Goal: Information Seeking & Learning: Learn about a topic

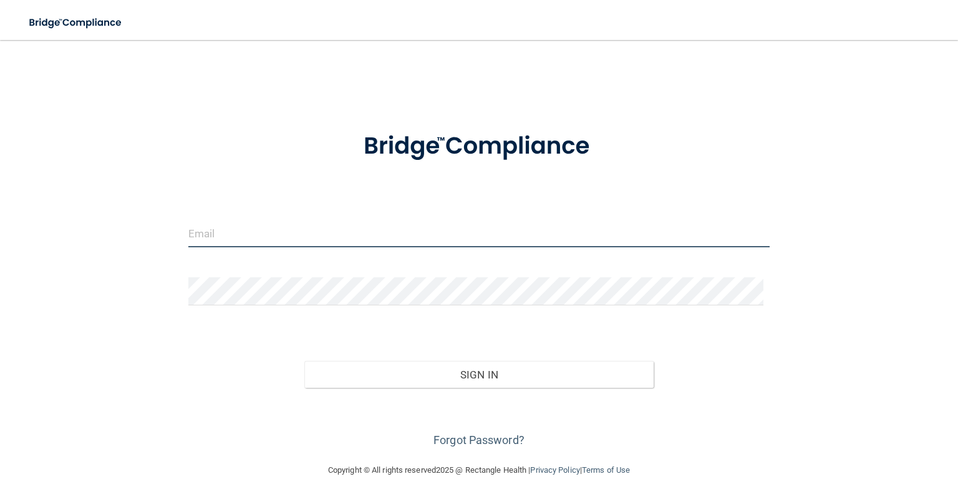
type input "[EMAIL_ADDRESS][DOMAIN_NAME]"
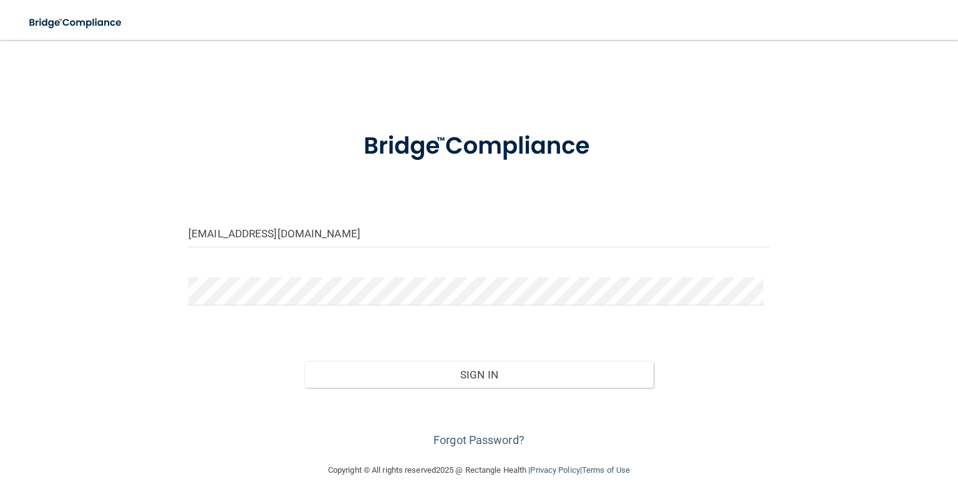
click at [759, 336] on div "Sign In" at bounding box center [479, 362] width 600 height 52
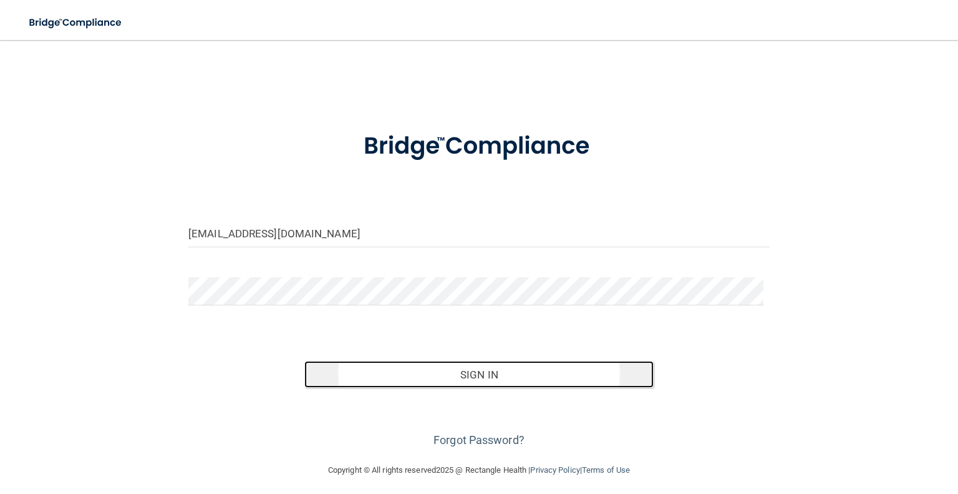
click at [456, 366] on button "Sign In" at bounding box center [479, 374] width 349 height 27
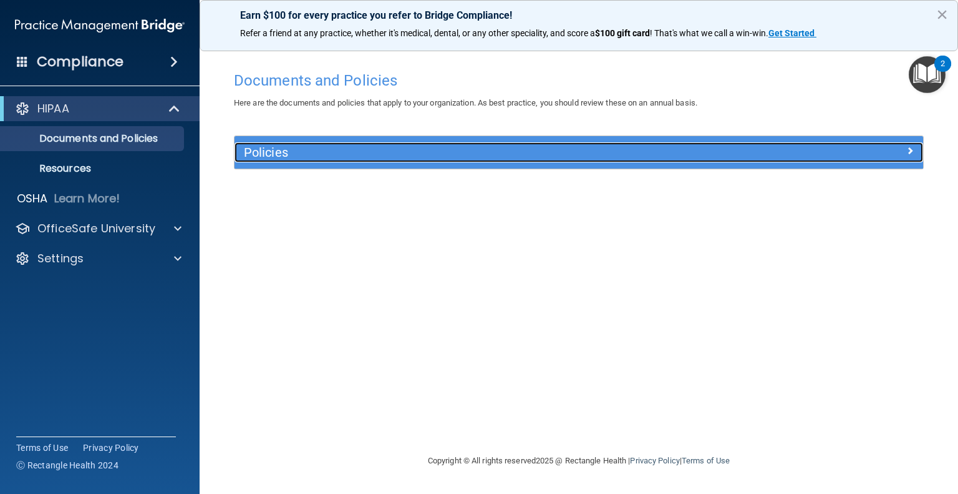
click at [510, 160] on div "Policies" at bounding box center [493, 152] width 517 height 20
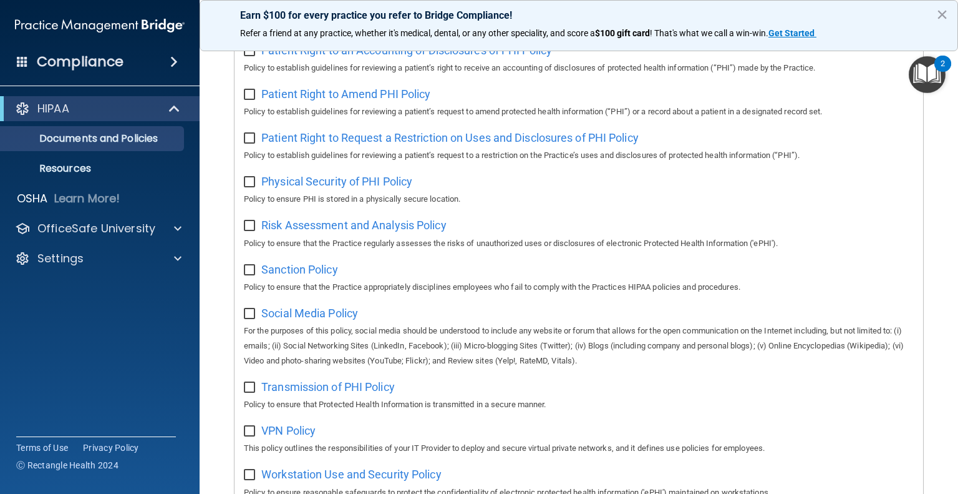
scroll to position [749, 0]
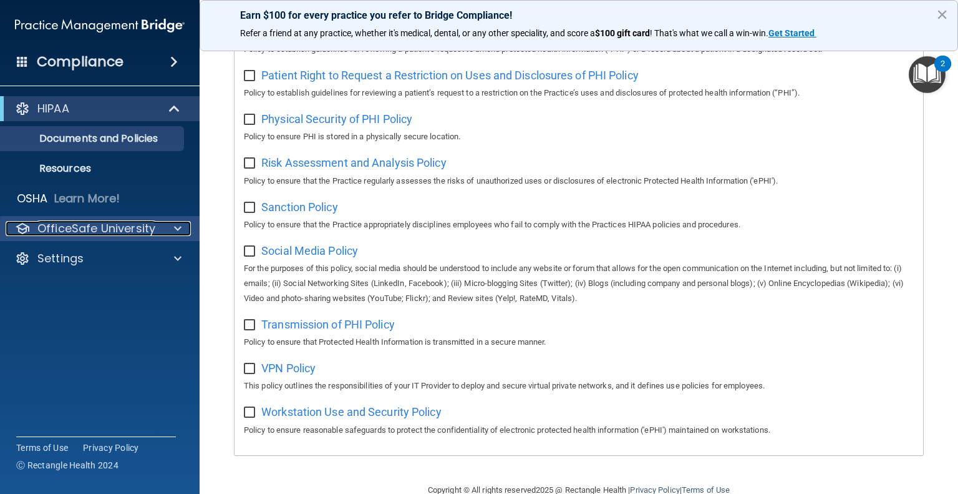
click at [122, 231] on p "OfficeSafe University" at bounding box center [96, 228] width 118 height 15
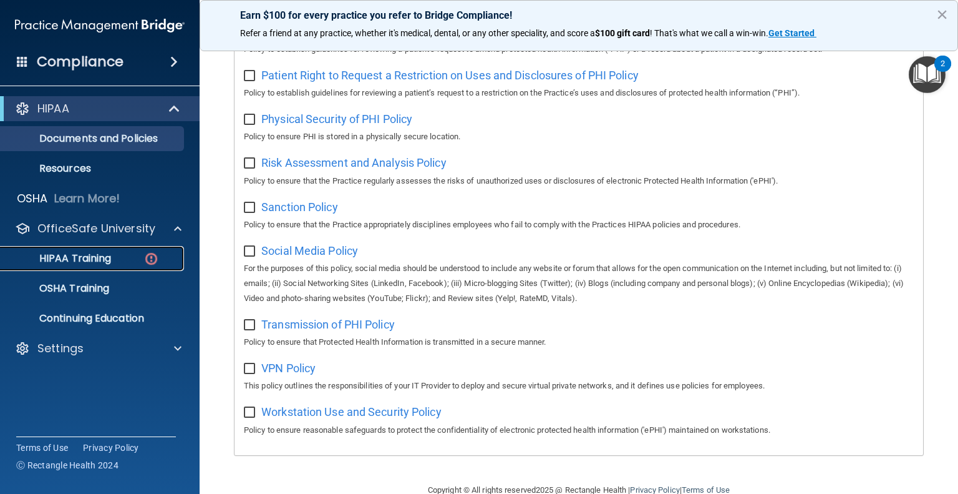
click at [100, 260] on p "HIPAA Training" at bounding box center [59, 258] width 103 height 12
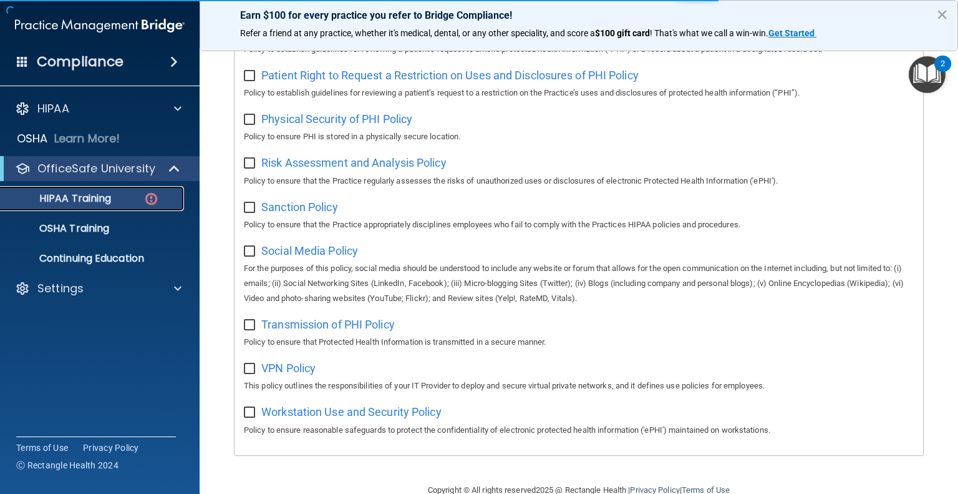
scroll to position [409, 0]
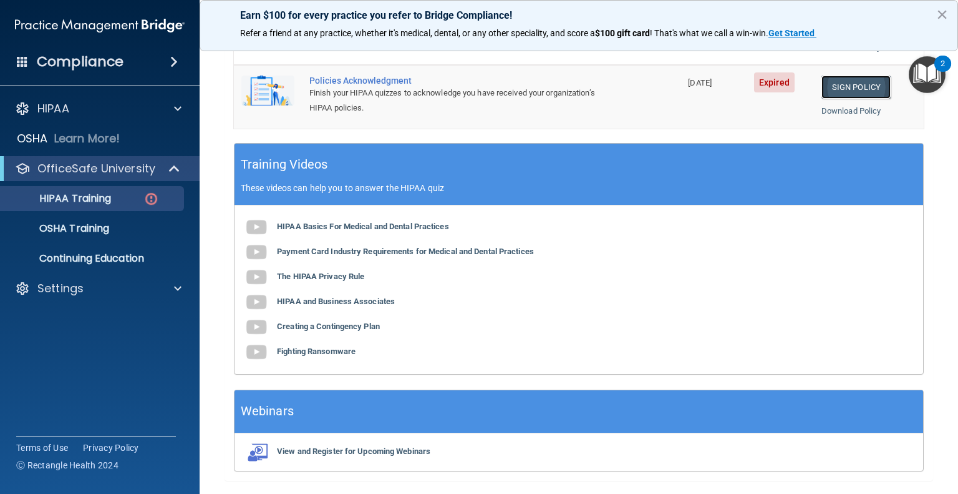
click at [839, 76] on link "Sign Policy" at bounding box center [856, 87] width 69 height 23
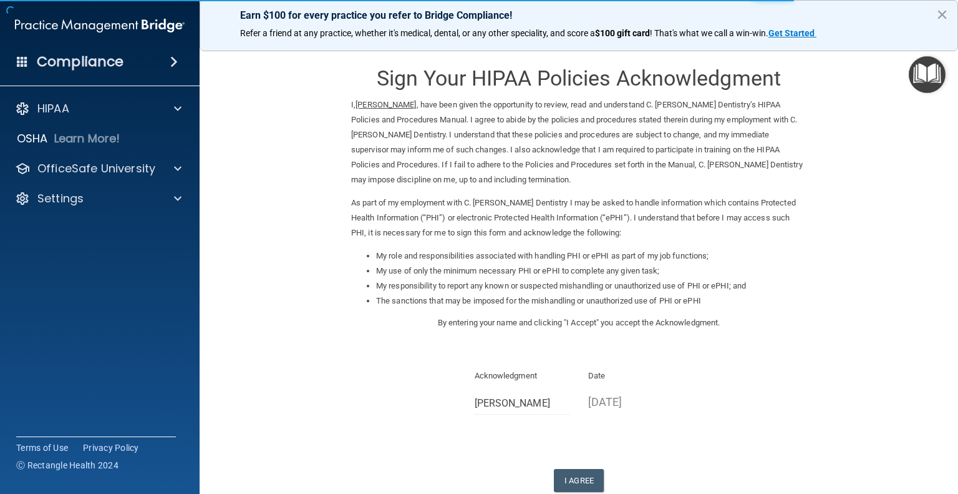
scroll to position [77, 0]
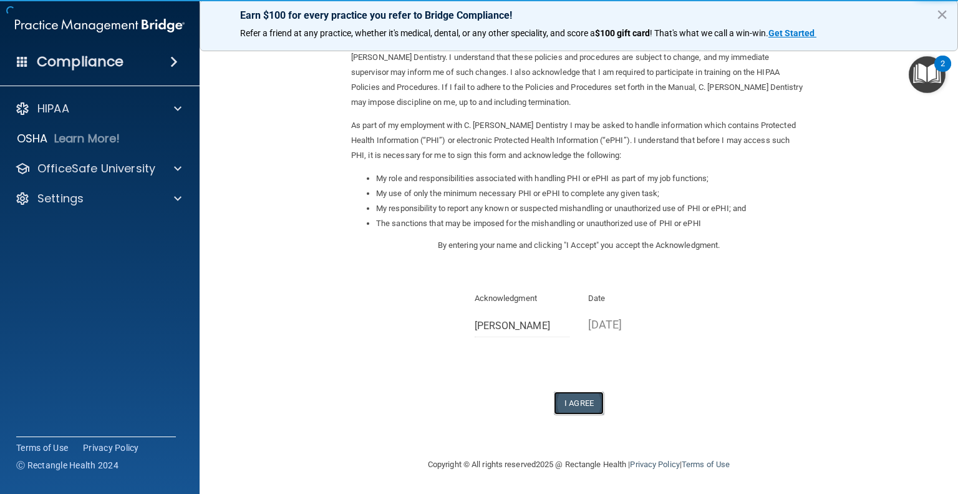
click at [576, 403] on button "I Agree" at bounding box center [579, 402] width 50 height 23
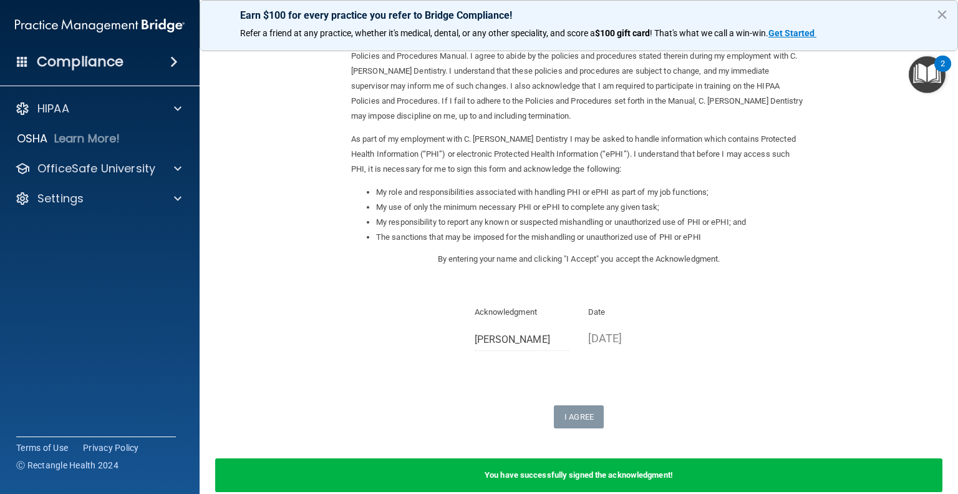
scroll to position [1, 0]
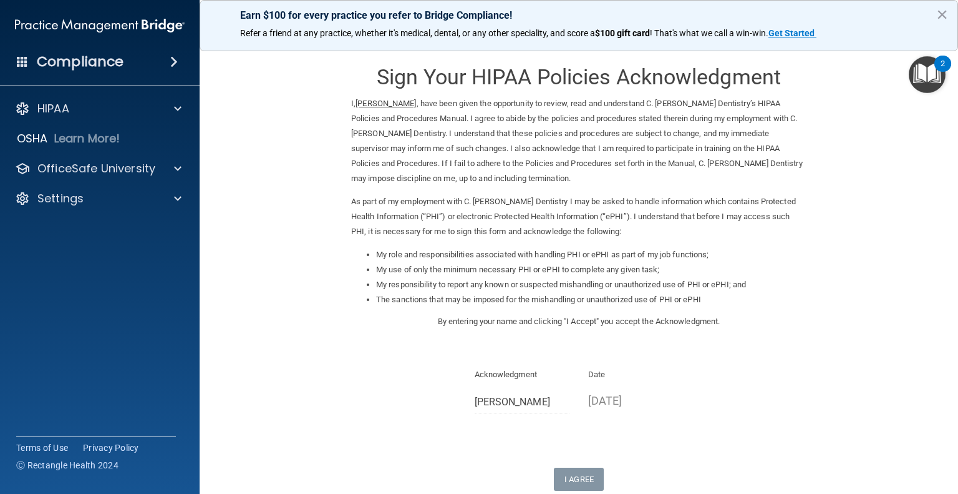
click at [922, 74] on img "Open Resource Center, 2 new notifications" at bounding box center [927, 74] width 37 height 37
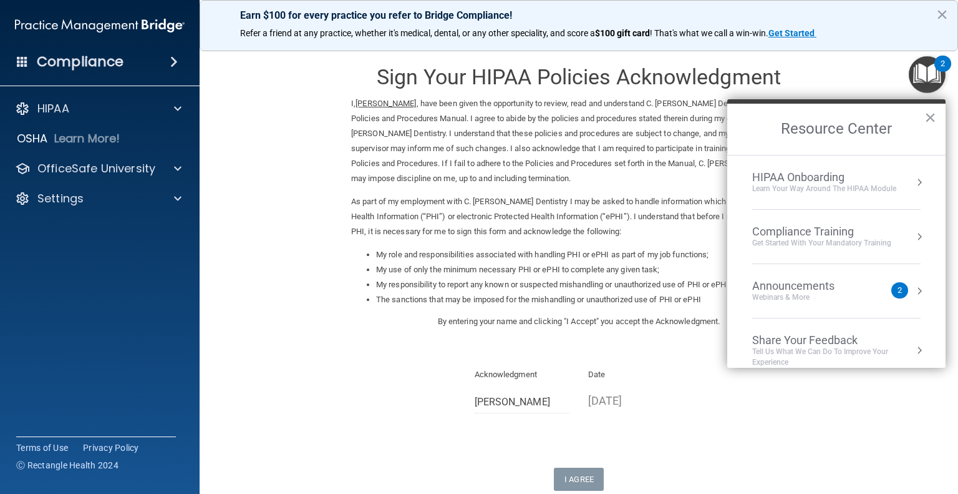
click at [892, 288] on div "2" at bounding box center [900, 290] width 17 height 16
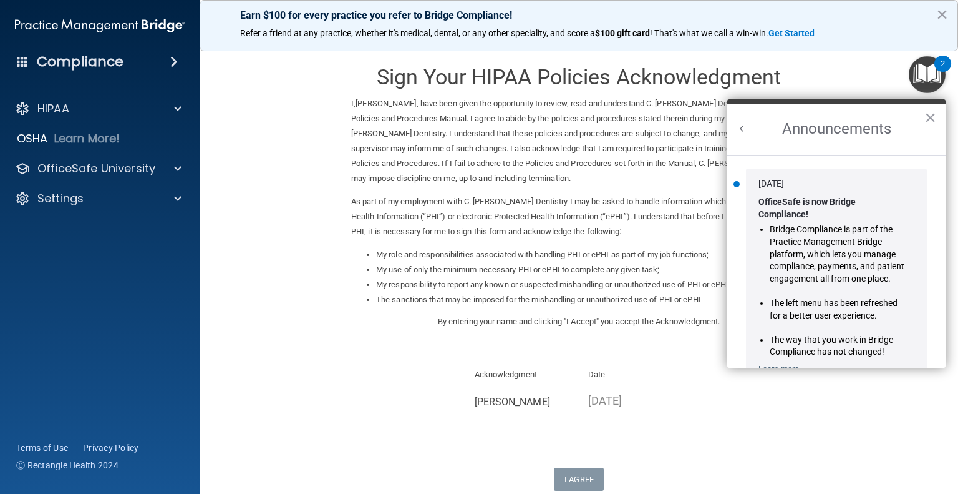
scroll to position [0, 0]
click at [929, 117] on button "×" at bounding box center [931, 117] width 12 height 20
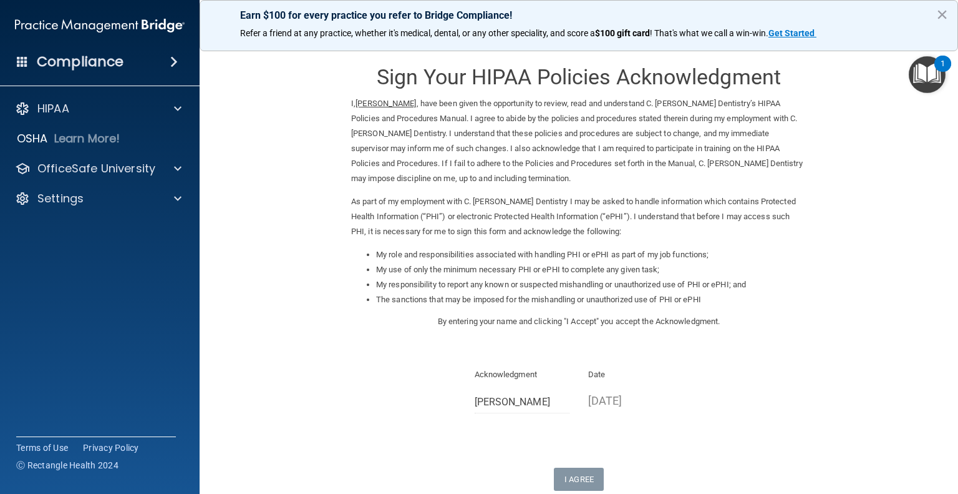
click at [927, 74] on img "Open Resource Center, 1 new notification" at bounding box center [927, 74] width 37 height 37
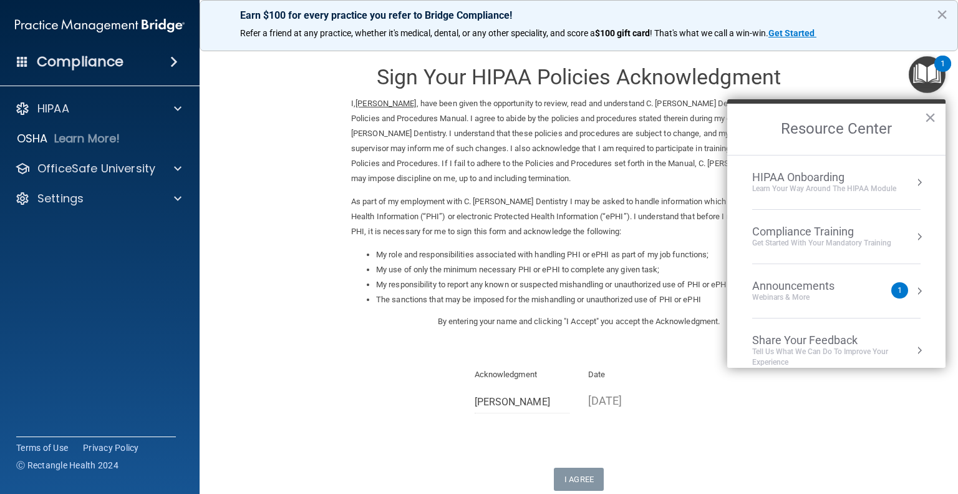
scroll to position [14, 0]
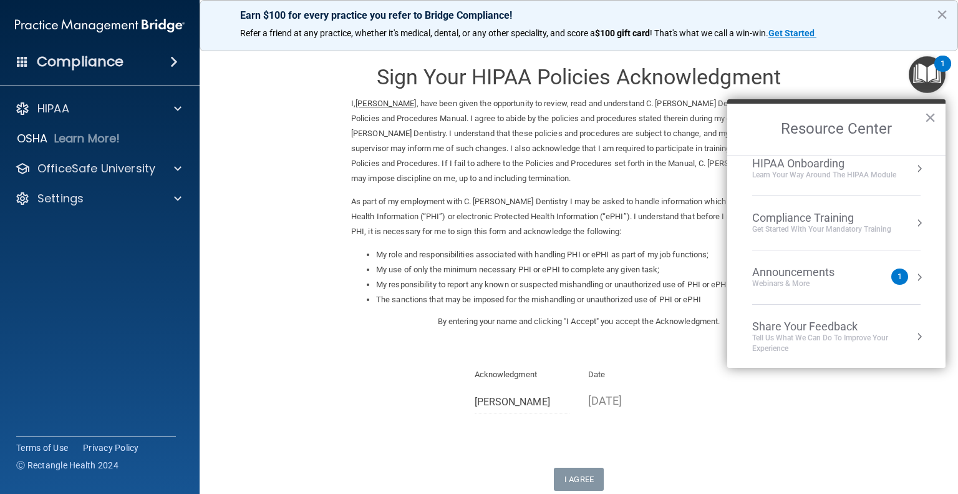
click at [860, 266] on div "Announcements Webinars & More" at bounding box center [819, 277] width 132 height 24
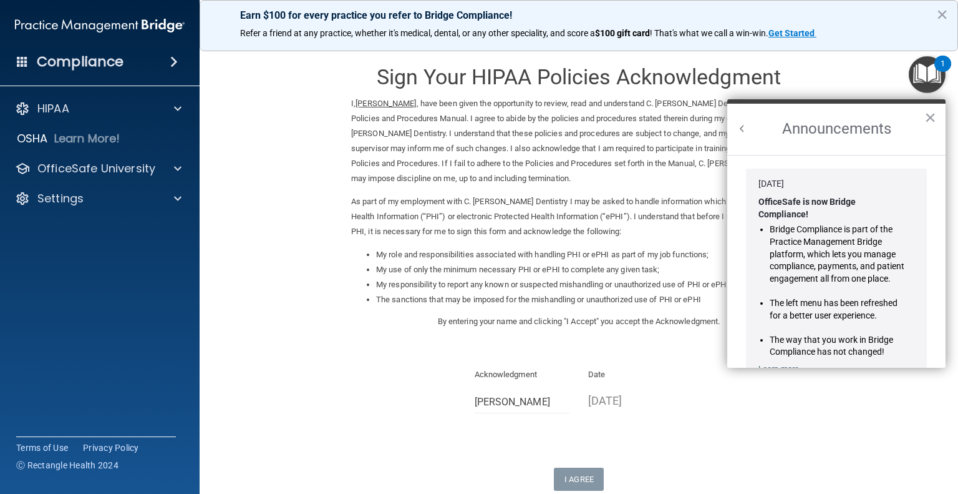
scroll to position [204, 0]
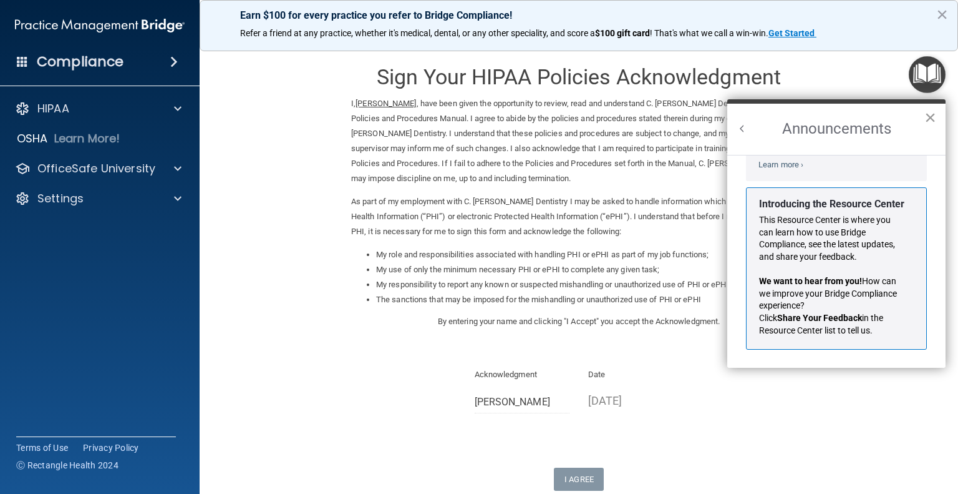
click at [925, 119] on button "×" at bounding box center [931, 117] width 12 height 20
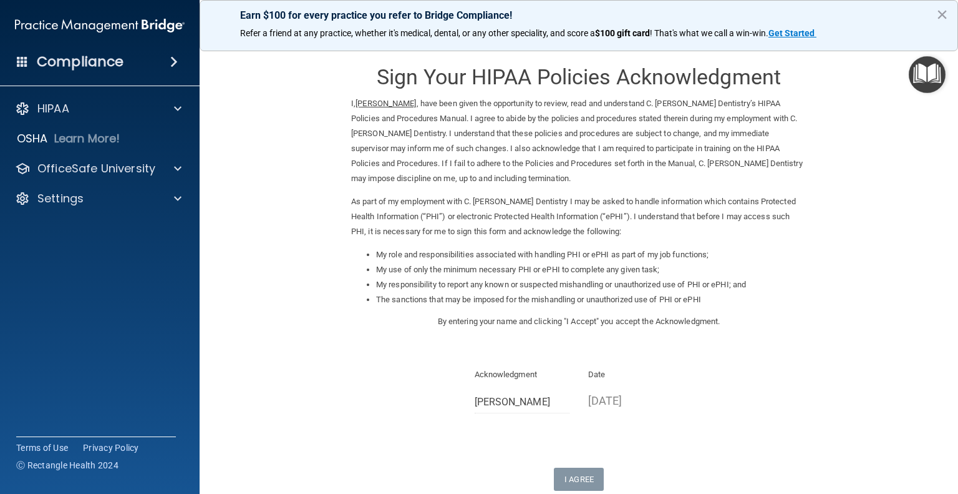
scroll to position [0, 0]
click at [945, 12] on button "×" at bounding box center [943, 14] width 12 height 20
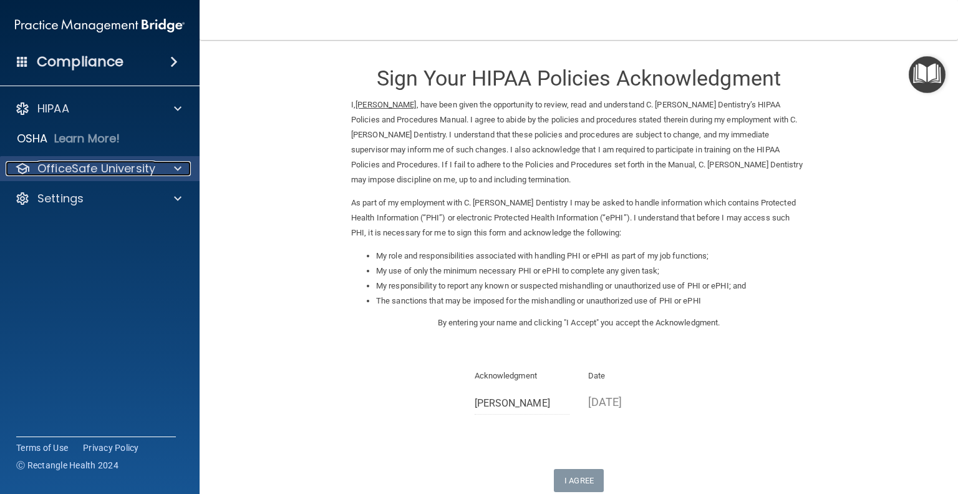
click at [162, 169] on div at bounding box center [175, 168] width 31 height 15
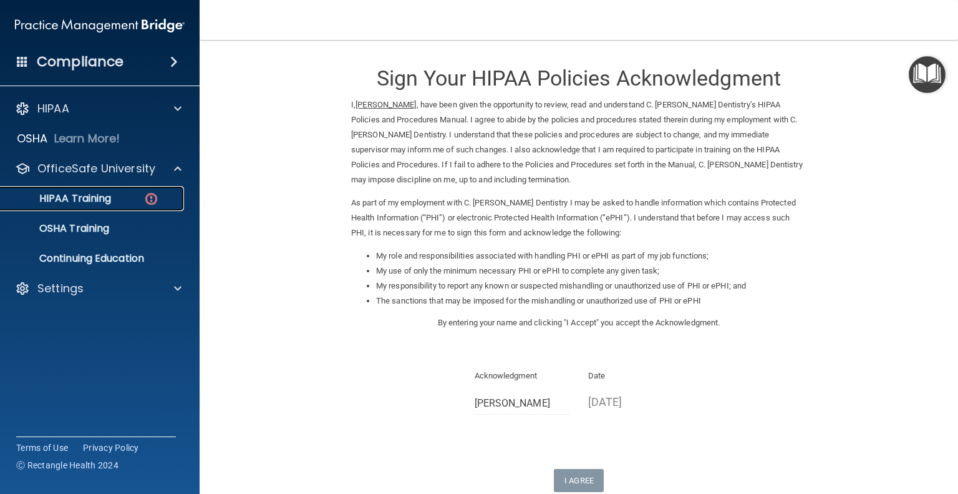
click at [121, 196] on div "HIPAA Training" at bounding box center [93, 198] width 170 height 12
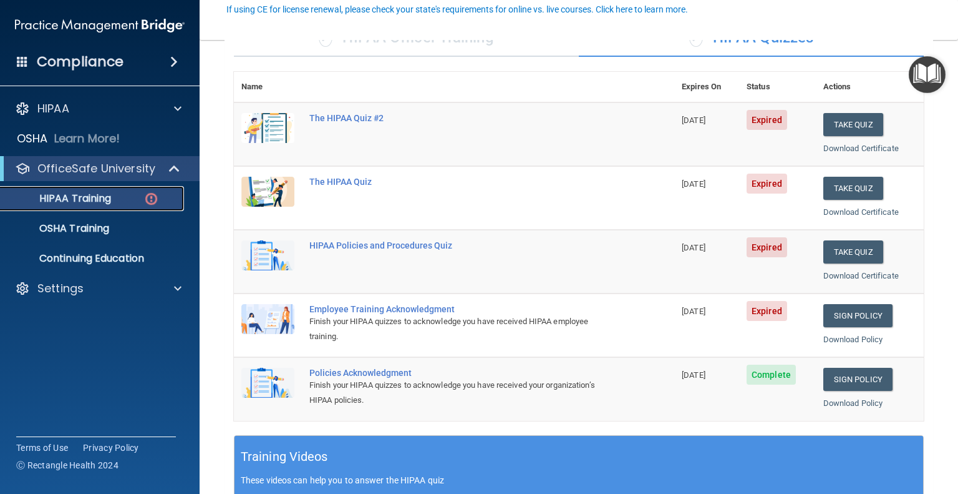
scroll to position [127, 0]
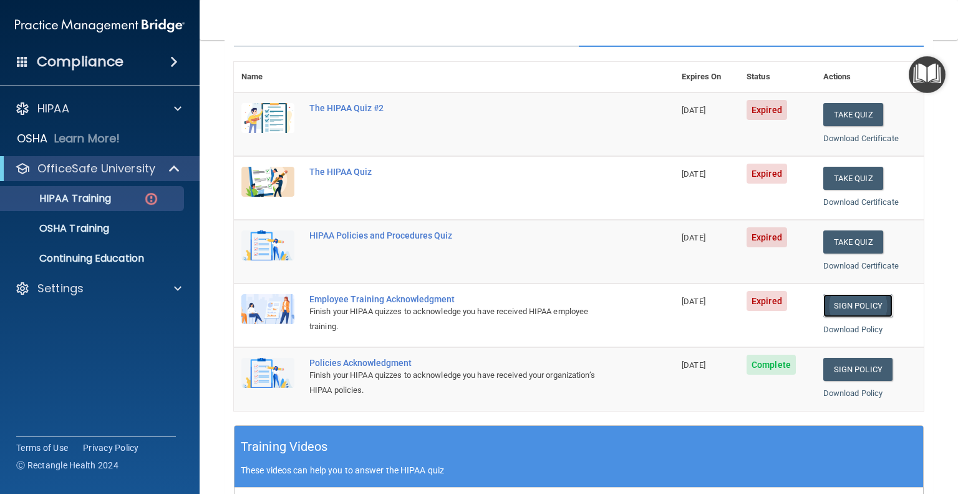
click at [849, 303] on link "Sign Policy" at bounding box center [858, 305] width 69 height 23
click at [62, 195] on p "HIPAA Training" at bounding box center [59, 198] width 103 height 12
click at [64, 229] on p "OSHA Training" at bounding box center [58, 228] width 101 height 12
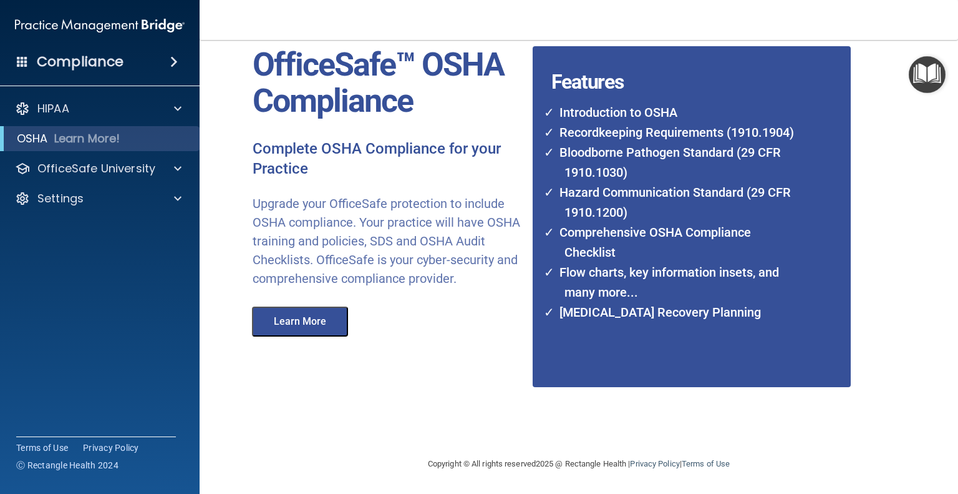
scroll to position [62, 0]
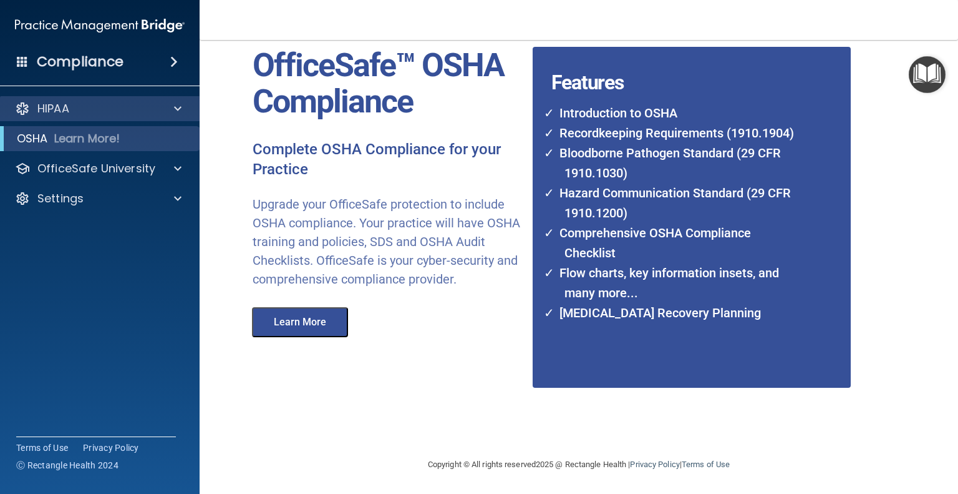
click at [84, 117] on div "HIPAA" at bounding box center [100, 108] width 200 height 25
click at [167, 107] on div at bounding box center [175, 108] width 31 height 15
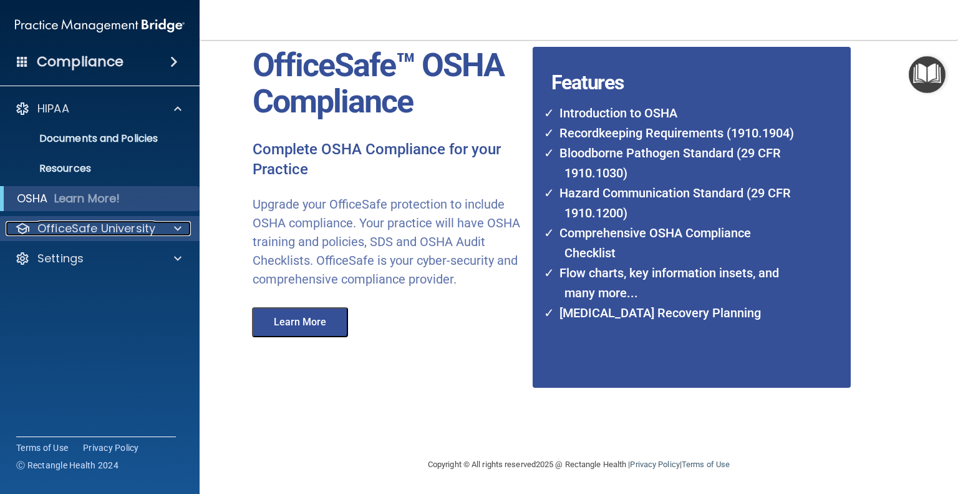
click at [139, 232] on p "OfficeSafe University" at bounding box center [96, 228] width 118 height 15
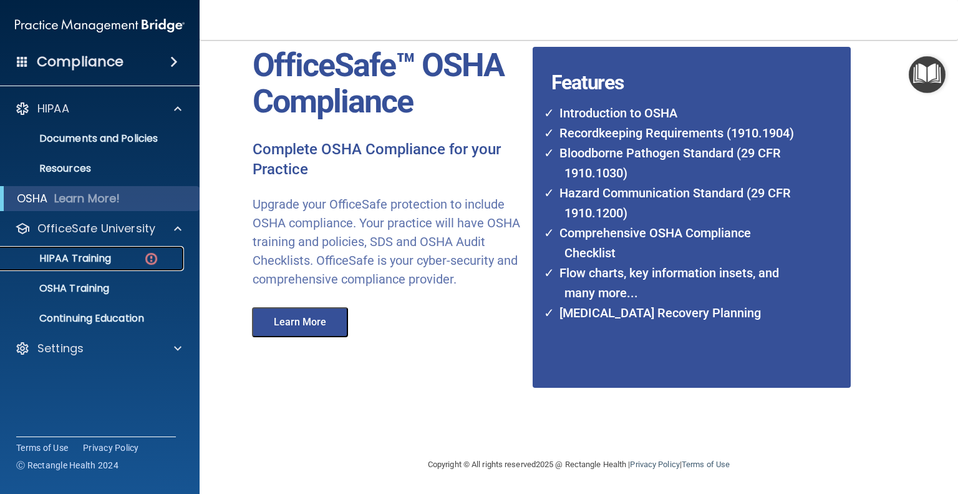
click at [135, 255] on div "HIPAA Training" at bounding box center [93, 258] width 170 height 12
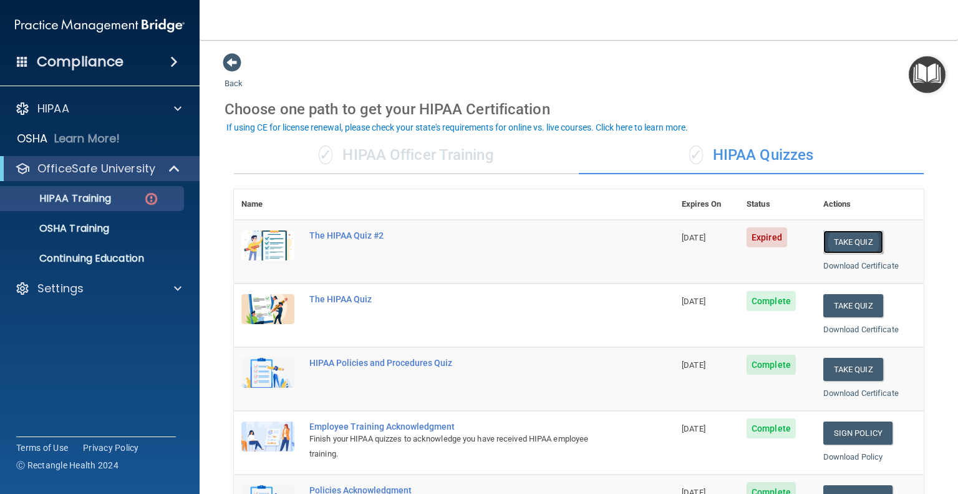
click at [842, 239] on button "Take Quiz" at bounding box center [854, 241] width 60 height 23
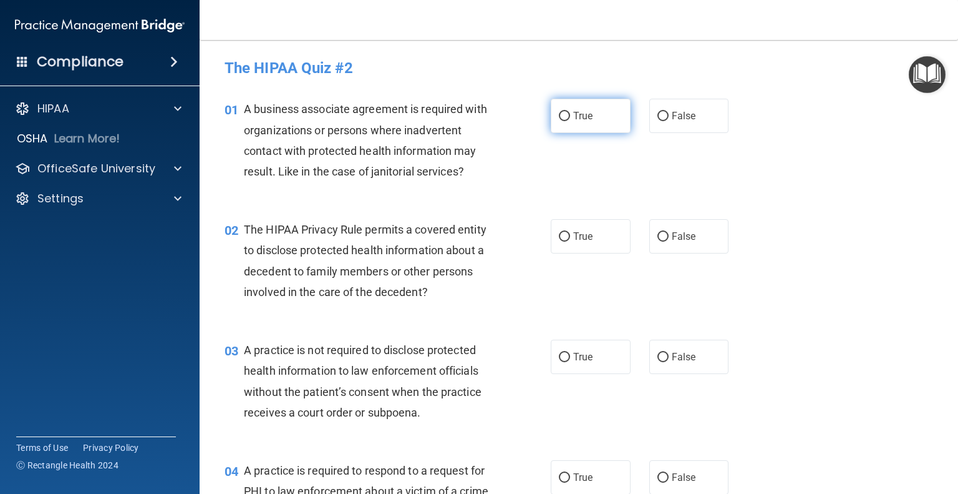
click at [567, 122] on label "True" at bounding box center [591, 116] width 80 height 34
click at [567, 121] on input "True" at bounding box center [564, 116] width 11 height 9
radio input "true"
click at [675, 233] on span "False" at bounding box center [684, 236] width 24 height 12
click at [669, 233] on input "False" at bounding box center [663, 236] width 11 height 9
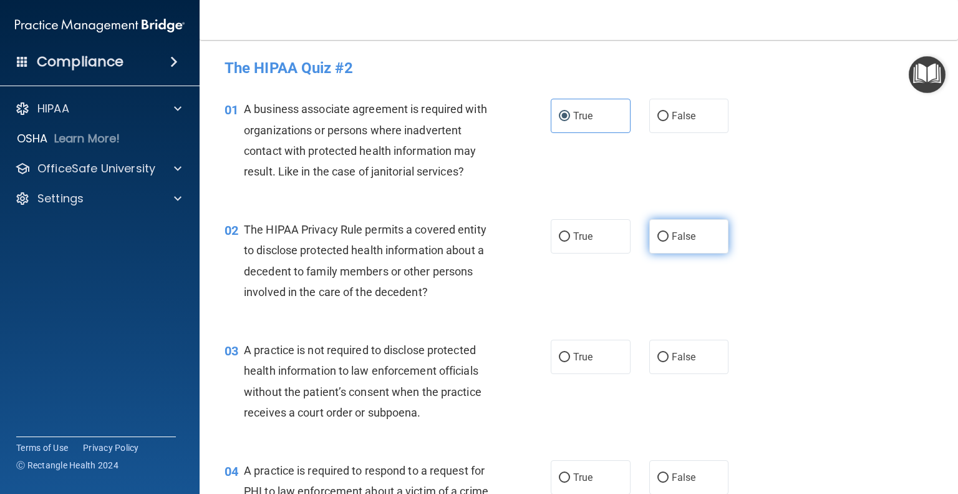
radio input "true"
click at [559, 357] on input "True" at bounding box center [564, 357] width 11 height 9
radio input "true"
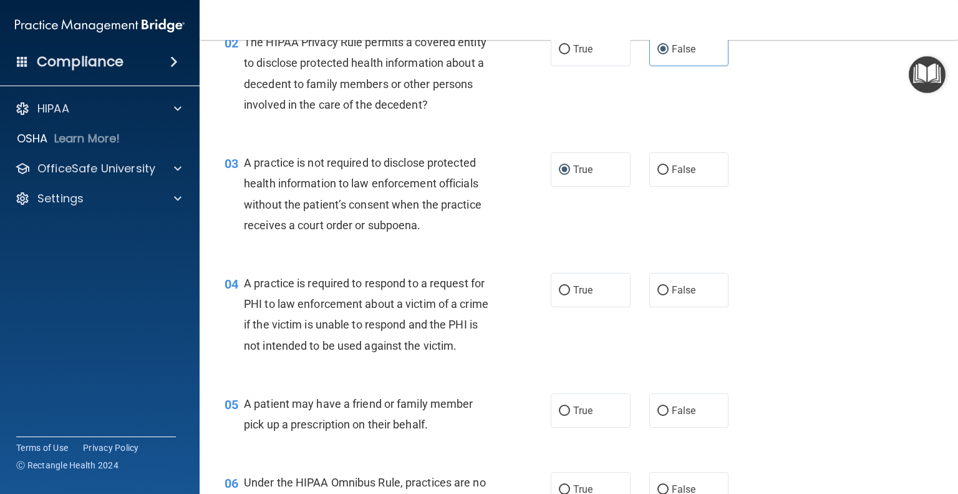
scroll to position [250, 0]
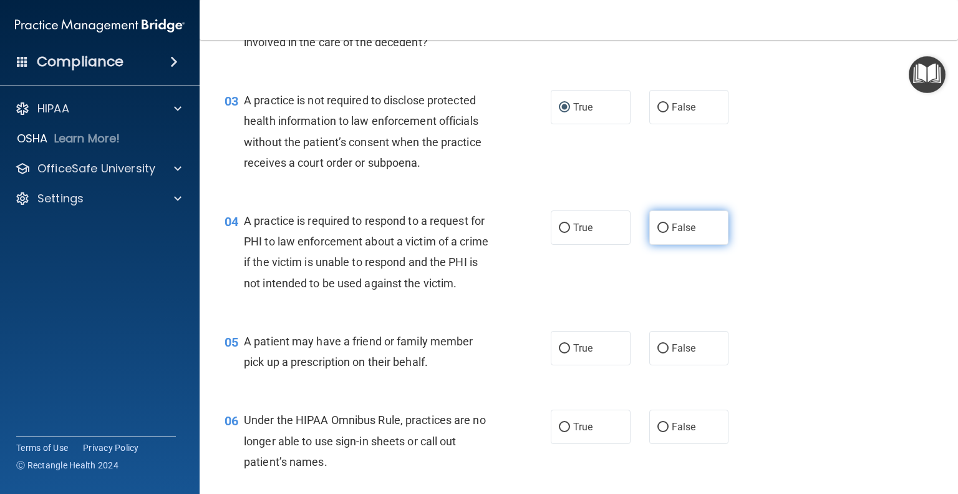
click at [660, 225] on input "False" at bounding box center [663, 227] width 11 height 9
radio input "true"
click at [592, 365] on label "True" at bounding box center [591, 348] width 80 height 34
click at [570, 353] on input "True" at bounding box center [564, 348] width 11 height 9
radio input "true"
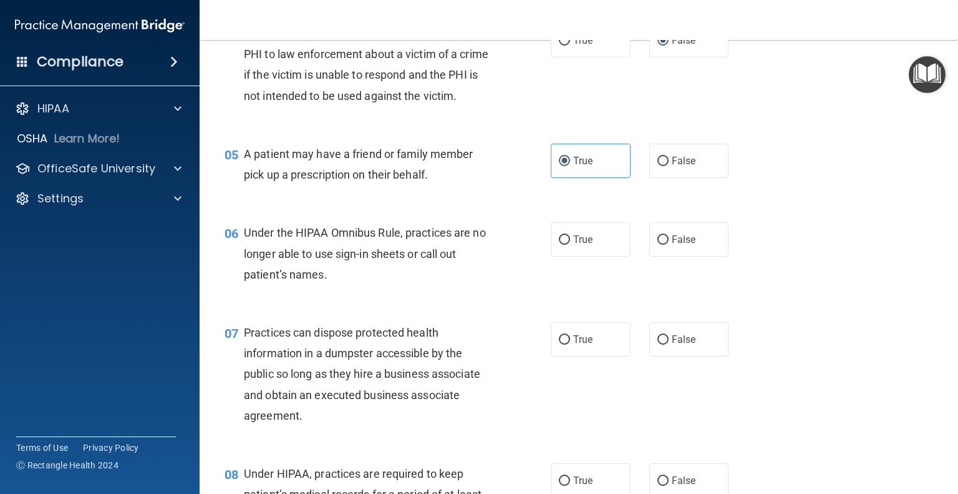
scroll to position [499, 0]
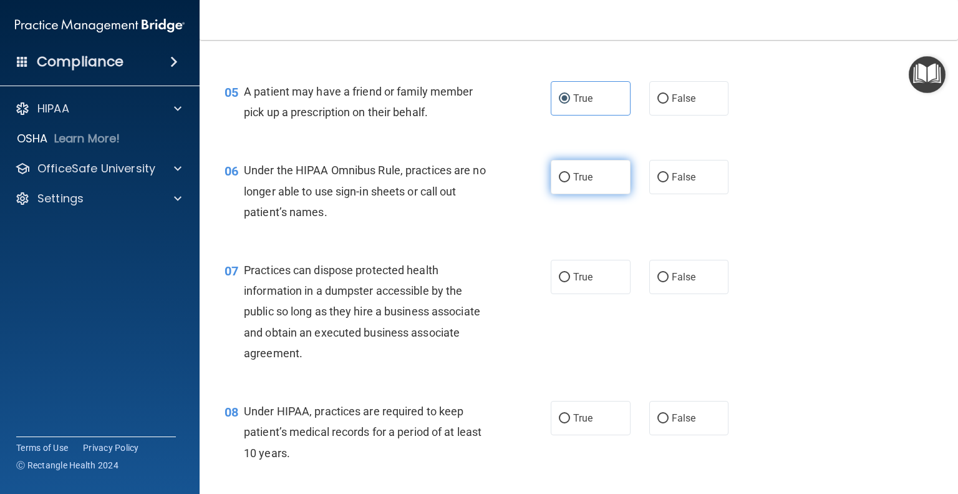
click at [560, 182] on input "True" at bounding box center [564, 177] width 11 height 9
radio input "true"
click at [669, 194] on label "False" at bounding box center [690, 177] width 80 height 34
click at [669, 182] on input "False" at bounding box center [663, 177] width 11 height 9
radio input "true"
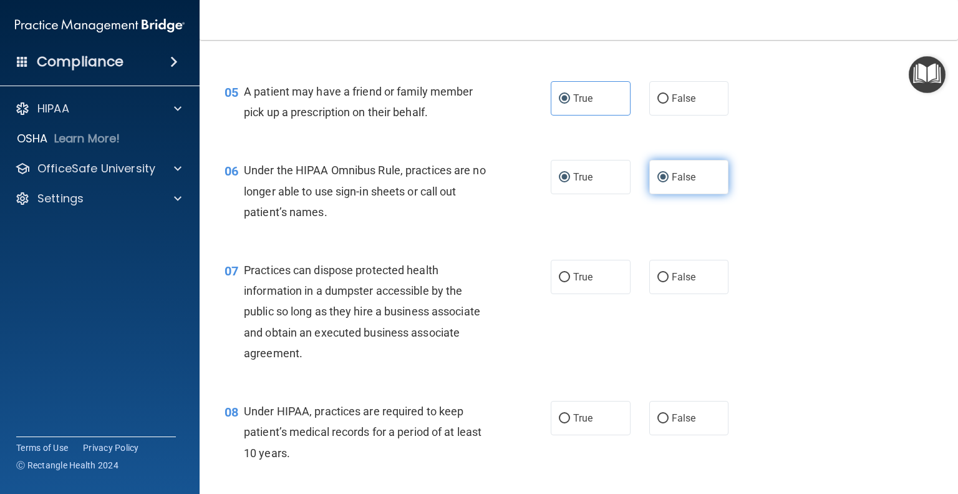
radio input "false"
click at [659, 282] on input "False" at bounding box center [663, 277] width 11 height 9
radio input "true"
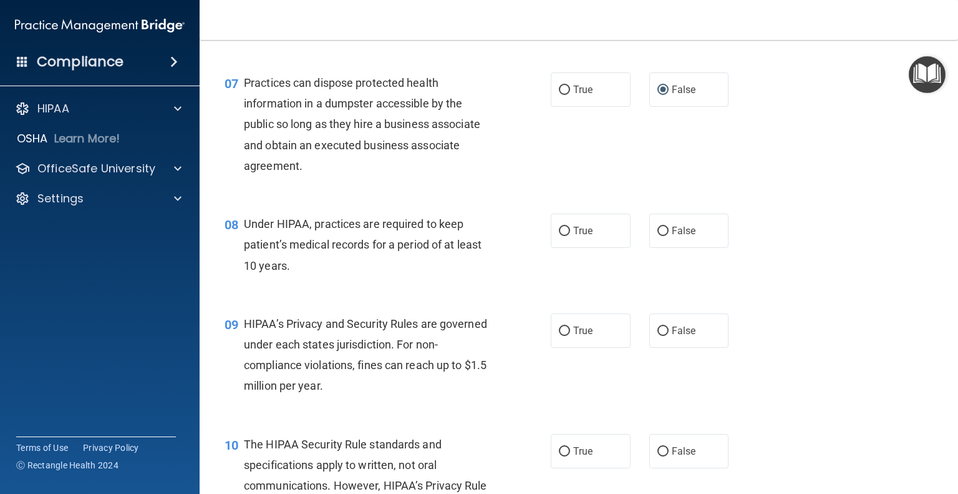
scroll to position [749, 0]
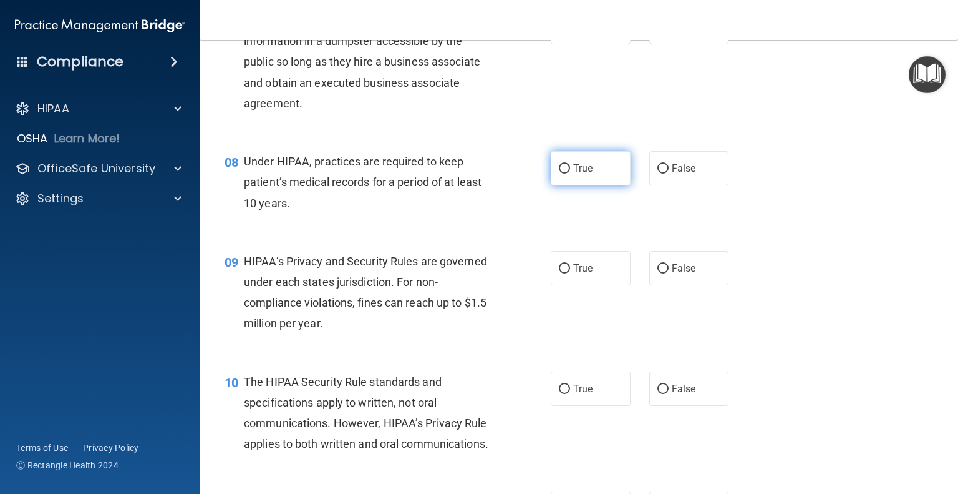
click at [587, 174] on span "True" at bounding box center [582, 168] width 19 height 12
click at [570, 173] on input "True" at bounding box center [564, 168] width 11 height 9
radio input "true"
click at [589, 285] on label "True" at bounding box center [591, 268] width 80 height 34
click at [570, 273] on input "True" at bounding box center [564, 268] width 11 height 9
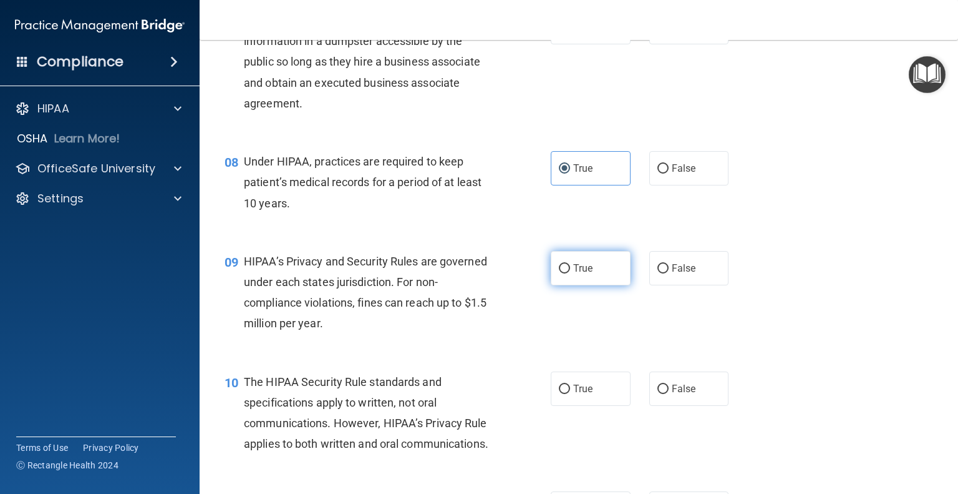
radio input "true"
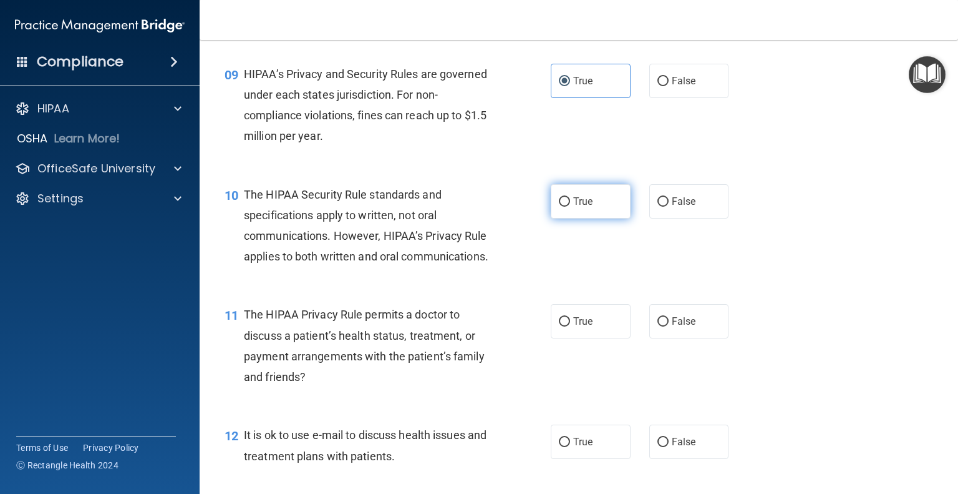
click at [592, 218] on label "True" at bounding box center [591, 201] width 80 height 34
click at [570, 207] on input "True" at bounding box center [564, 201] width 11 height 9
radio input "true"
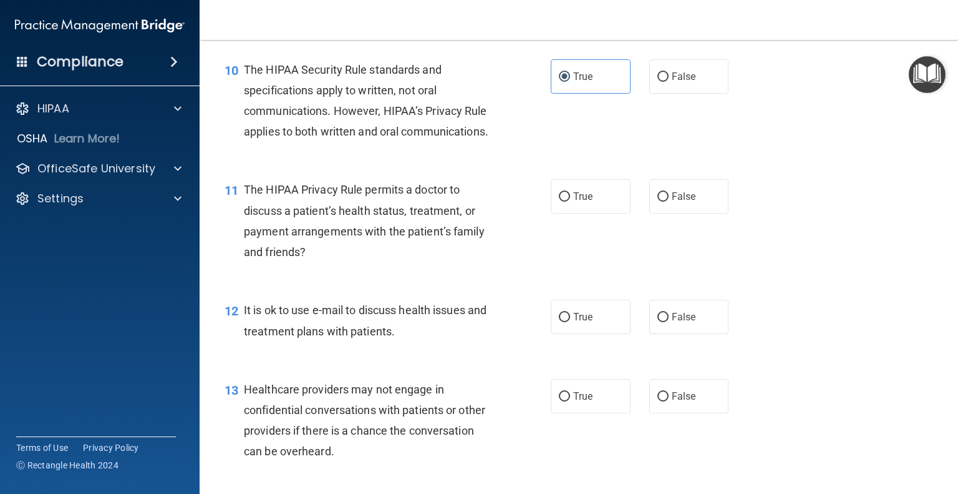
scroll to position [1123, 0]
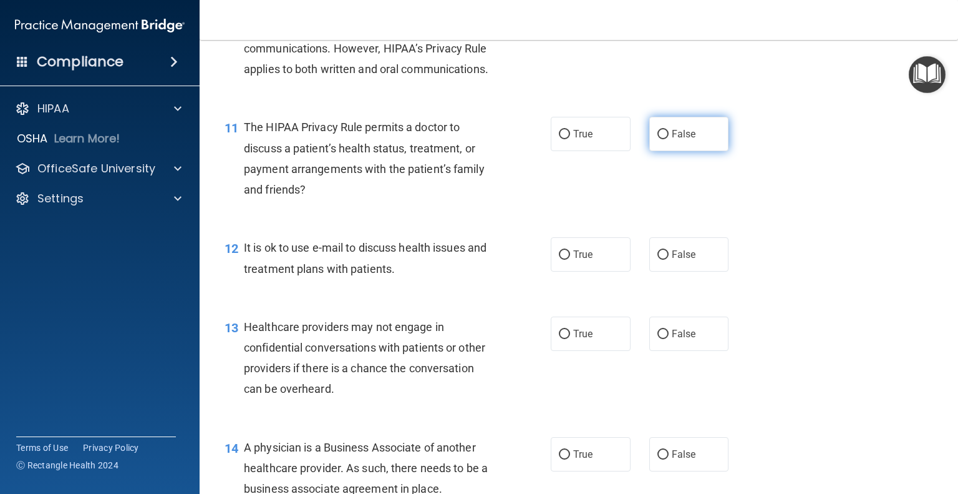
click at [658, 139] on input "False" at bounding box center [663, 134] width 11 height 9
radio input "true"
click at [573, 260] on span "True" at bounding box center [582, 254] width 19 height 12
click at [569, 260] on input "True" at bounding box center [564, 254] width 11 height 9
radio input "true"
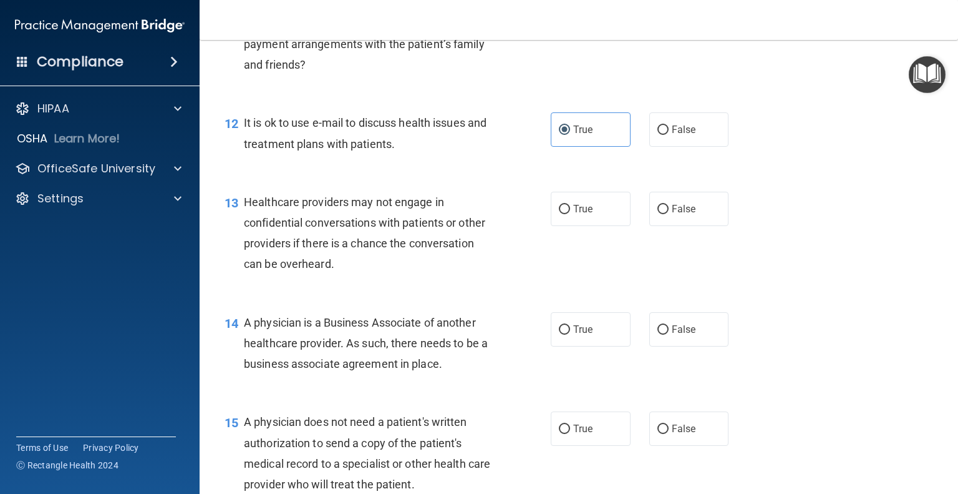
scroll to position [1310, 0]
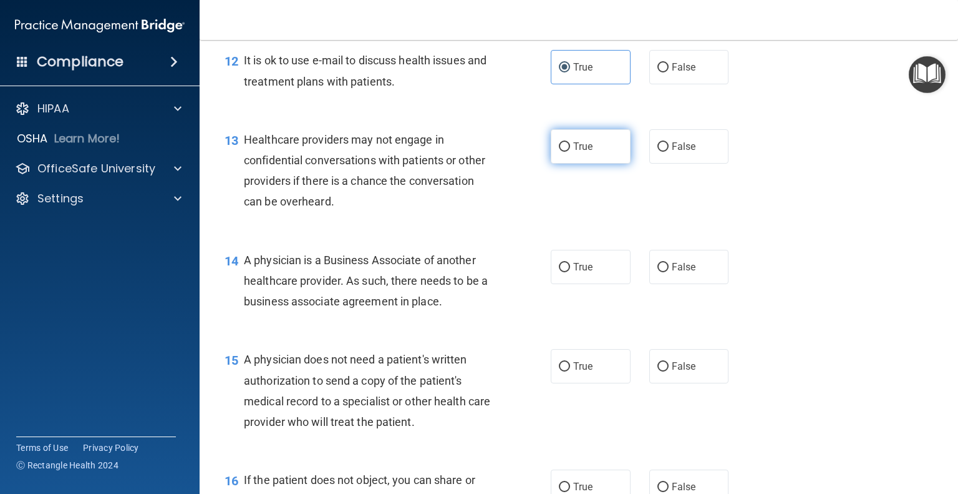
click at [586, 152] on span "True" at bounding box center [582, 146] width 19 height 12
click at [570, 152] on input "True" at bounding box center [564, 146] width 11 height 9
radio input "true"
click at [580, 273] on span "True" at bounding box center [582, 267] width 19 height 12
click at [570, 272] on input "True" at bounding box center [564, 267] width 11 height 9
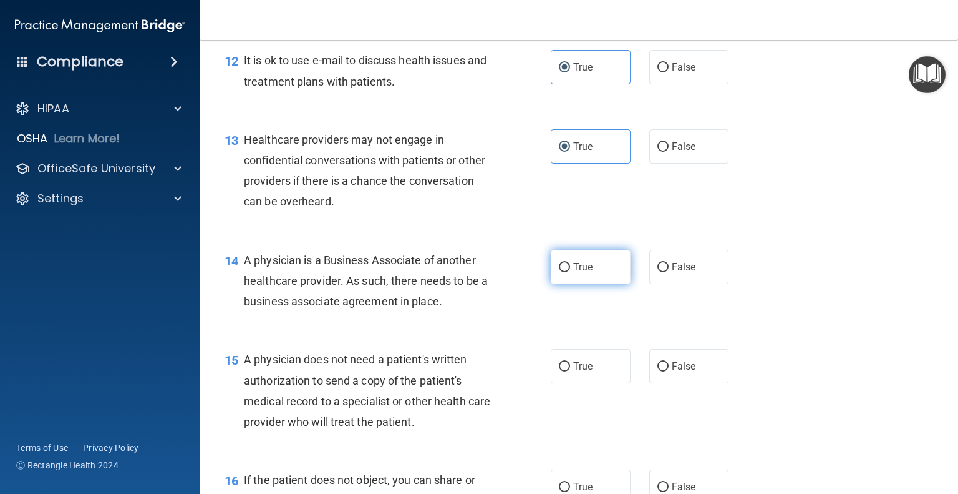
radio input "true"
click at [684, 273] on span "False" at bounding box center [684, 267] width 24 height 12
click at [669, 272] on input "False" at bounding box center [663, 267] width 11 height 9
radio input "true"
radio input "false"
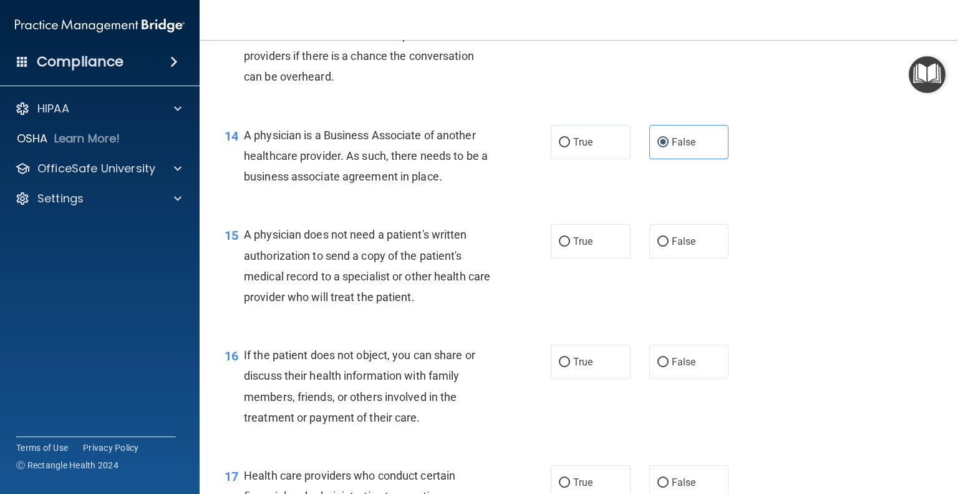
scroll to position [1498, 0]
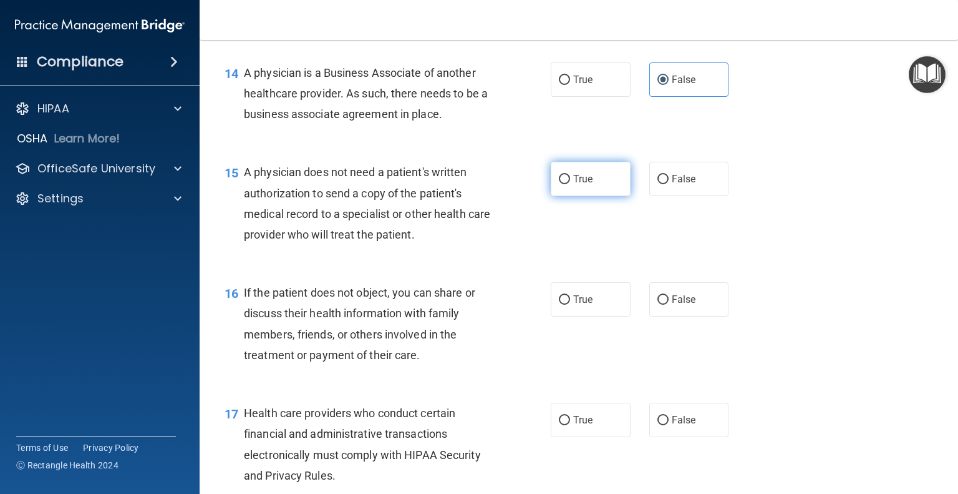
click at [579, 185] on span "True" at bounding box center [582, 179] width 19 height 12
click at [570, 184] on input "True" at bounding box center [564, 179] width 11 height 9
radio input "true"
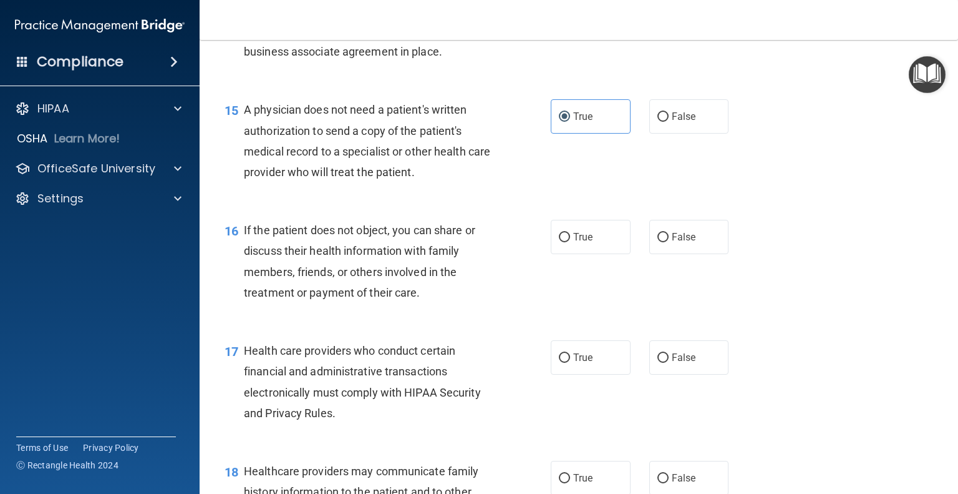
scroll to position [1622, 0]
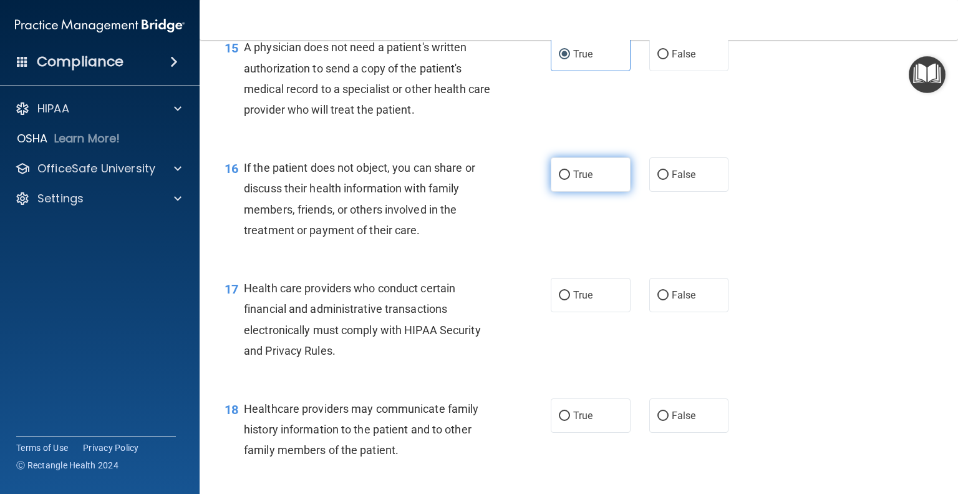
click at [577, 180] on span "True" at bounding box center [582, 174] width 19 height 12
click at [570, 180] on input "True" at bounding box center [564, 174] width 11 height 9
radio input "true"
click at [604, 312] on label "True" at bounding box center [591, 295] width 80 height 34
click at [570, 300] on input "True" at bounding box center [564, 295] width 11 height 9
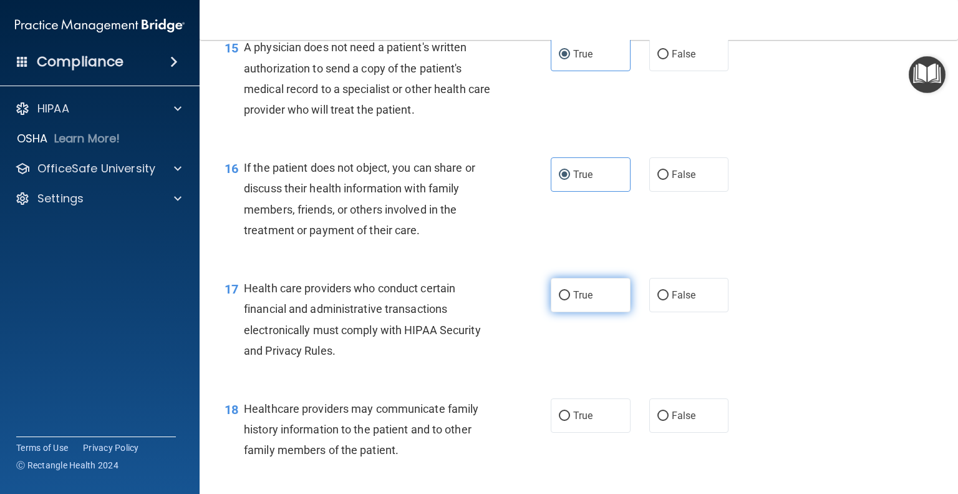
radio input "true"
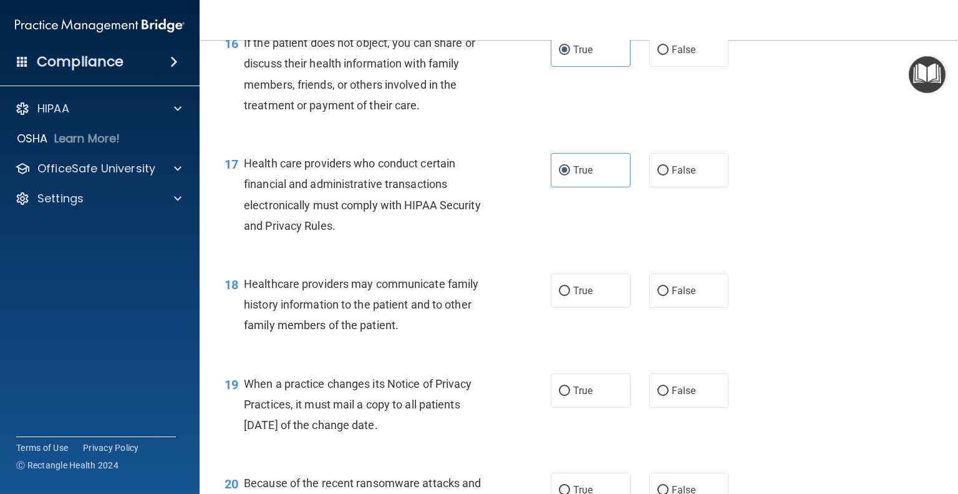
scroll to position [1810, 0]
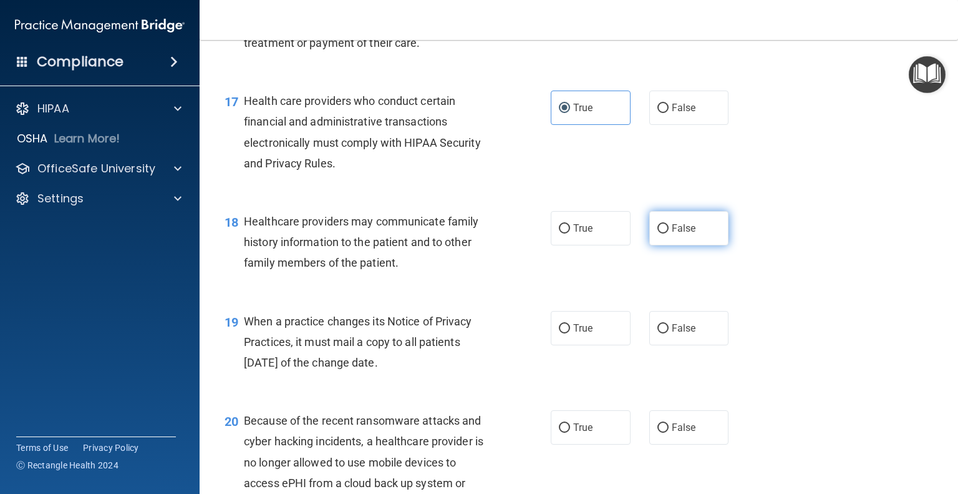
click at [675, 234] on span "False" at bounding box center [684, 228] width 24 height 12
click at [669, 233] on input "False" at bounding box center [663, 228] width 11 height 9
radio input "true"
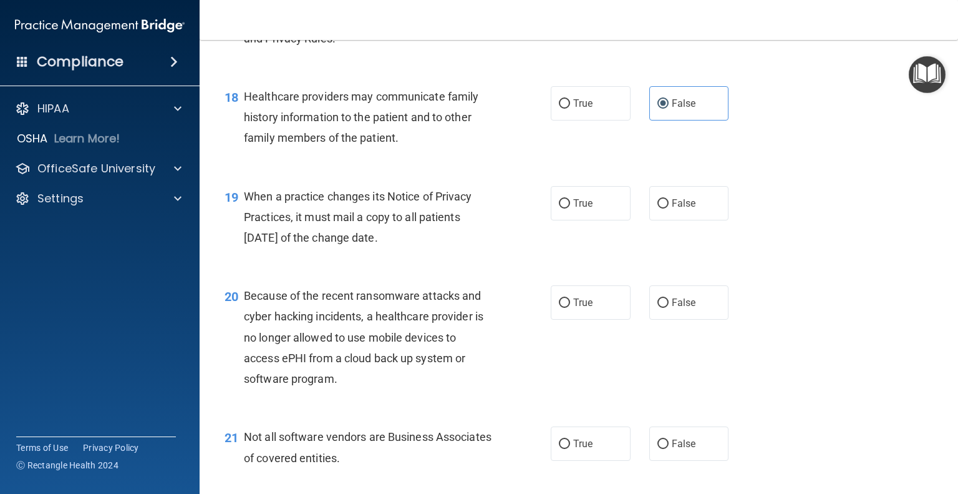
scroll to position [1997, 0]
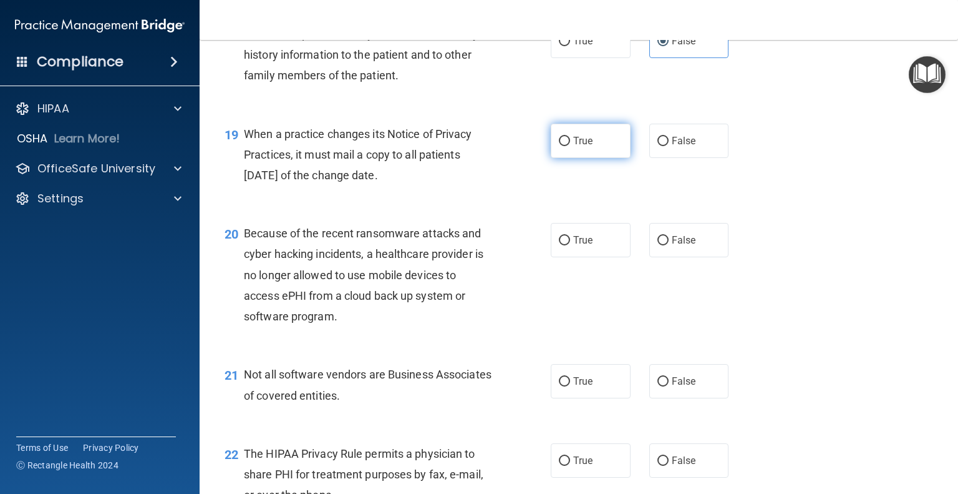
click at [592, 158] on label "True" at bounding box center [591, 141] width 80 height 34
click at [570, 146] on input "True" at bounding box center [564, 141] width 11 height 9
radio input "true"
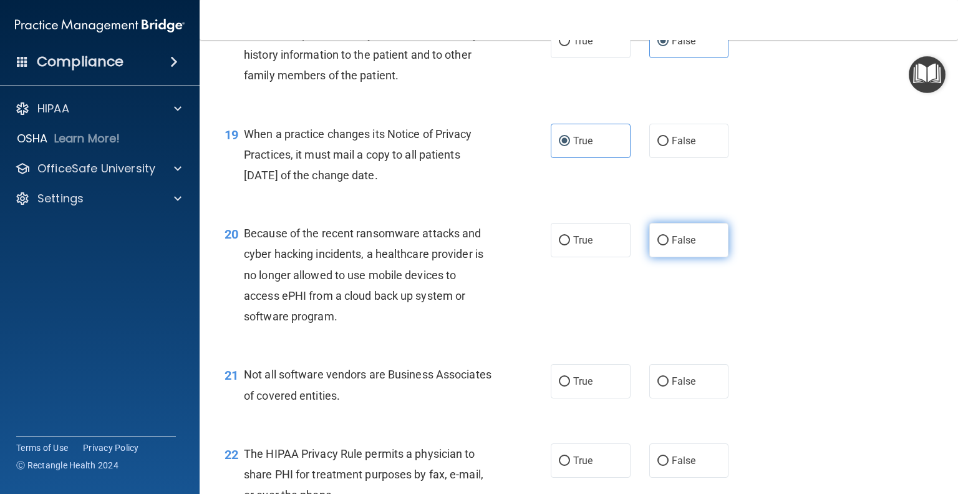
click at [680, 246] on span "False" at bounding box center [684, 240] width 24 height 12
click at [669, 245] on input "False" at bounding box center [663, 240] width 11 height 9
radio input "true"
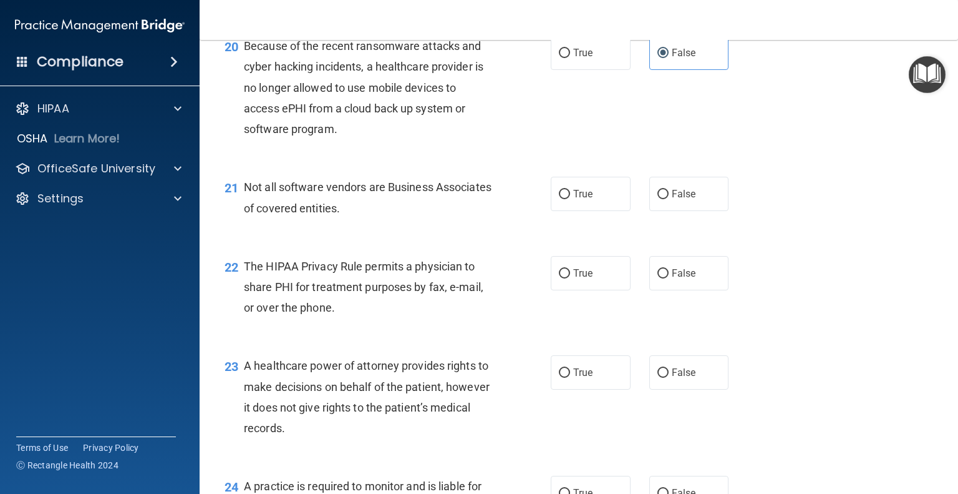
scroll to position [2246, 0]
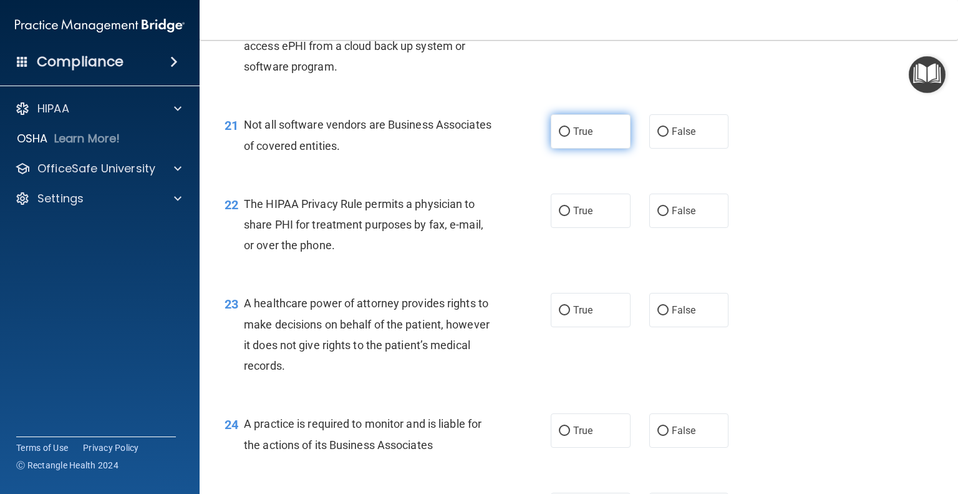
click at [594, 149] on label "True" at bounding box center [591, 131] width 80 height 34
click at [570, 137] on input "True" at bounding box center [564, 131] width 11 height 9
radio input "true"
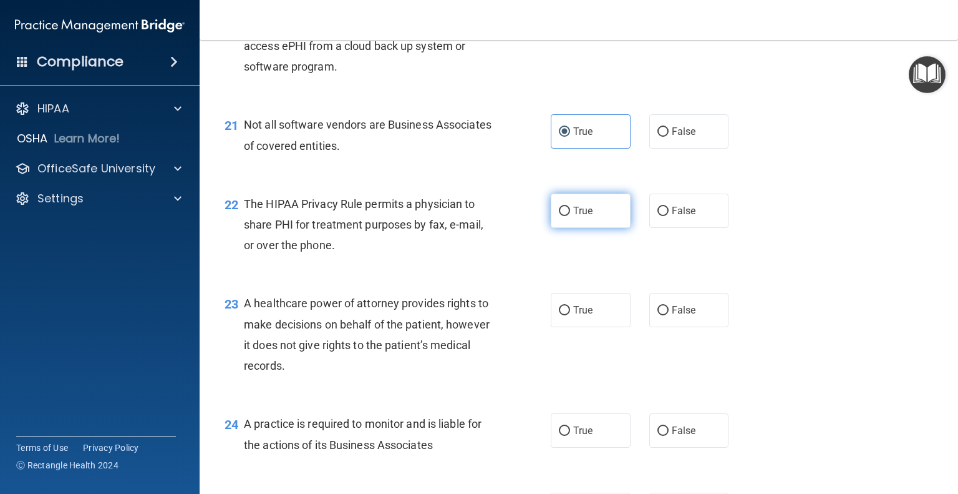
click at [598, 228] on label "True" at bounding box center [591, 210] width 80 height 34
click at [570, 216] on input "True" at bounding box center [564, 211] width 11 height 9
radio input "true"
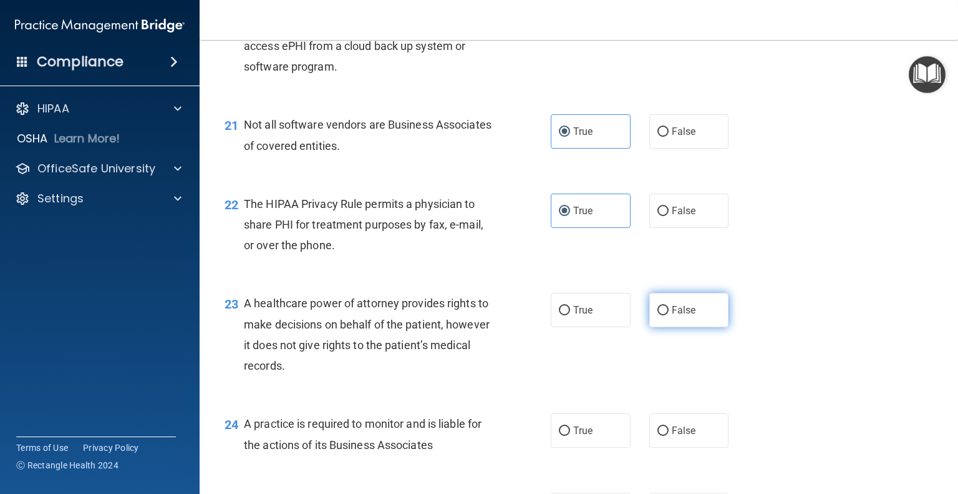
click at [658, 315] on input "False" at bounding box center [663, 310] width 11 height 9
radio input "true"
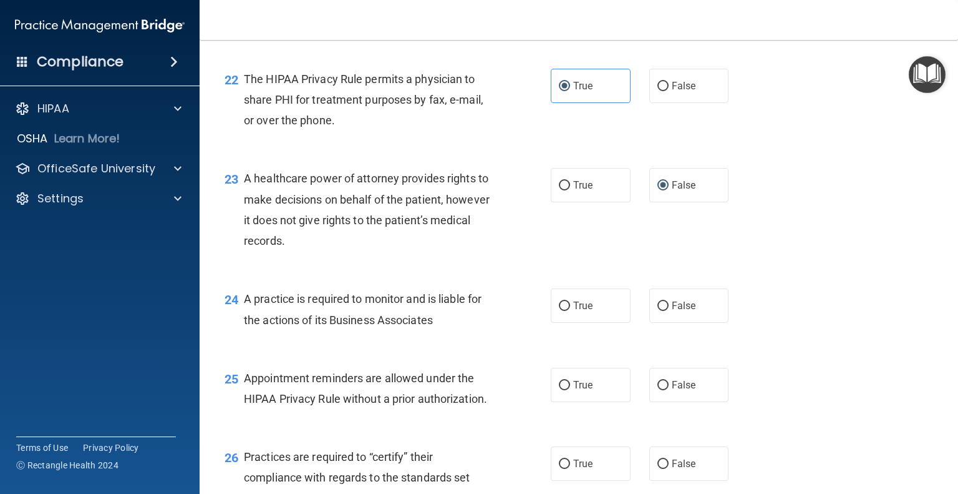
scroll to position [2496, 0]
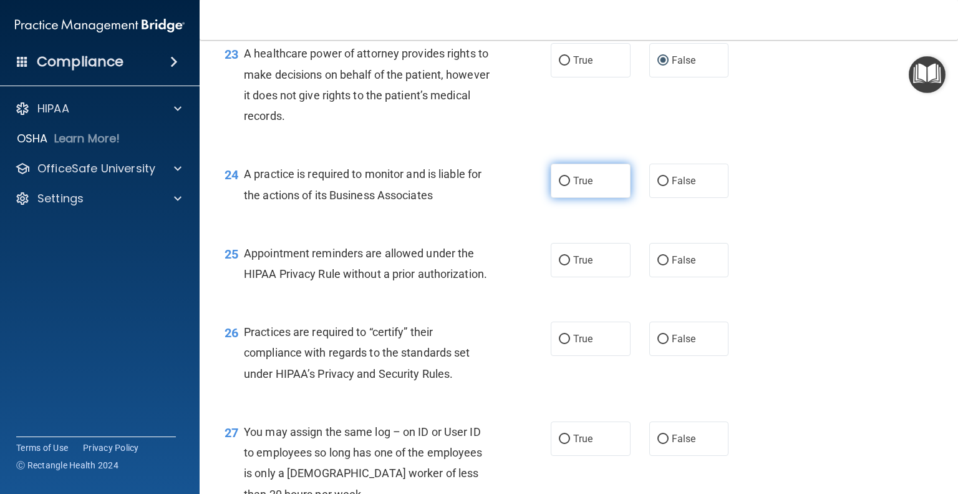
click at [582, 187] on span "True" at bounding box center [582, 181] width 19 height 12
click at [570, 186] on input "True" at bounding box center [564, 181] width 11 height 9
radio input "true"
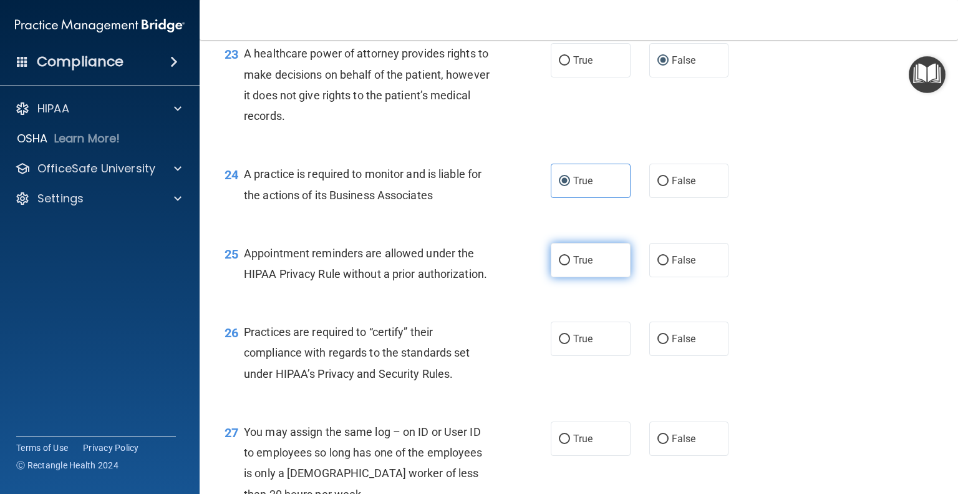
click at [563, 265] on input "True" at bounding box center [564, 260] width 11 height 9
radio input "true"
click at [573, 344] on span "True" at bounding box center [582, 339] width 19 height 12
click at [570, 344] on input "True" at bounding box center [564, 338] width 11 height 9
radio input "true"
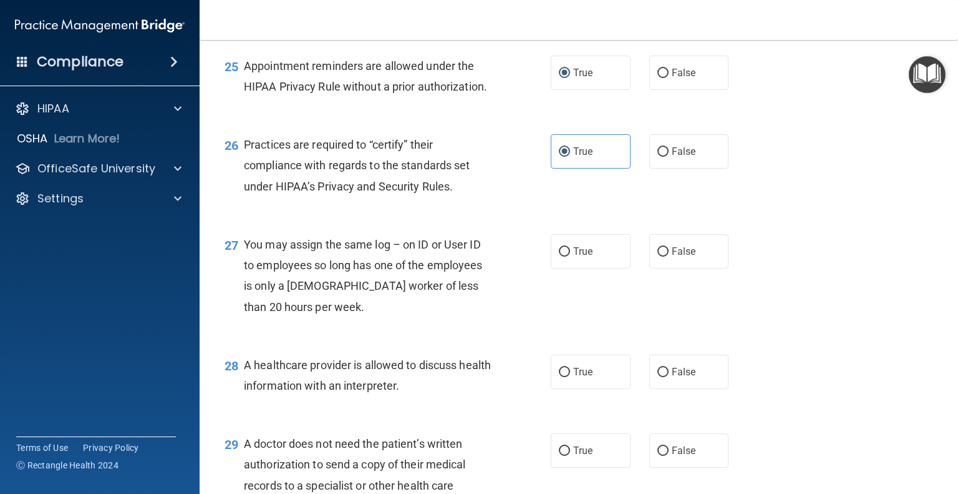
scroll to position [2746, 0]
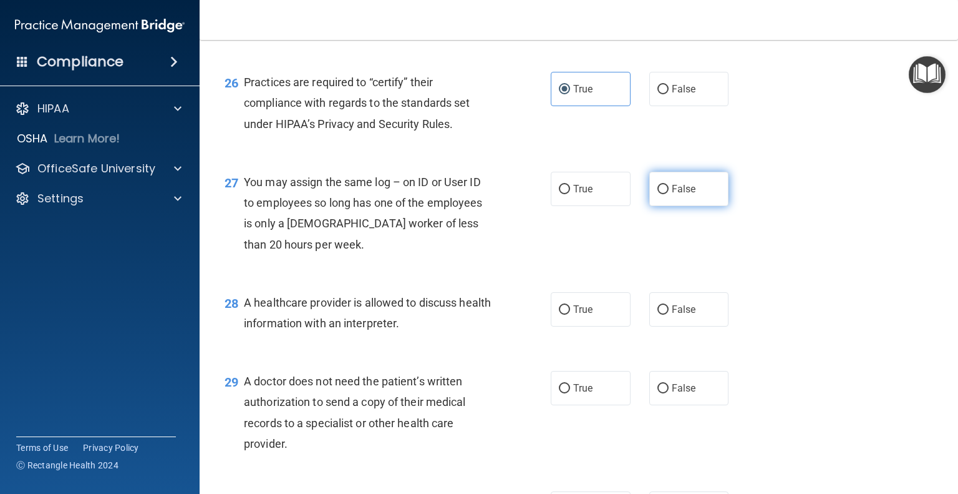
click at [684, 206] on label "False" at bounding box center [690, 189] width 80 height 34
click at [669, 194] on input "False" at bounding box center [663, 189] width 11 height 9
radio input "true"
click at [567, 326] on label "True" at bounding box center [591, 309] width 80 height 34
click at [567, 315] on input "True" at bounding box center [564, 309] width 11 height 9
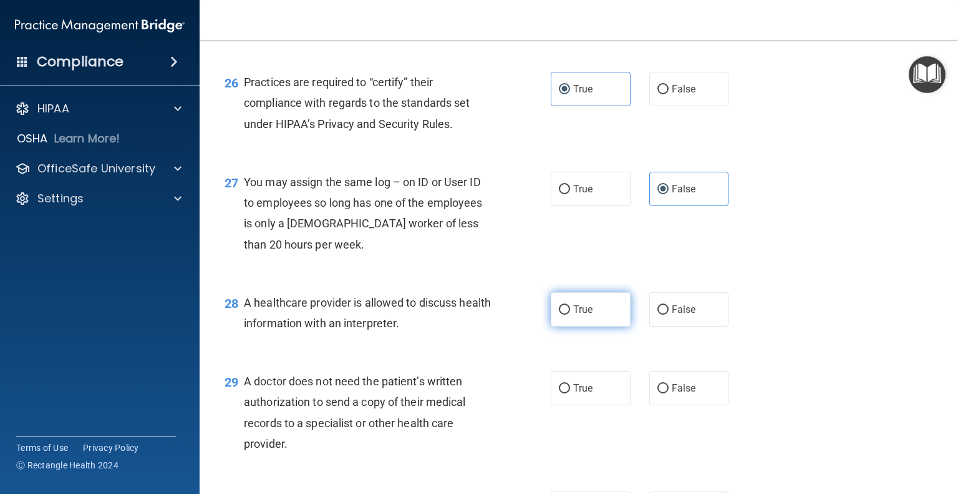
radio input "true"
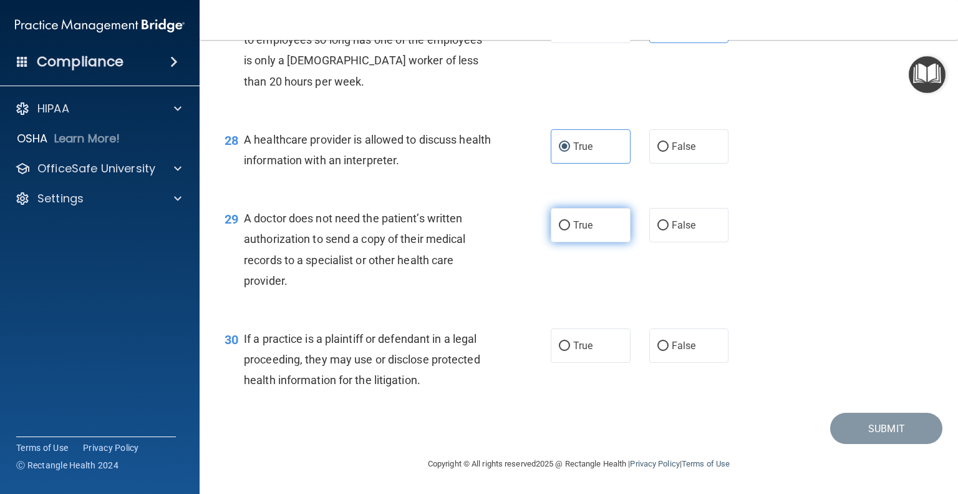
click at [573, 222] on span "True" at bounding box center [582, 225] width 19 height 12
click at [568, 222] on input "True" at bounding box center [564, 225] width 11 height 9
radio input "true"
click at [676, 339] on span "False" at bounding box center [684, 345] width 24 height 12
click at [669, 341] on input "False" at bounding box center [663, 345] width 11 height 9
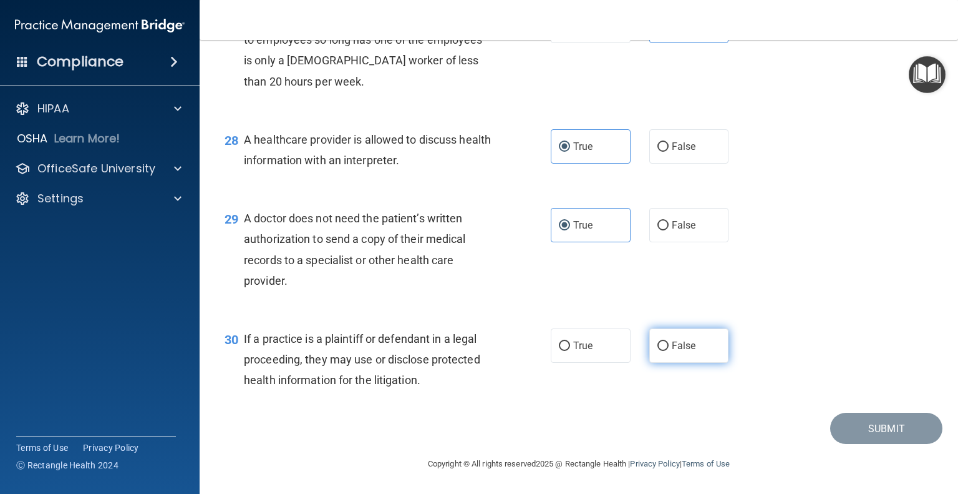
radio input "true"
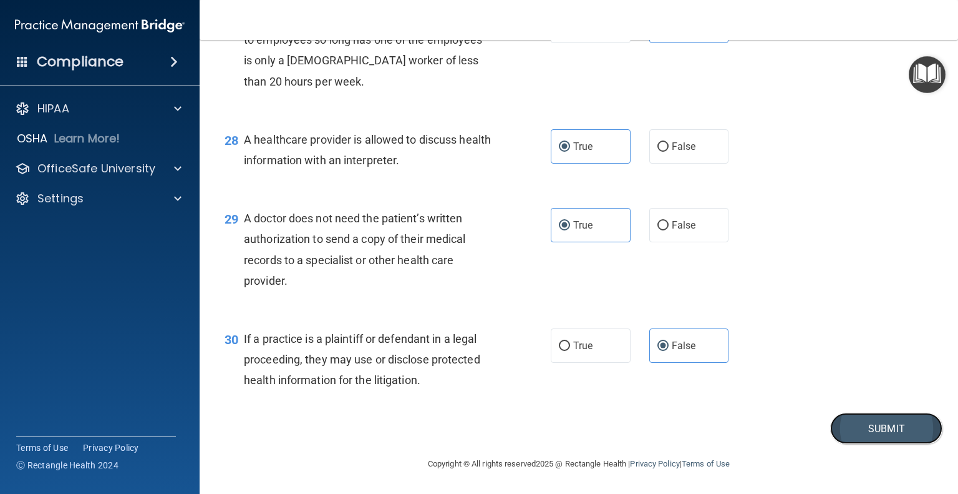
click at [860, 427] on button "Submit" at bounding box center [887, 428] width 112 height 32
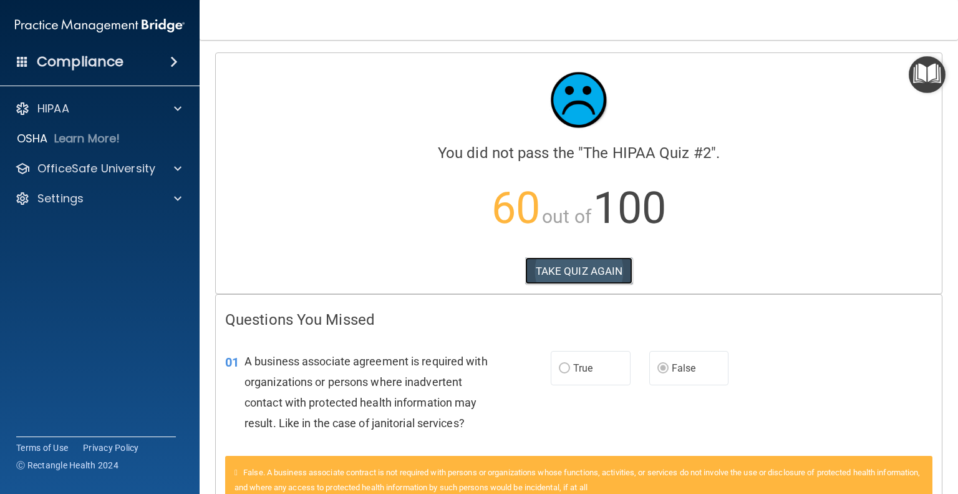
click at [541, 260] on button "TAKE QUIZ AGAIN" at bounding box center [579, 270] width 108 height 27
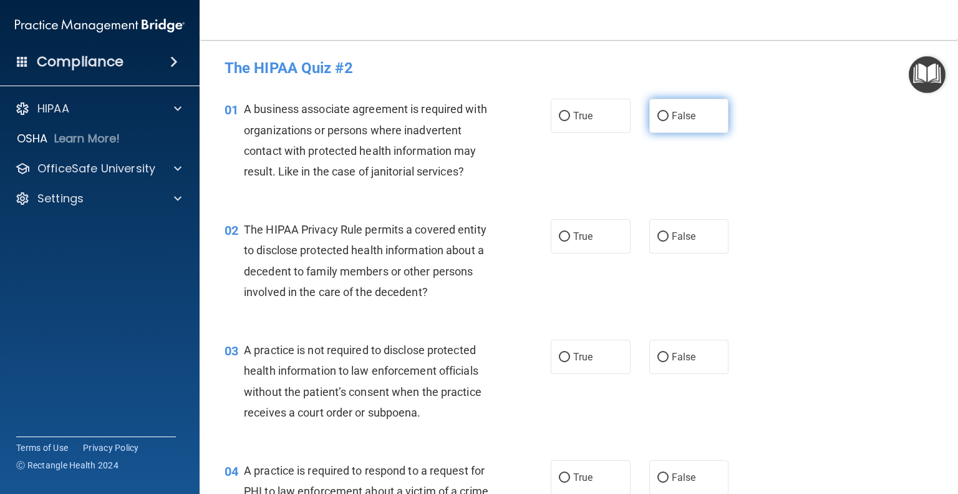
click at [664, 120] on label "False" at bounding box center [690, 116] width 80 height 34
click at [664, 120] on input "False" at bounding box center [663, 116] width 11 height 9
radio input "true"
click at [582, 231] on span "True" at bounding box center [582, 236] width 19 height 12
click at [570, 232] on input "True" at bounding box center [564, 236] width 11 height 9
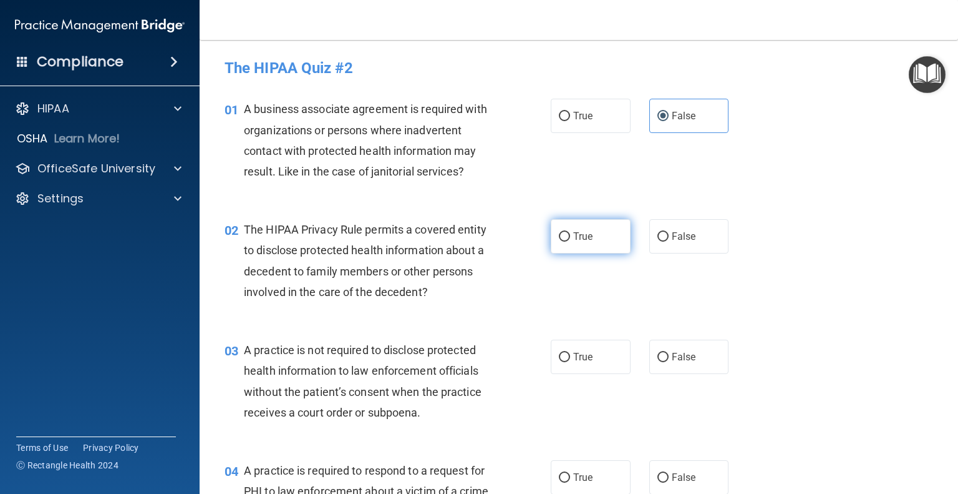
radio input "true"
click at [658, 353] on input "False" at bounding box center [663, 357] width 11 height 9
radio input "true"
click at [563, 472] on label "True" at bounding box center [591, 477] width 80 height 34
click at [563, 473] on input "True" at bounding box center [564, 477] width 11 height 9
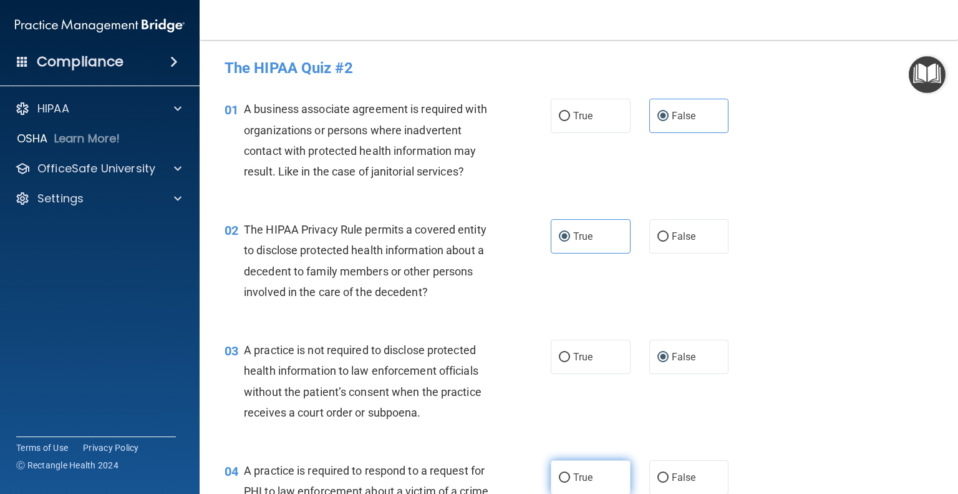
radio input "true"
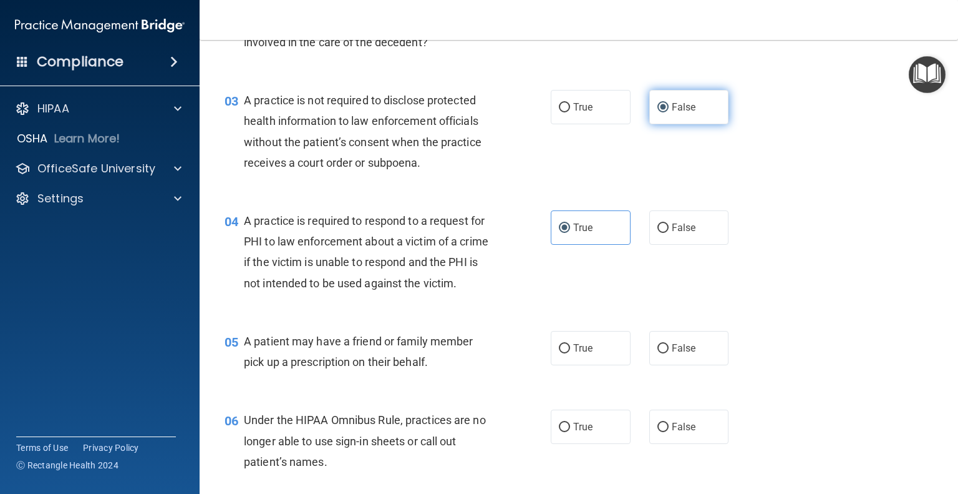
scroll to position [312, 0]
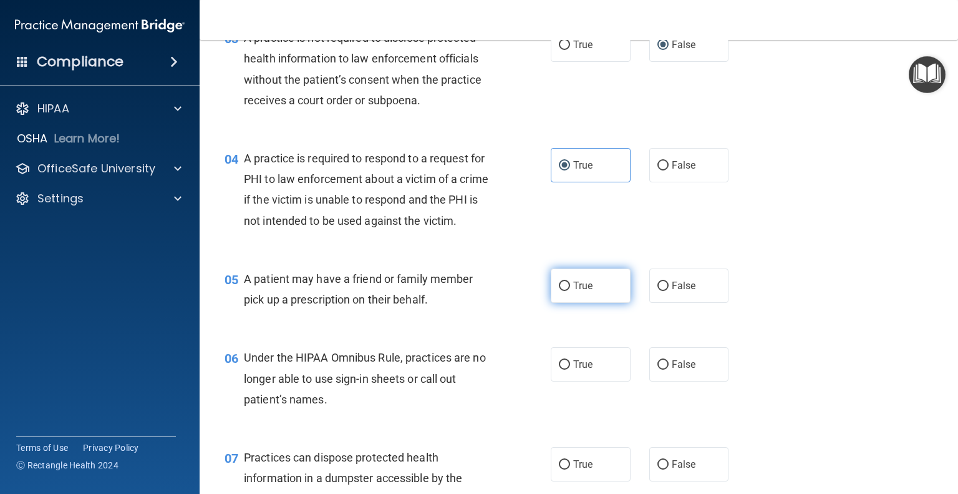
click at [559, 303] on label "True" at bounding box center [591, 285] width 80 height 34
click at [559, 291] on input "True" at bounding box center [564, 285] width 11 height 9
radio input "true"
click at [672, 370] on span "False" at bounding box center [684, 364] width 24 height 12
click at [669, 369] on input "False" at bounding box center [663, 364] width 11 height 9
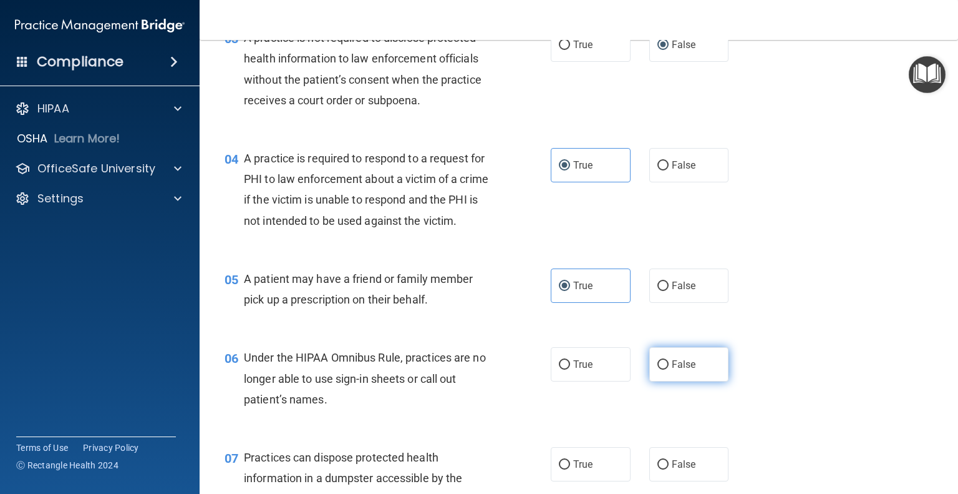
radio input "true"
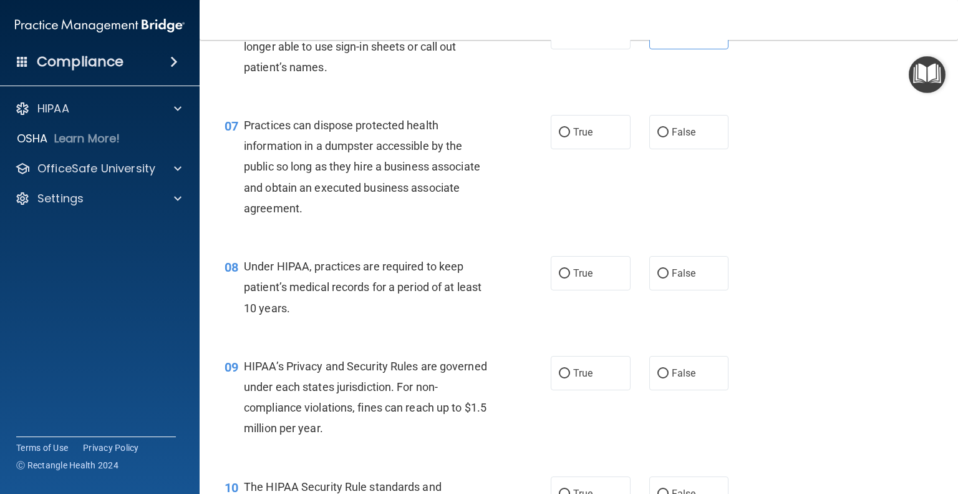
scroll to position [668, 0]
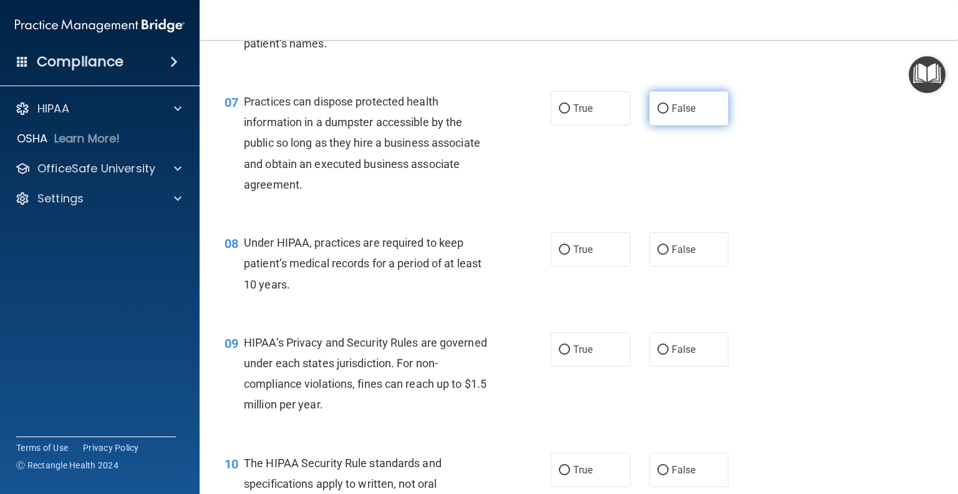
click at [665, 125] on label "False" at bounding box center [690, 108] width 80 height 34
click at [665, 114] on input "False" at bounding box center [663, 108] width 11 height 9
radio input "true"
click at [658, 255] on input "False" at bounding box center [663, 249] width 11 height 9
radio input "true"
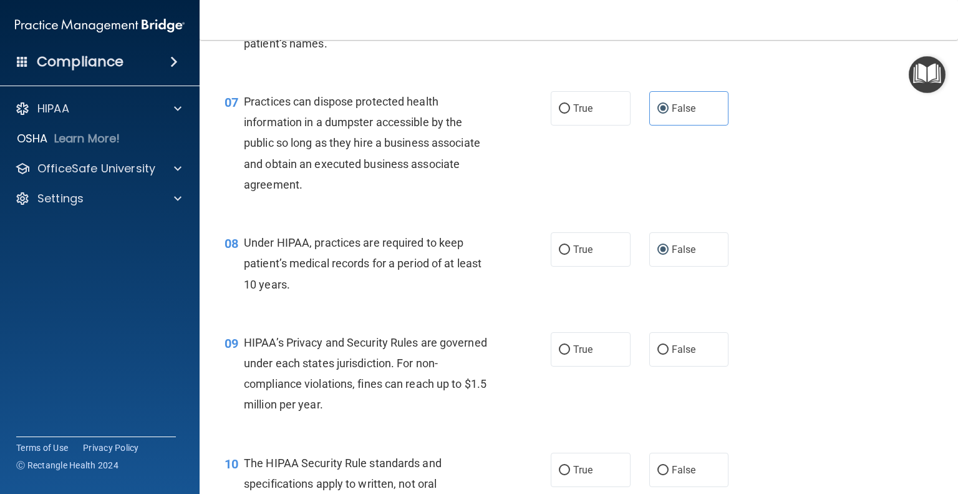
drag, startPoint x: 649, startPoint y: 369, endPoint x: 766, endPoint y: 317, distance: 128.2
click at [650, 366] on label "False" at bounding box center [690, 349] width 80 height 34
click at [658, 354] on input "False" at bounding box center [663, 349] width 11 height 9
radio input "true"
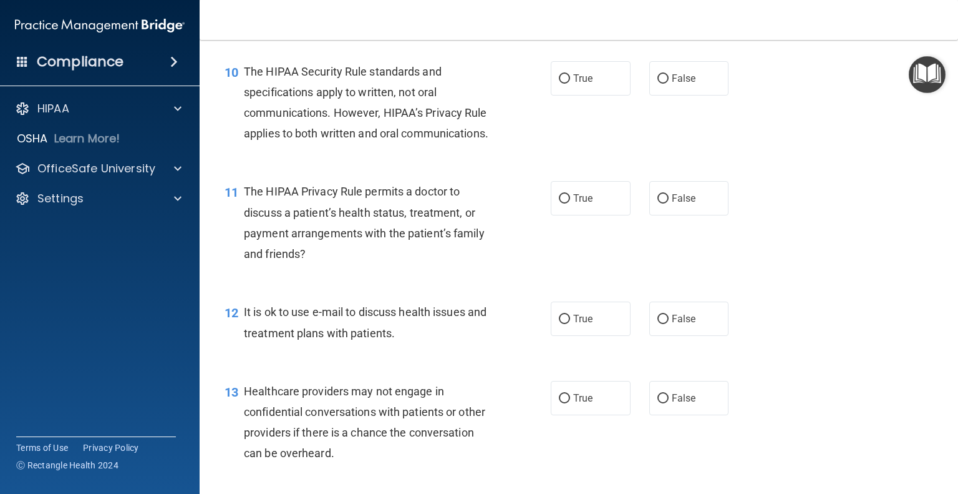
scroll to position [1063, 0]
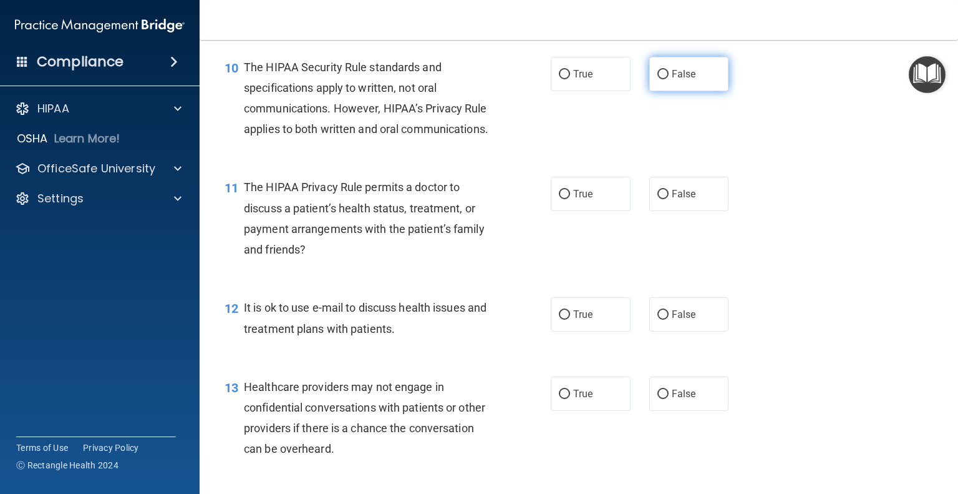
click at [678, 80] on span "False" at bounding box center [684, 74] width 24 height 12
click at [669, 79] on input "False" at bounding box center [663, 74] width 11 height 9
radio input "true"
click at [573, 200] on span "True" at bounding box center [582, 194] width 19 height 12
click at [570, 199] on input "True" at bounding box center [564, 194] width 11 height 9
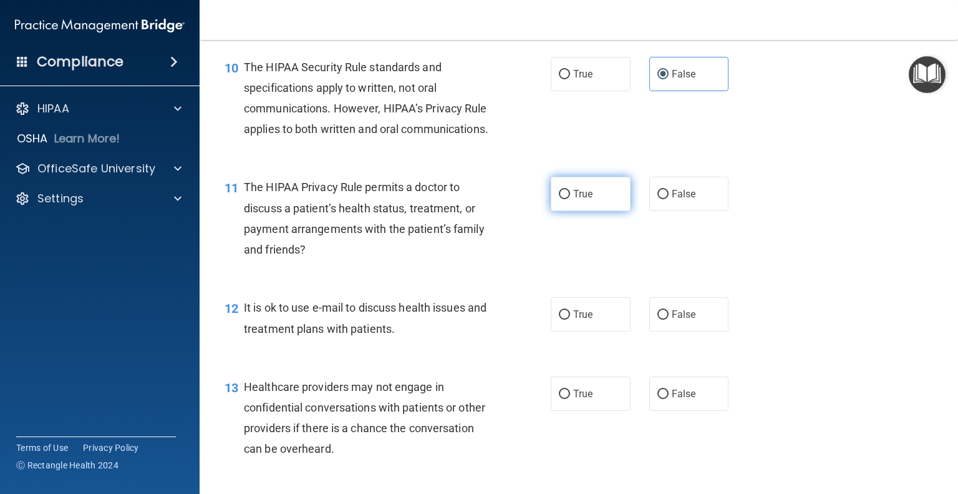
radio input "true"
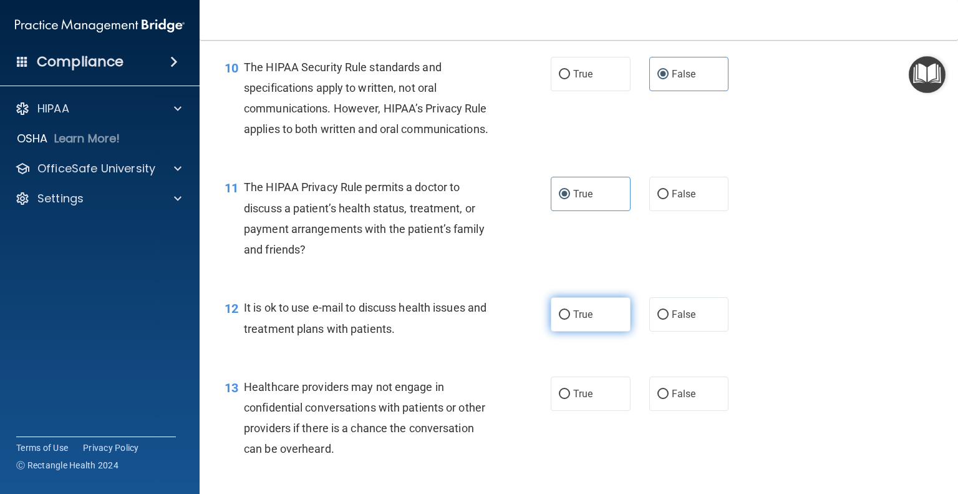
click at [575, 320] on span "True" at bounding box center [582, 314] width 19 height 12
click at [570, 319] on input "True" at bounding box center [564, 314] width 11 height 9
radio input "true"
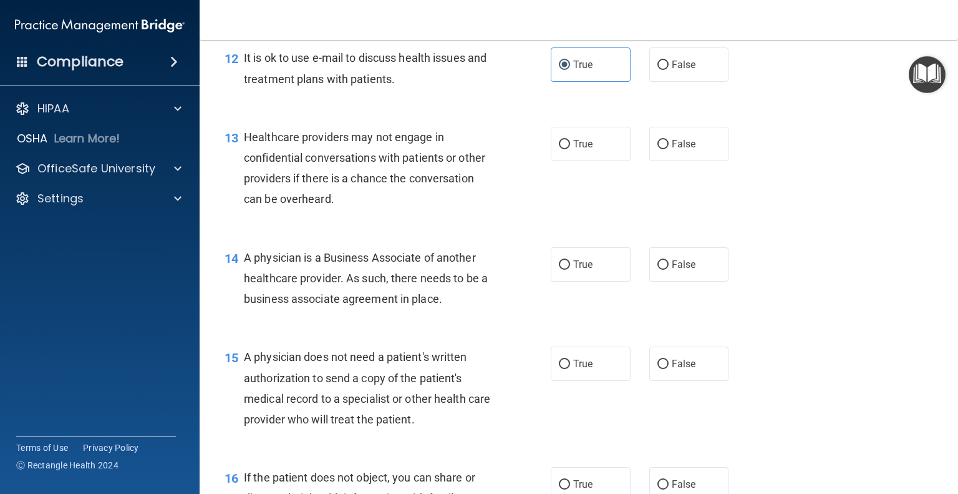
scroll to position [1375, 0]
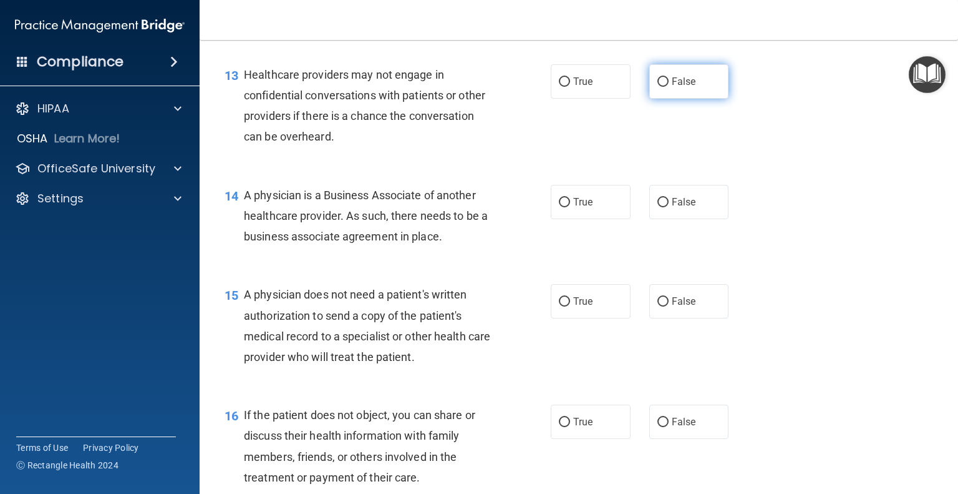
click at [665, 99] on label "False" at bounding box center [690, 81] width 80 height 34
click at [665, 87] on input "False" at bounding box center [663, 81] width 11 height 9
radio input "true"
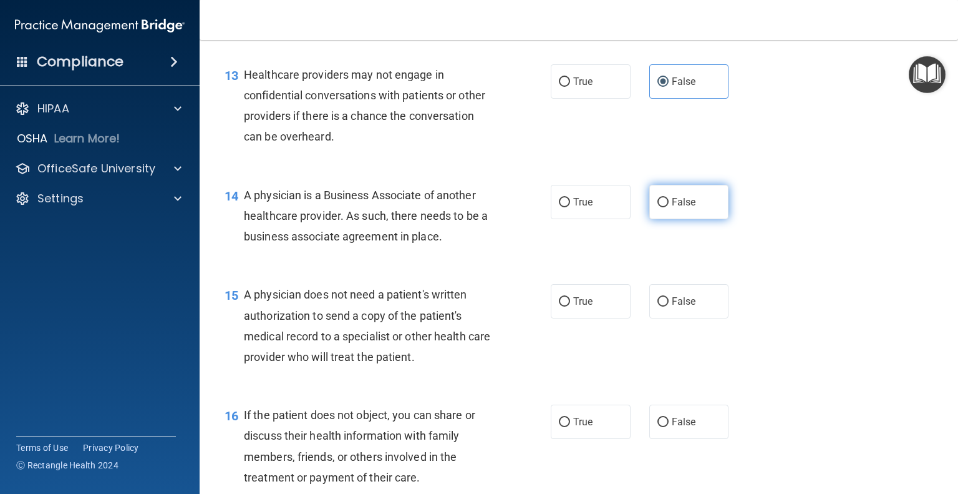
click at [661, 207] on input "False" at bounding box center [663, 202] width 11 height 9
radio input "true"
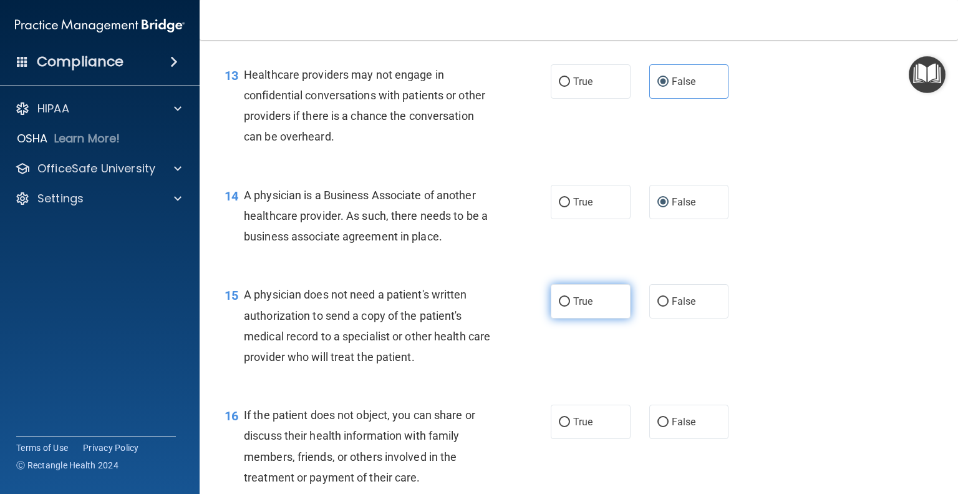
click at [583, 307] on span "True" at bounding box center [582, 301] width 19 height 12
click at [570, 306] on input "True" at bounding box center [564, 301] width 11 height 9
radio input "true"
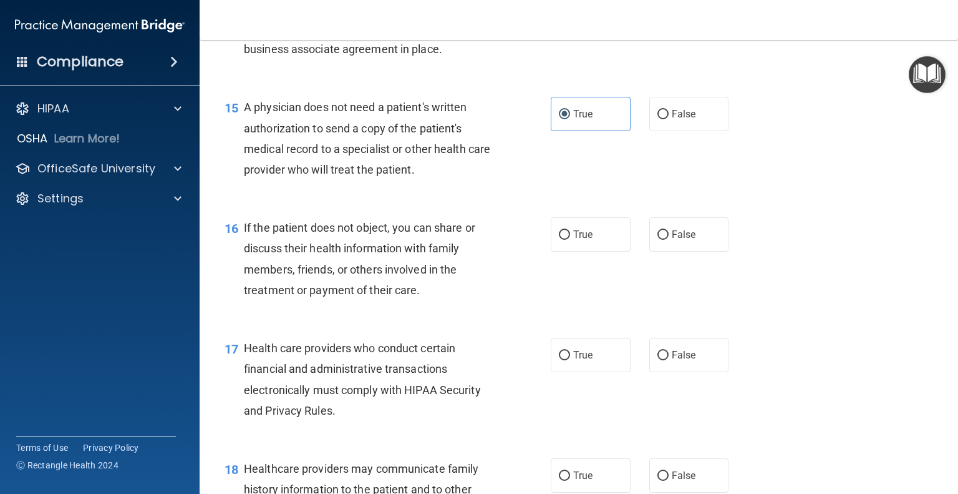
scroll to position [1625, 0]
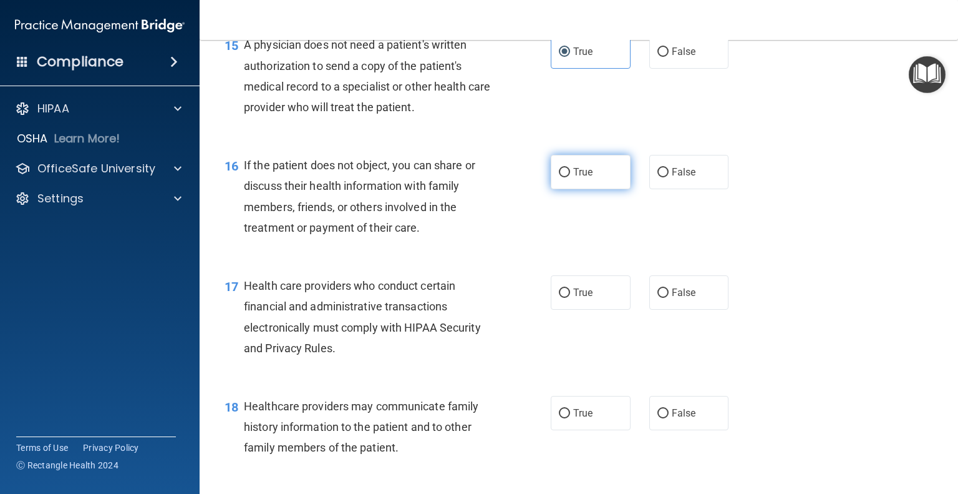
click at [578, 178] on span "True" at bounding box center [582, 172] width 19 height 12
click at [570, 177] on input "True" at bounding box center [564, 172] width 11 height 9
radio input "true"
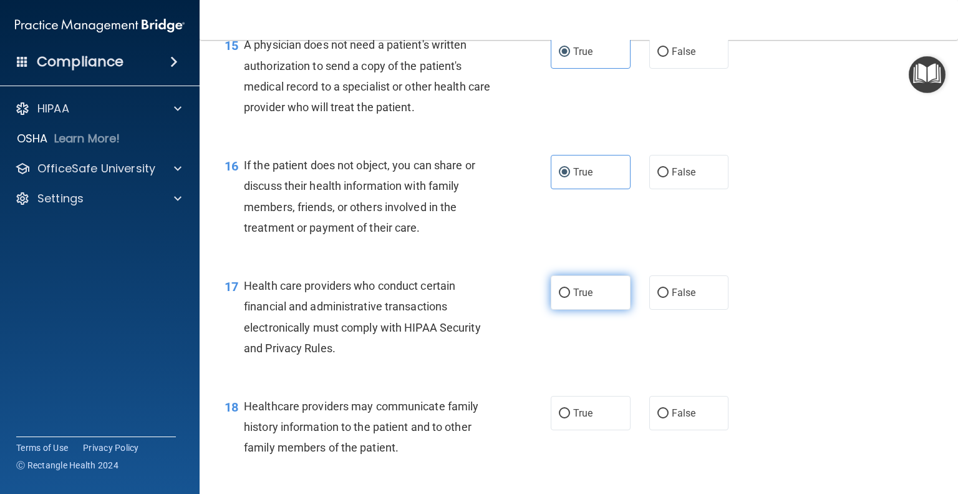
click at [587, 310] on label "True" at bounding box center [591, 292] width 80 height 34
click at [570, 298] on input "True" at bounding box center [564, 292] width 11 height 9
radio input "true"
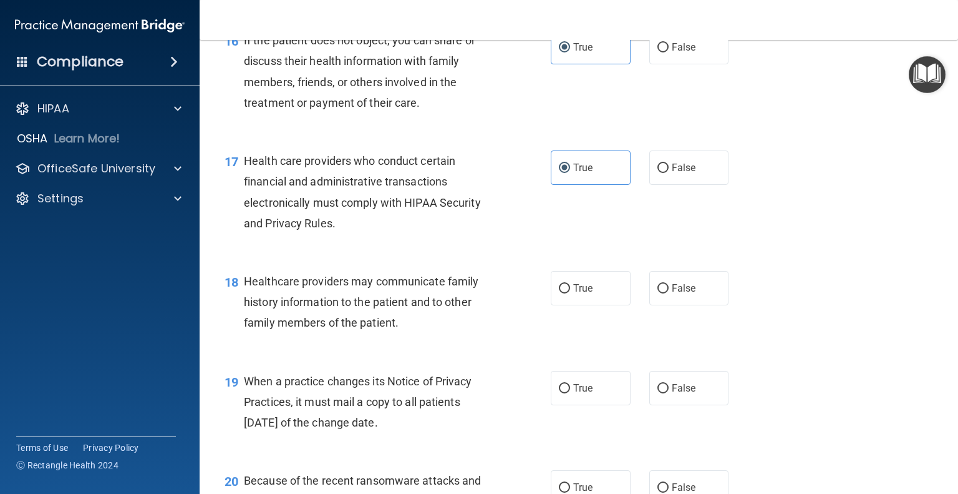
scroll to position [1812, 0]
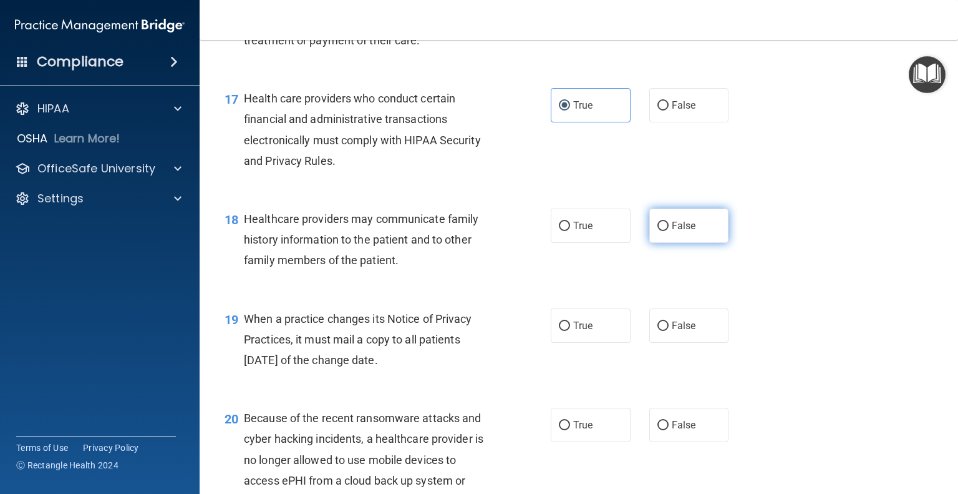
click at [670, 243] on label "False" at bounding box center [690, 225] width 80 height 34
click at [669, 231] on input "False" at bounding box center [663, 226] width 11 height 9
radio input "true"
click at [673, 331] on span "False" at bounding box center [684, 325] width 24 height 12
click at [669, 331] on input "False" at bounding box center [663, 325] width 11 height 9
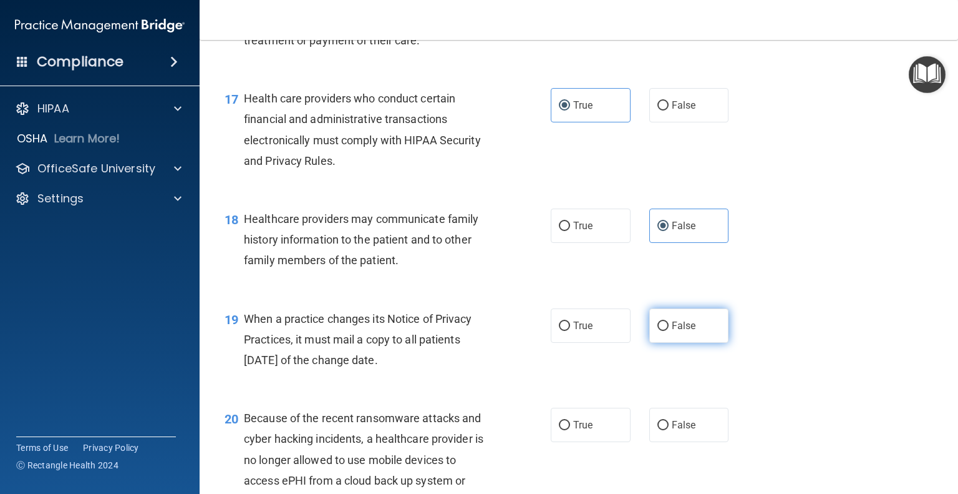
radio input "true"
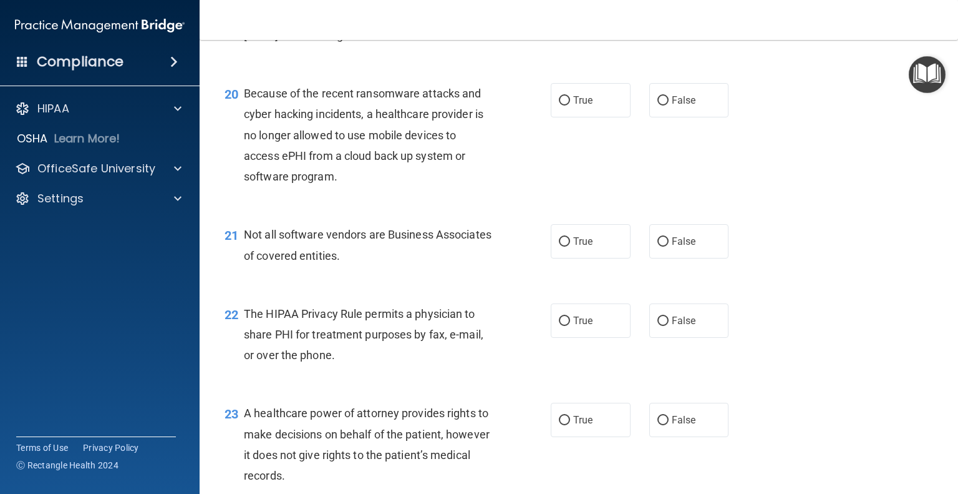
scroll to position [2188, 0]
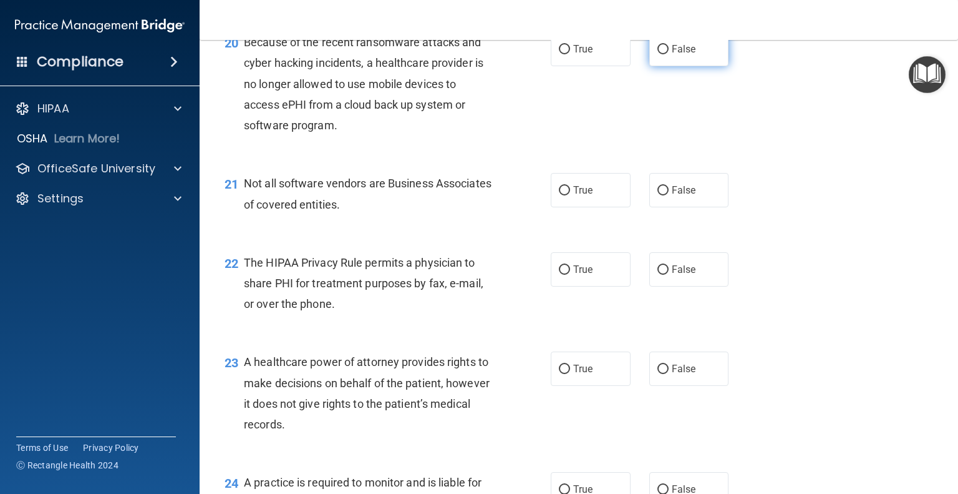
click at [663, 66] on label "False" at bounding box center [690, 49] width 80 height 34
click at [663, 54] on input "False" at bounding box center [663, 49] width 11 height 9
radio input "true"
click at [579, 196] on span "True" at bounding box center [582, 190] width 19 height 12
click at [570, 195] on input "True" at bounding box center [564, 190] width 11 height 9
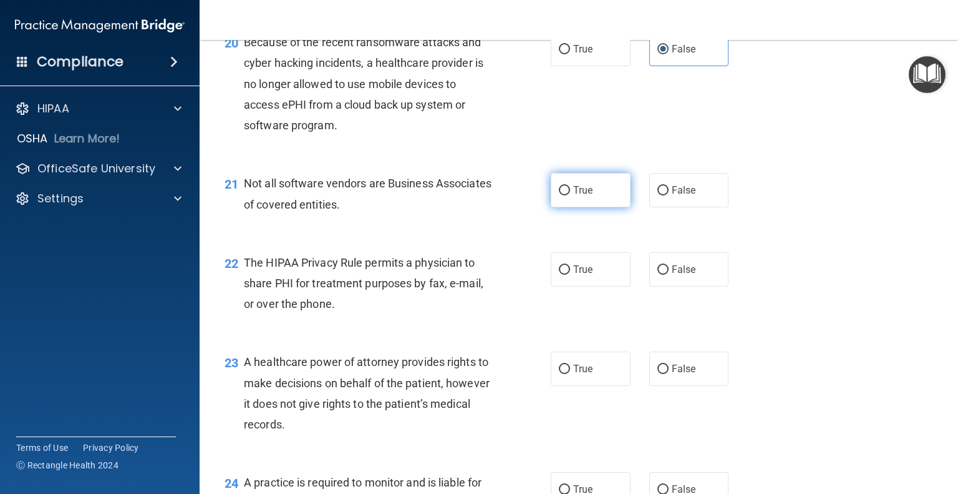
radio input "true"
click at [589, 286] on label "True" at bounding box center [591, 269] width 80 height 34
click at [570, 275] on input "True" at bounding box center [564, 269] width 11 height 9
radio input "true"
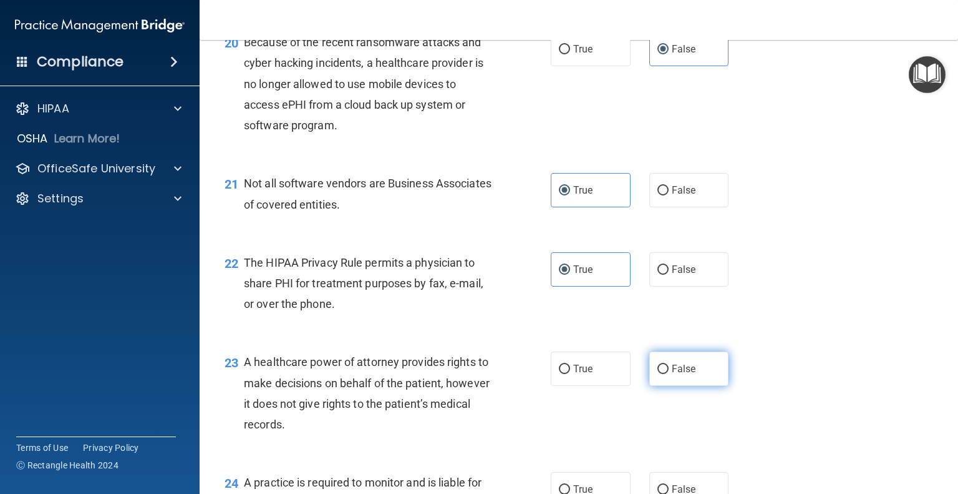
click at [672, 374] on span "False" at bounding box center [684, 369] width 24 height 12
click at [669, 374] on input "False" at bounding box center [663, 368] width 11 height 9
radio input "true"
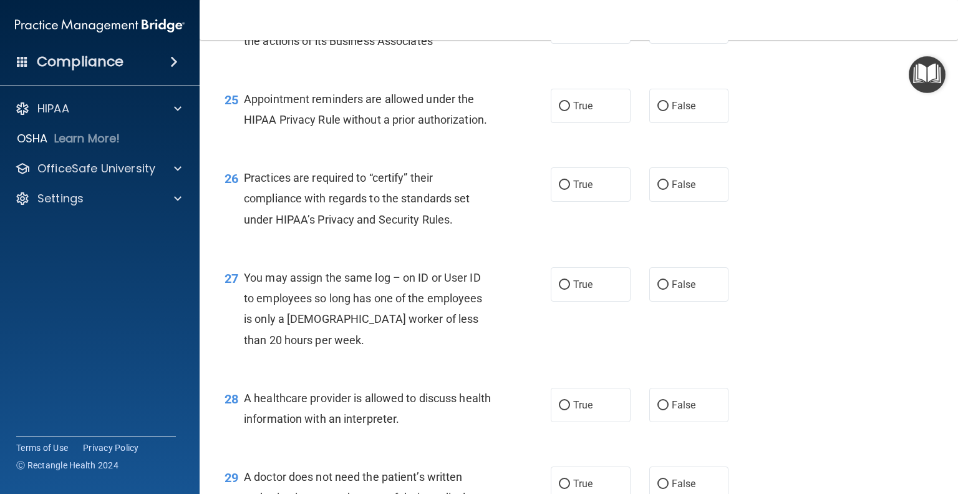
scroll to position [2658, 0]
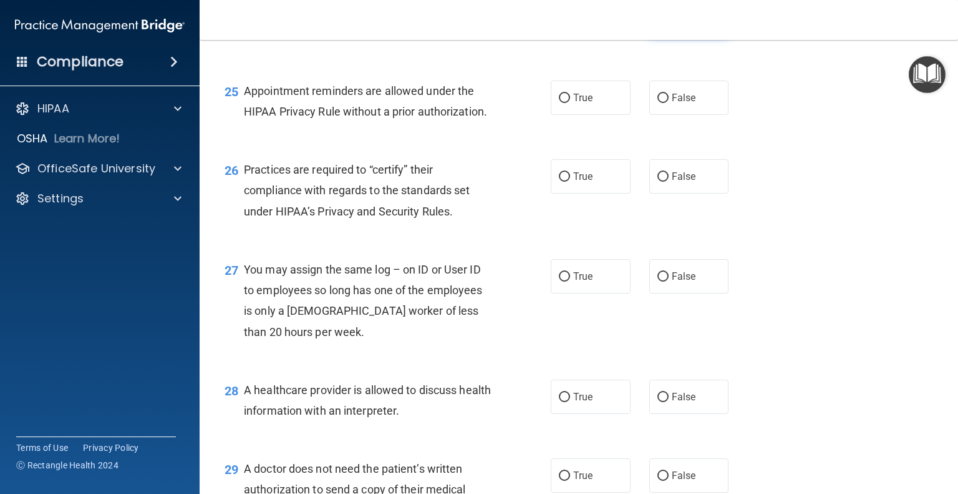
click at [661, 24] on input "False" at bounding box center [663, 18] width 11 height 9
radio input "true"
click at [567, 115] on label "True" at bounding box center [591, 97] width 80 height 34
click at [567, 103] on input "True" at bounding box center [564, 98] width 11 height 9
radio input "true"
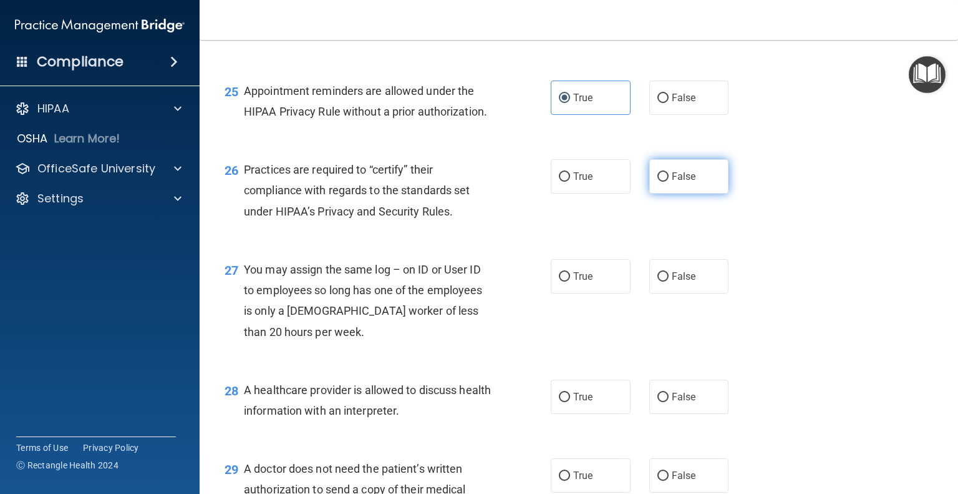
click at [672, 182] on span "False" at bounding box center [684, 176] width 24 height 12
click at [666, 182] on input "False" at bounding box center [663, 176] width 11 height 9
radio input "true"
click at [672, 282] on span "False" at bounding box center [684, 276] width 24 height 12
click at [669, 281] on input "False" at bounding box center [663, 276] width 11 height 9
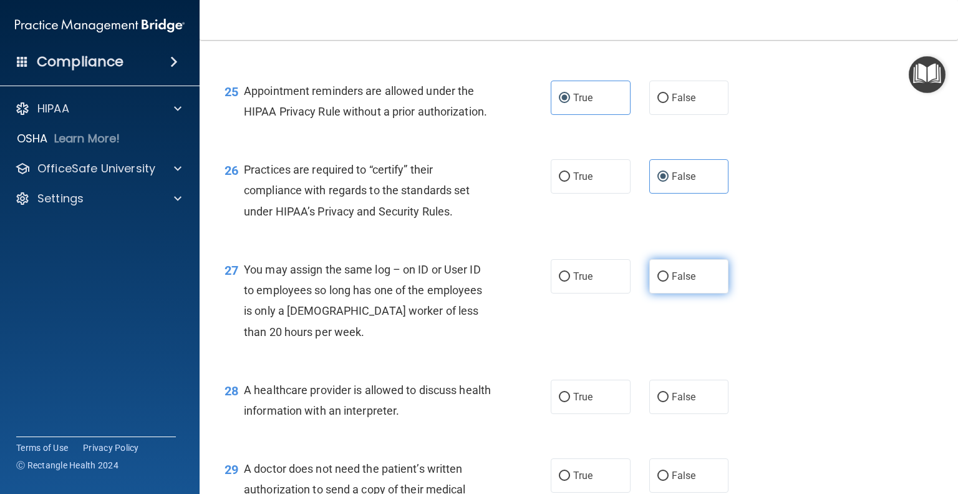
radio input "true"
click at [589, 414] on label "True" at bounding box center [591, 396] width 80 height 34
click at [570, 402] on input "True" at bounding box center [564, 397] width 11 height 9
radio input "true"
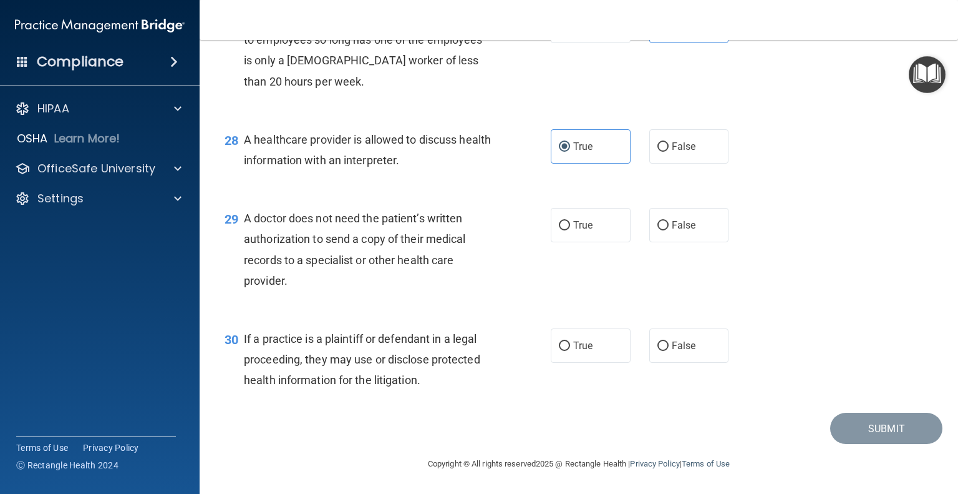
scroll to position [2950, 0]
click at [562, 223] on input "True" at bounding box center [564, 225] width 11 height 9
radio input "true"
click at [583, 346] on span "True" at bounding box center [582, 345] width 19 height 12
click at [570, 346] on input "True" at bounding box center [564, 345] width 11 height 9
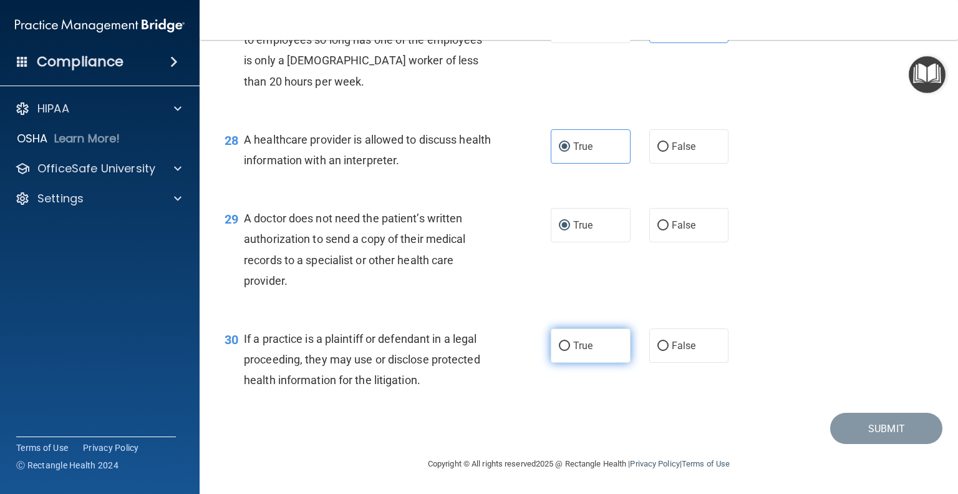
radio input "true"
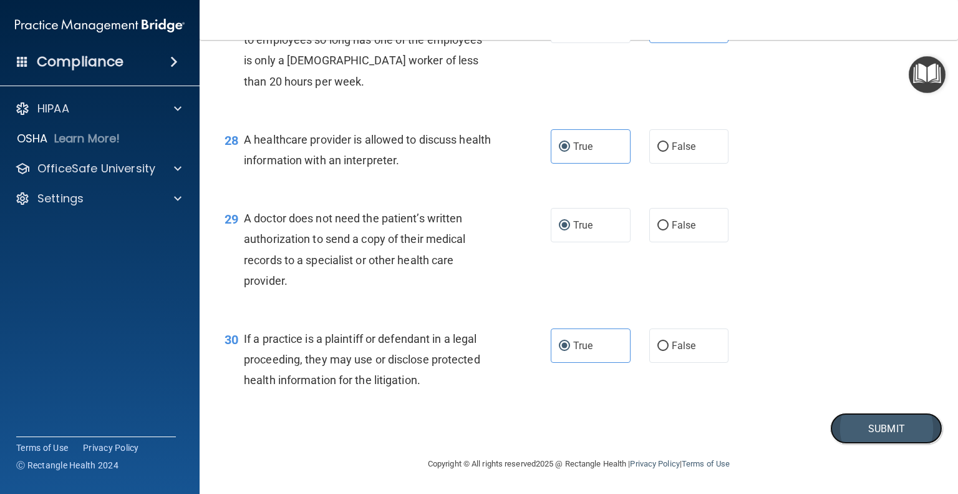
click at [882, 426] on button "Submit" at bounding box center [887, 428] width 112 height 32
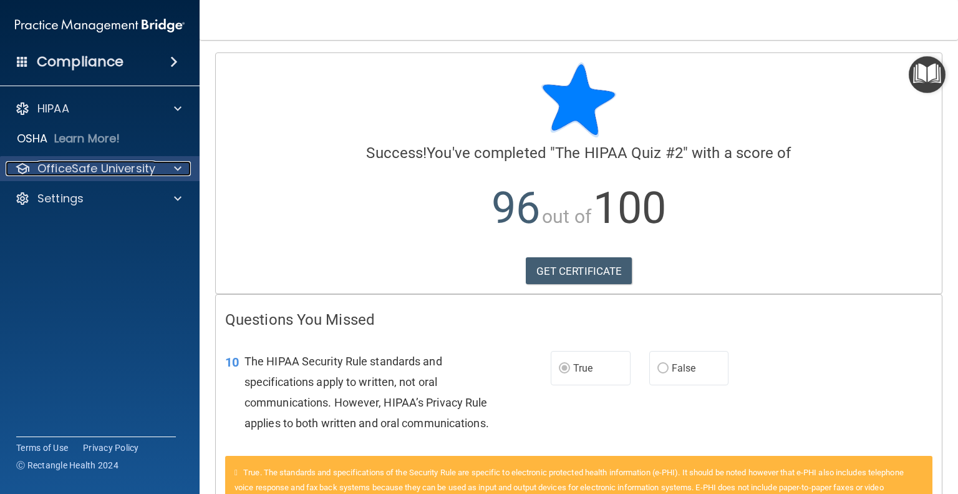
click at [172, 164] on div at bounding box center [175, 168] width 31 height 15
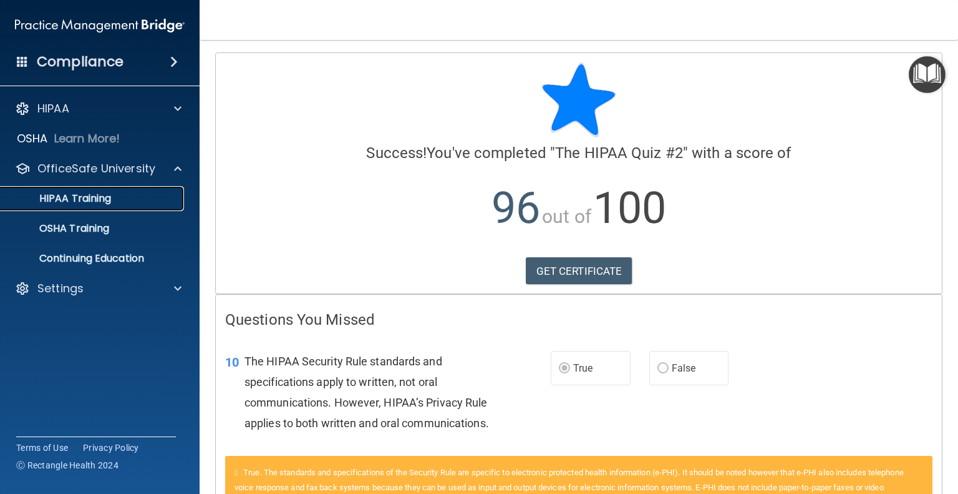
click at [112, 197] on div "HIPAA Training" at bounding box center [93, 198] width 170 height 12
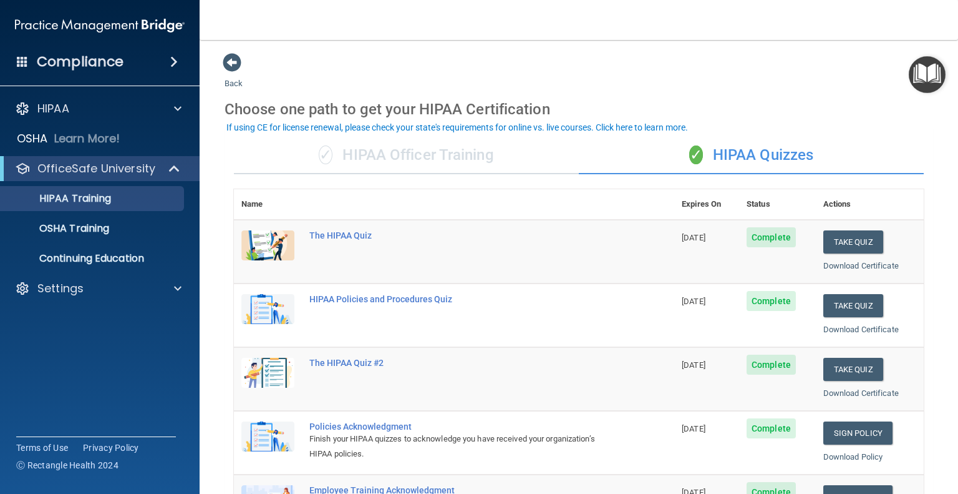
click at [153, 69] on div "Compliance" at bounding box center [100, 61] width 200 height 27
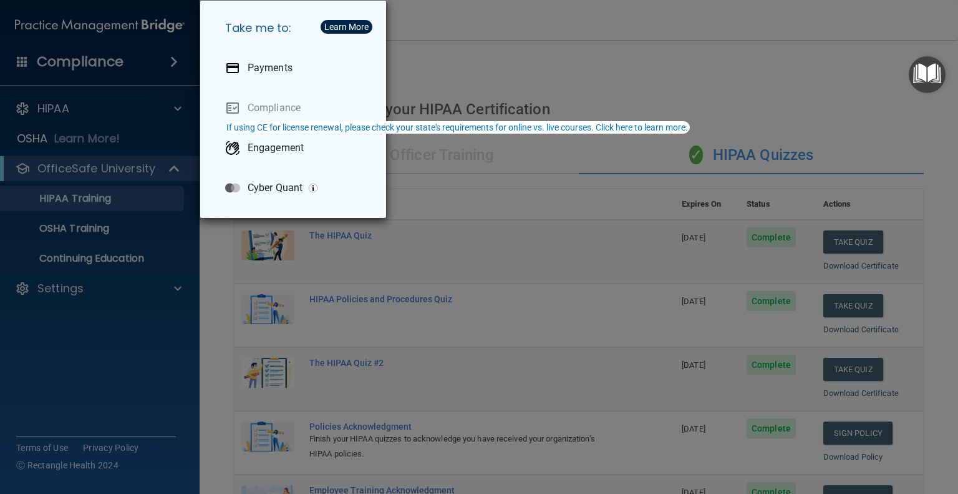
click at [79, 112] on div "Take me to: Payments Compliance Engagement Cyber Quant" at bounding box center [479, 247] width 958 height 494
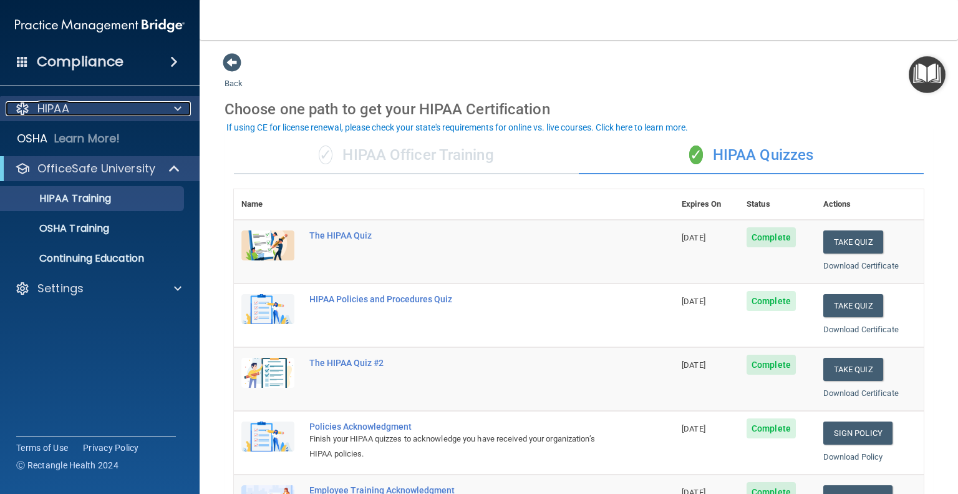
click at [169, 108] on div at bounding box center [175, 108] width 31 height 15
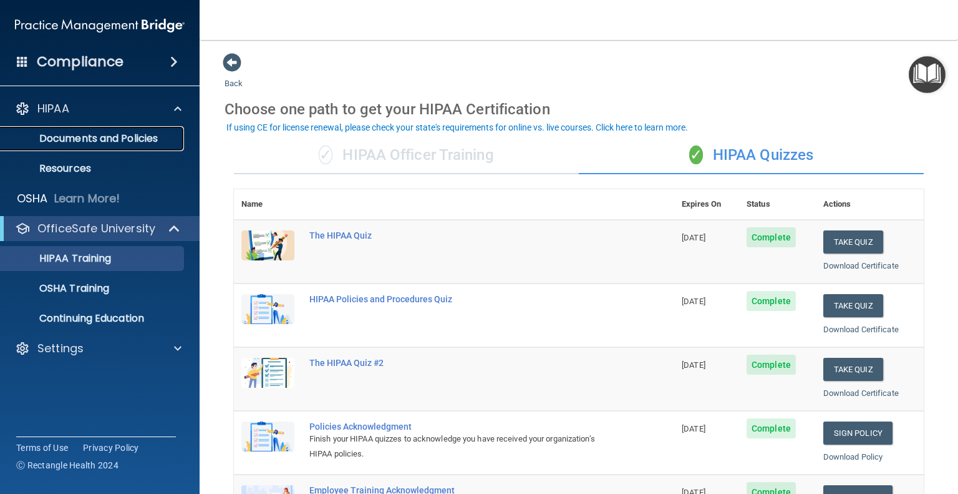
click at [146, 144] on p "Documents and Policies" at bounding box center [93, 138] width 170 height 12
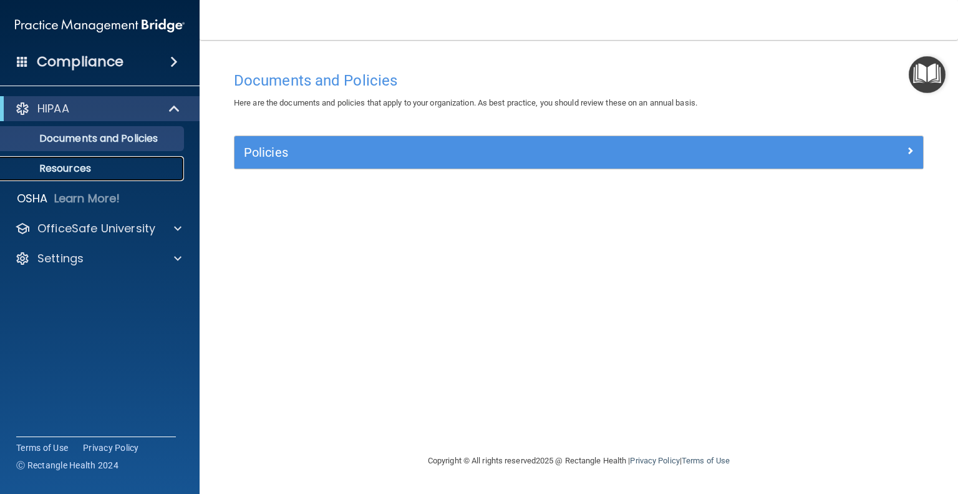
click at [131, 170] on p "Resources" at bounding box center [93, 168] width 170 height 12
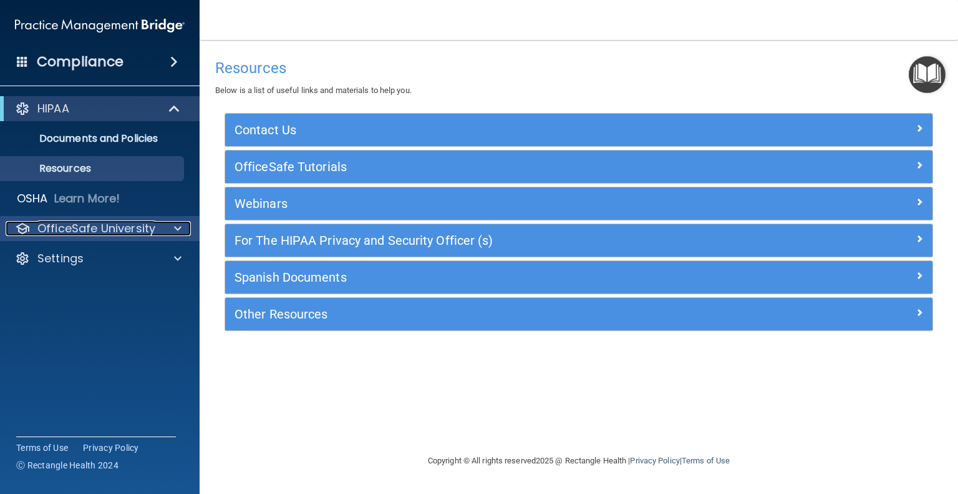
click at [102, 221] on p "OfficeSafe University" at bounding box center [96, 228] width 118 height 15
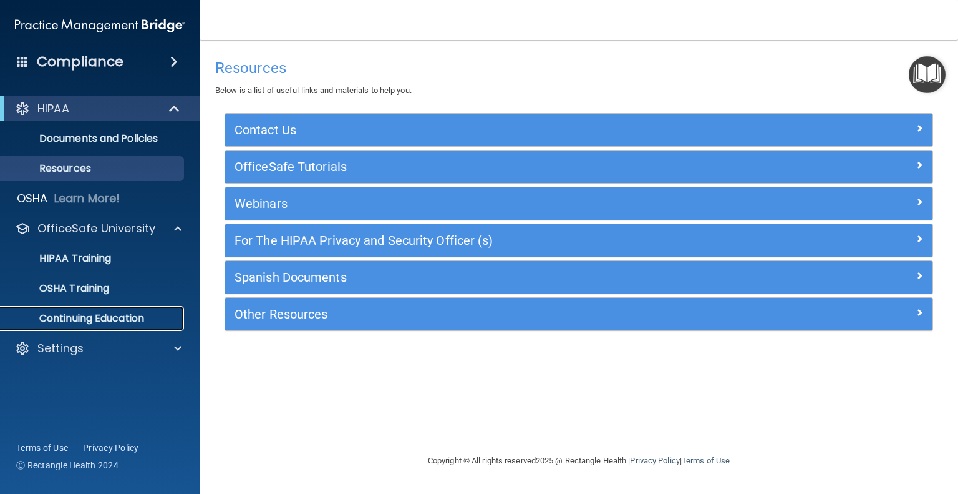
click at [91, 321] on p "Continuing Education" at bounding box center [93, 318] width 170 height 12
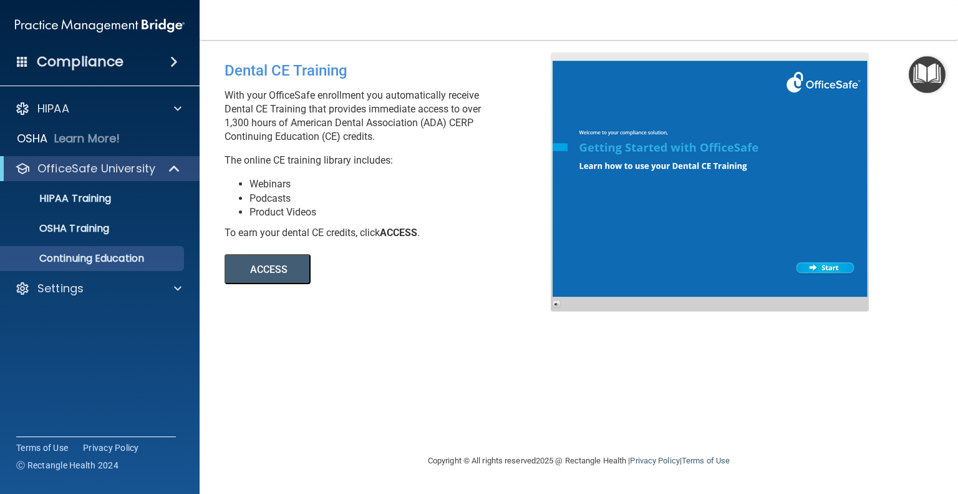
click at [271, 268] on button "ACCESS" at bounding box center [268, 269] width 86 height 30
click at [60, 288] on p "Settings" at bounding box center [60, 288] width 46 height 15
click at [60, 314] on p "My Account" at bounding box center [93, 318] width 170 height 12
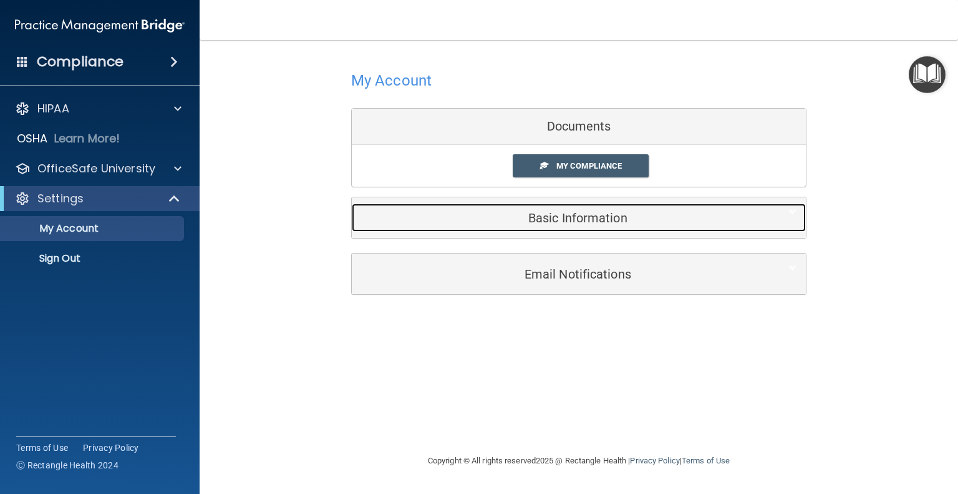
click at [542, 215] on h5 "Basic Information" at bounding box center [560, 218] width 398 height 14
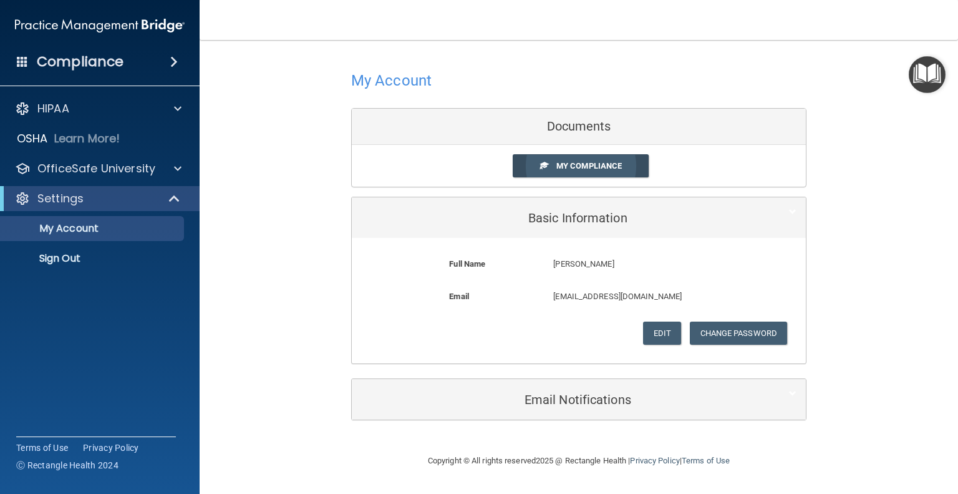
click at [578, 163] on span "My Compliance" at bounding box center [590, 165] width 66 height 9
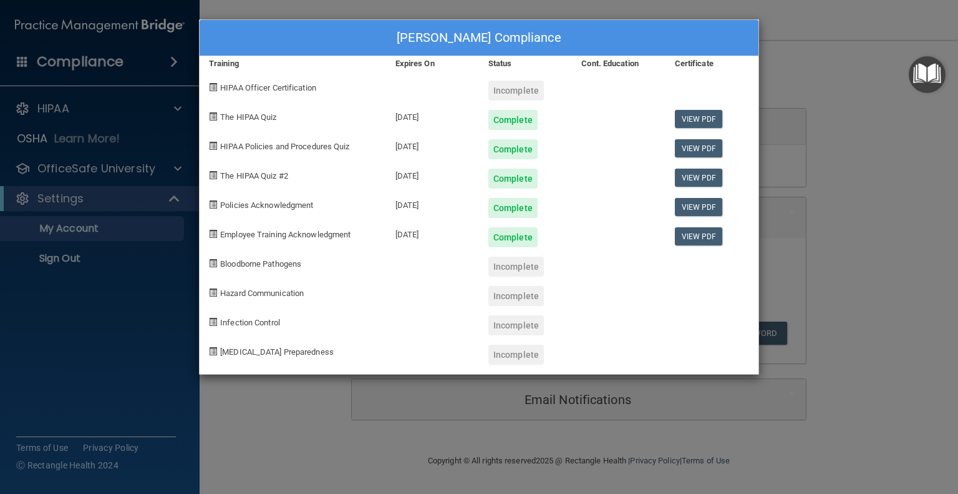
click at [772, 54] on div "TARYN PERRY's Compliance Training Expires On Status Cont. Education Certificate…" at bounding box center [479, 247] width 958 height 494
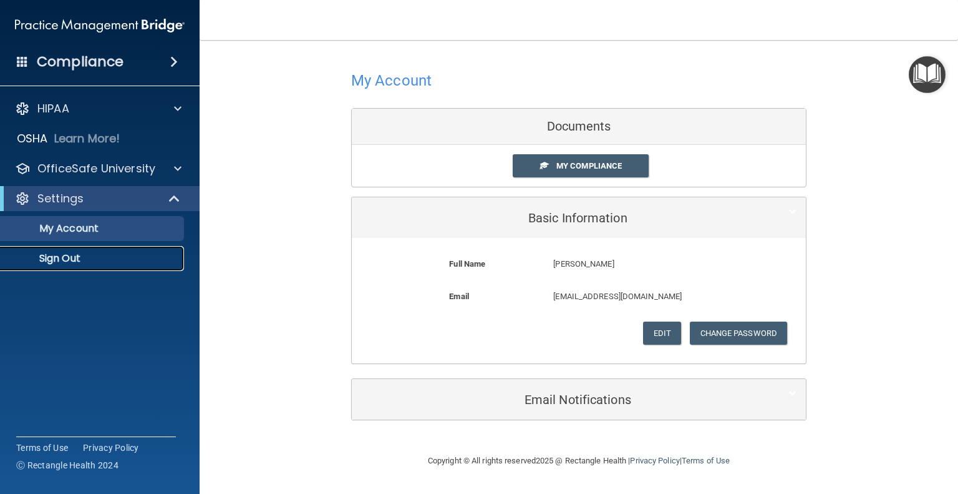
click at [51, 250] on link "Sign Out" at bounding box center [86, 258] width 197 height 25
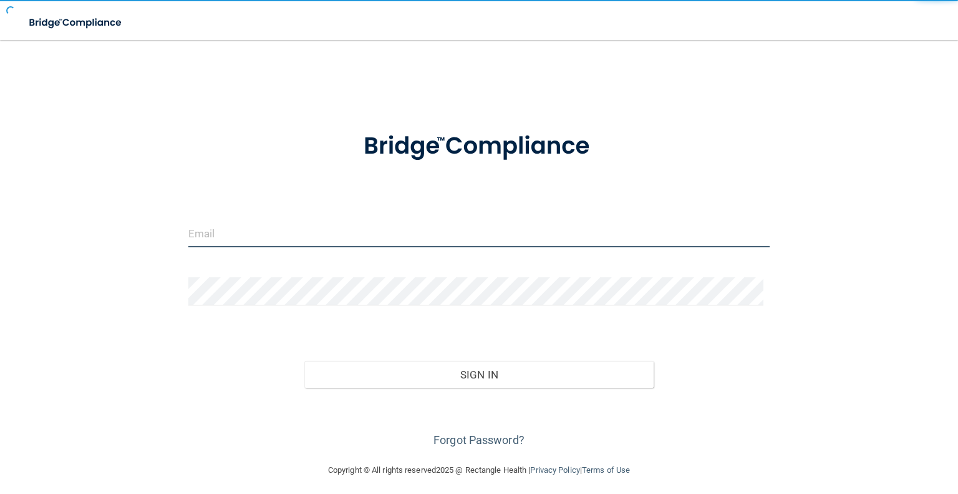
type input "[EMAIL_ADDRESS][DOMAIN_NAME]"
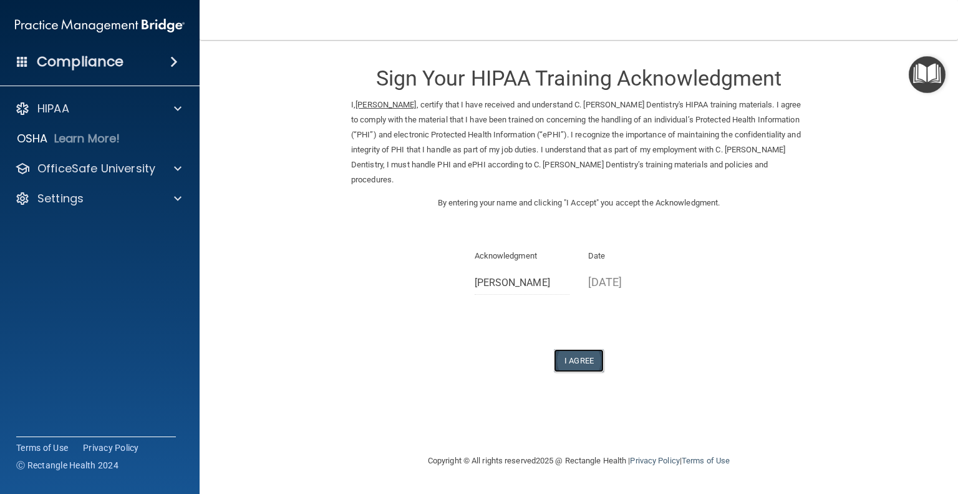
click at [582, 350] on button "I Agree" at bounding box center [579, 360] width 50 height 23
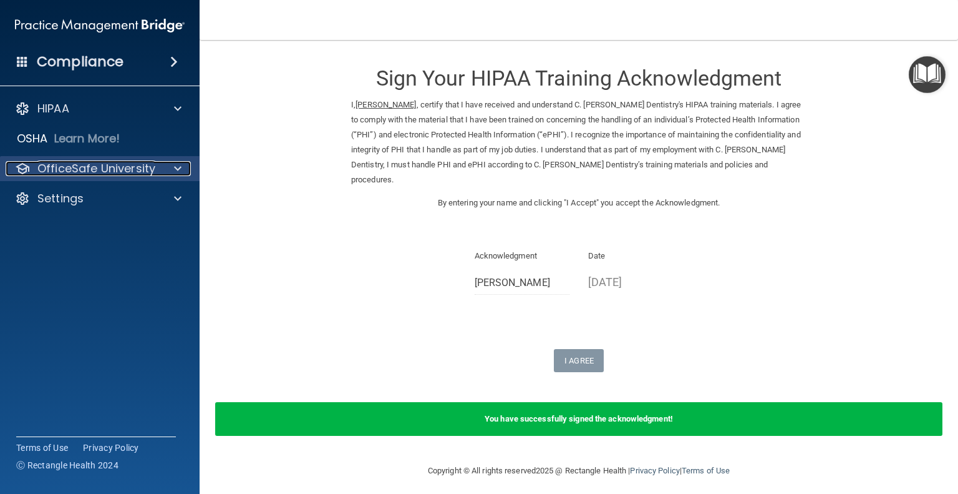
click at [160, 169] on div at bounding box center [175, 168] width 31 height 15
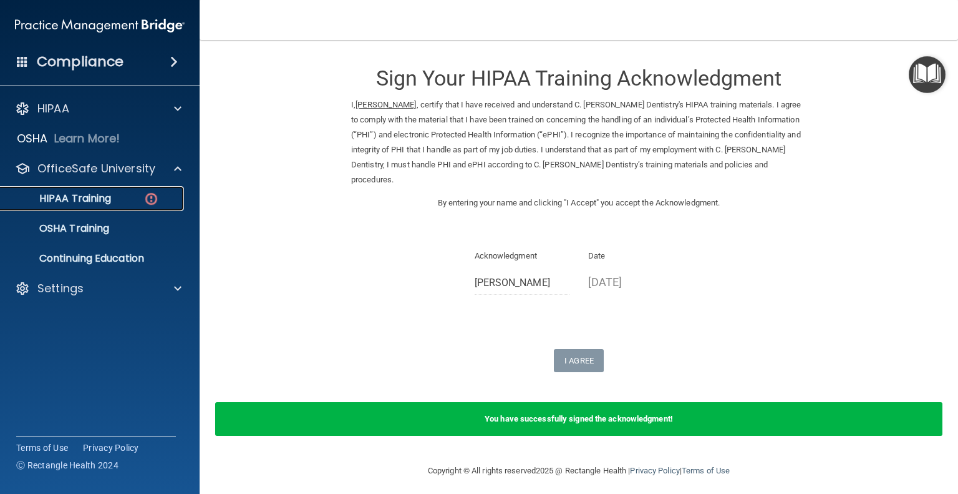
click at [144, 197] on img at bounding box center [152, 199] width 16 height 16
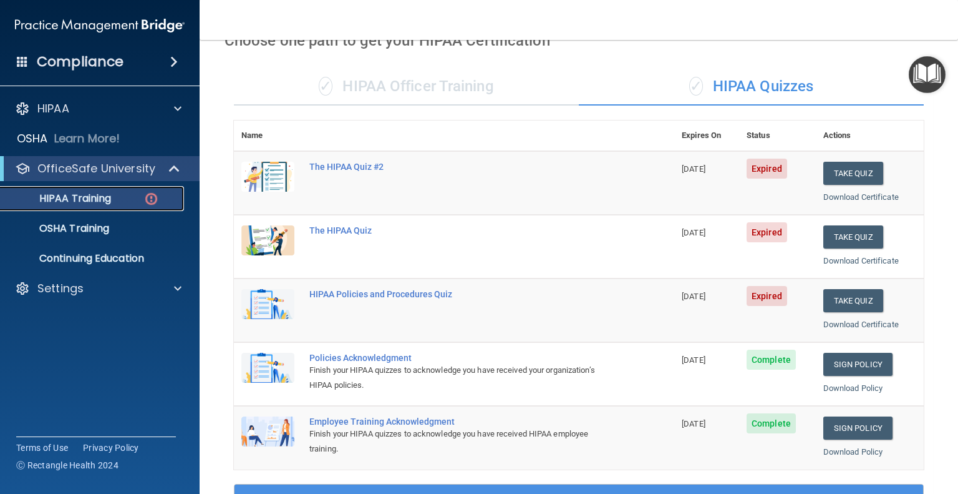
scroll to position [6, 0]
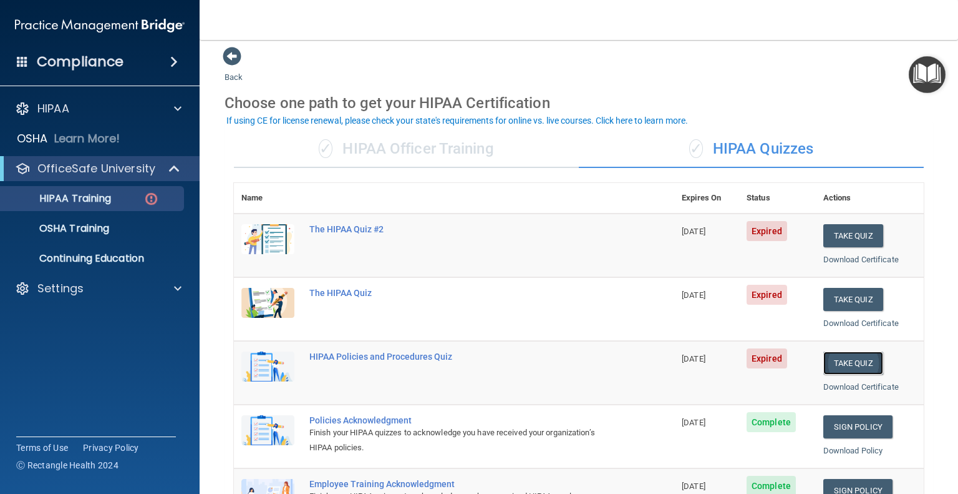
click at [844, 359] on button "Take Quiz" at bounding box center [854, 362] width 60 height 23
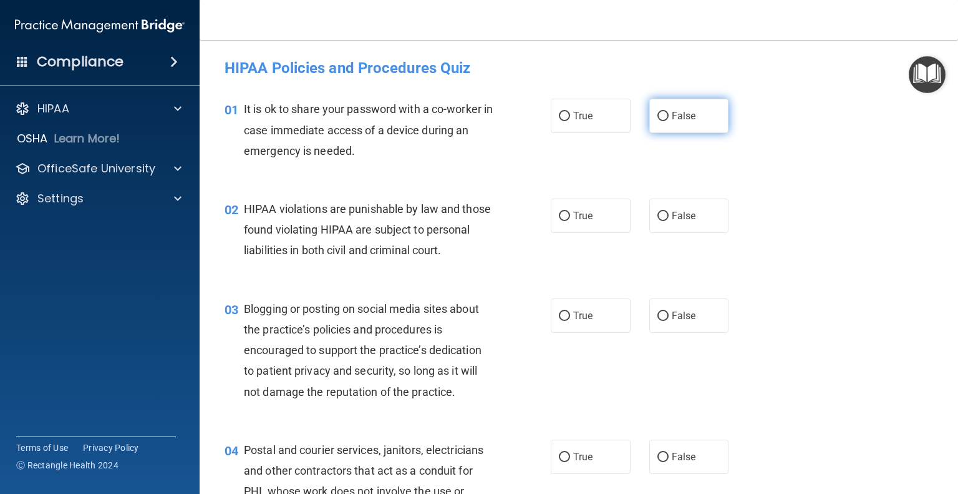
click at [660, 116] on input "False" at bounding box center [663, 116] width 11 height 9
radio input "true"
click at [559, 217] on input "True" at bounding box center [564, 216] width 11 height 9
radio input "true"
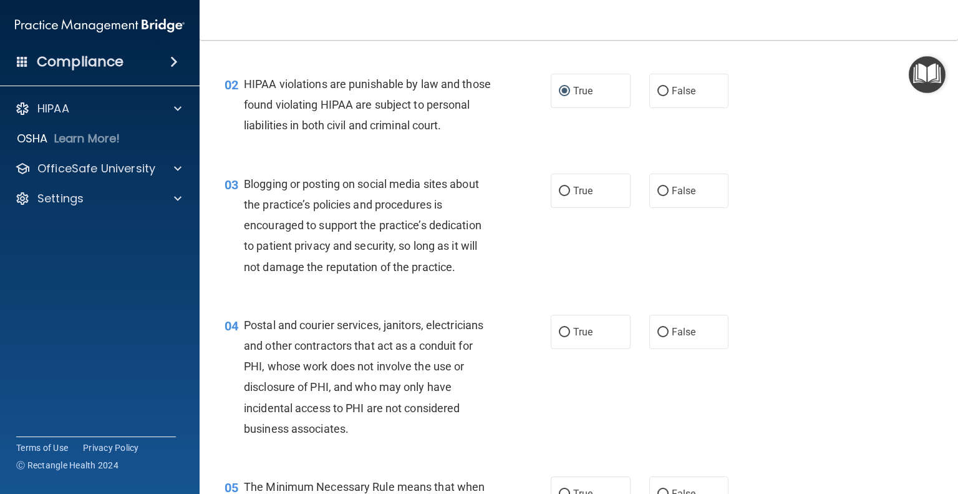
scroll to position [312, 0]
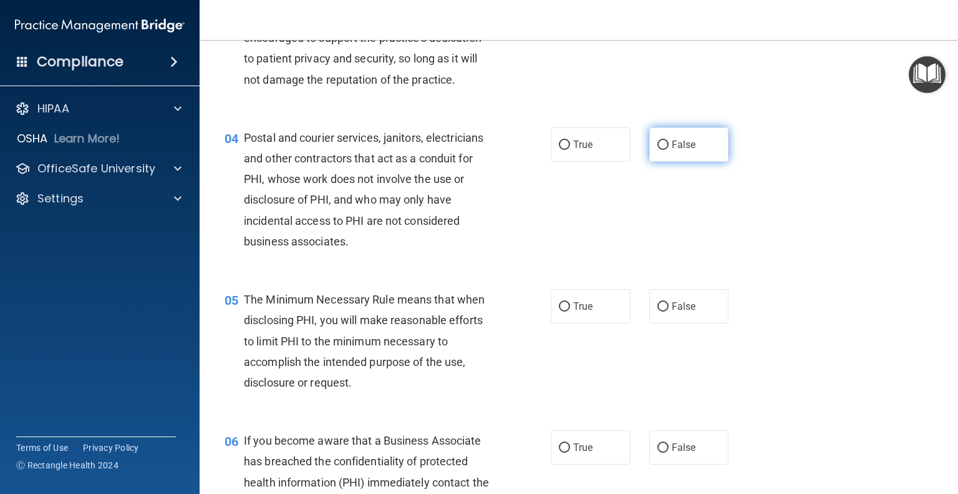
click at [659, 150] on input "False" at bounding box center [663, 144] width 11 height 9
radio input "true"
click at [559, 311] on input "True" at bounding box center [564, 306] width 11 height 9
radio input "true"
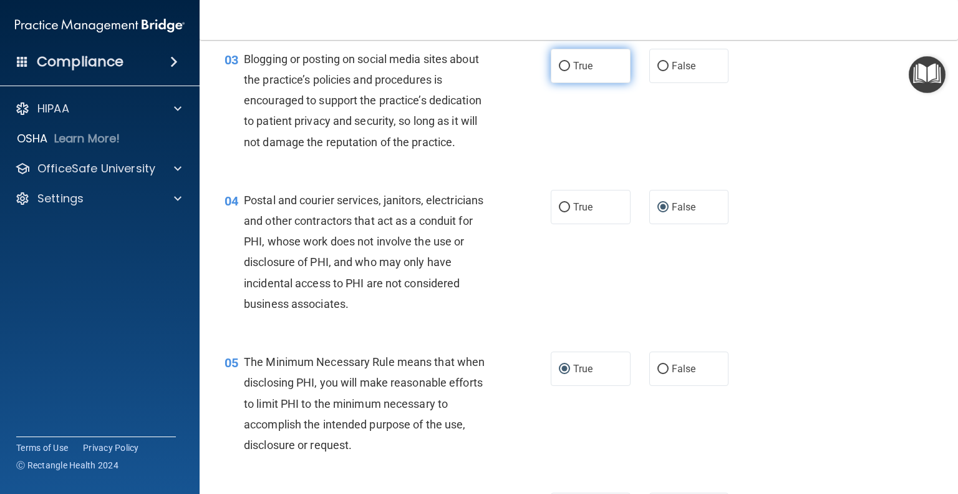
click at [567, 83] on label "True" at bounding box center [591, 66] width 80 height 34
click at [567, 71] on input "True" at bounding box center [564, 66] width 11 height 9
radio input "true"
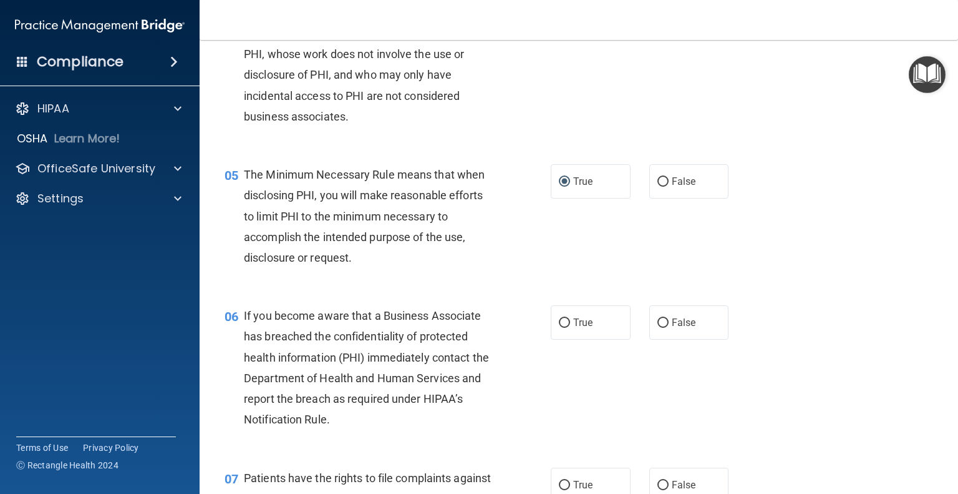
scroll to position [562, 0]
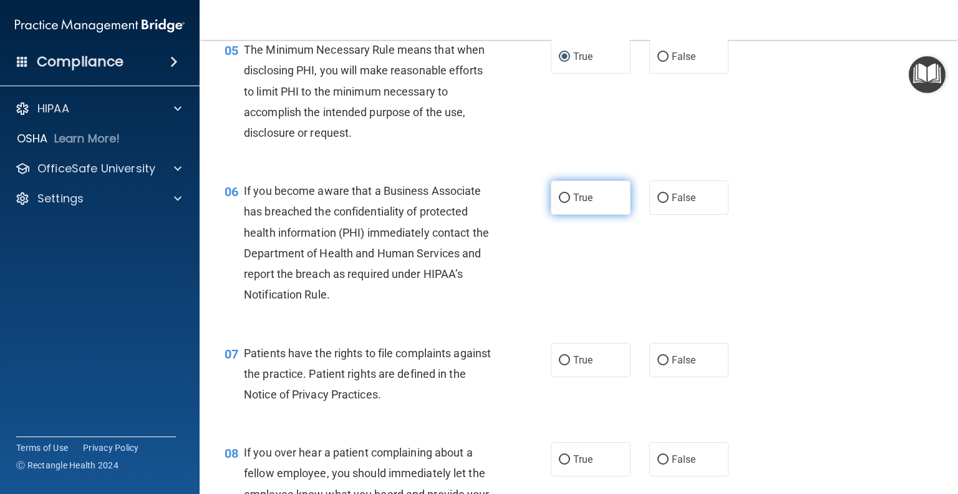
click at [575, 203] on span "True" at bounding box center [582, 198] width 19 height 12
click at [570, 203] on input "True" at bounding box center [564, 197] width 11 height 9
radio input "true"
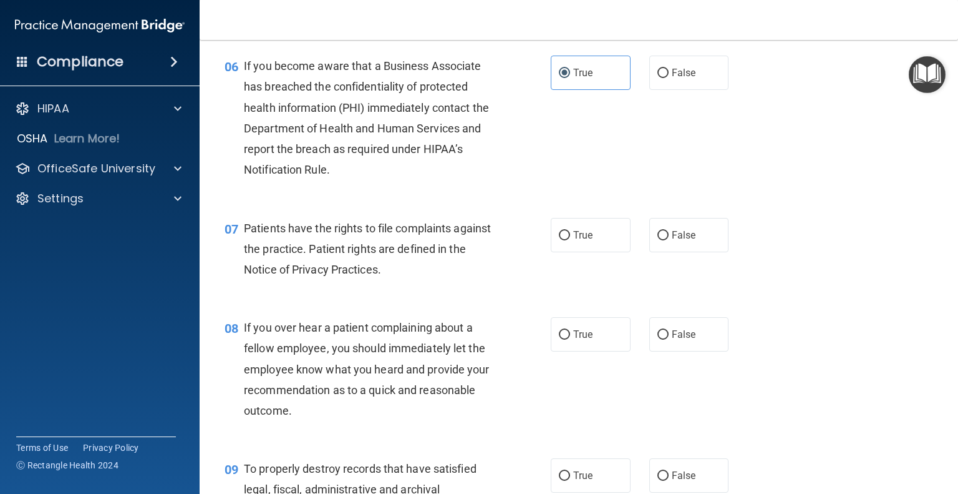
scroll to position [811, 0]
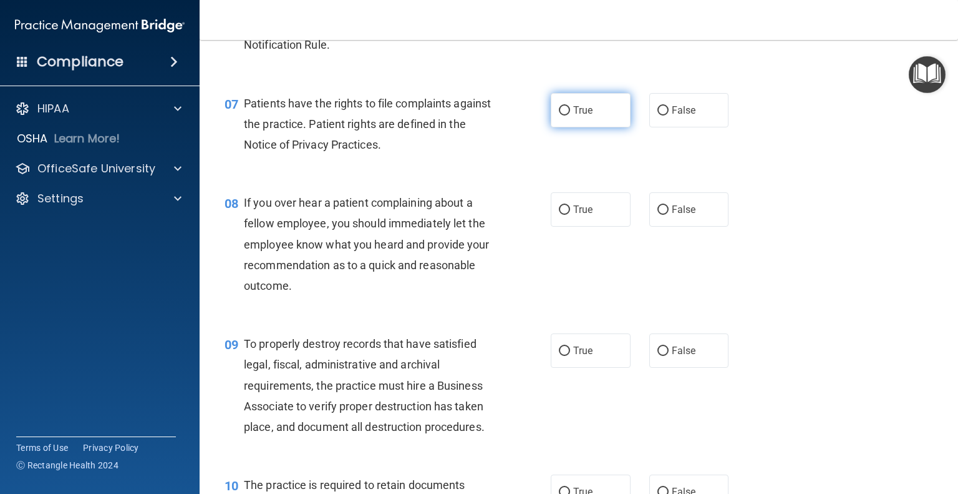
click at [563, 115] on input "True" at bounding box center [564, 110] width 11 height 9
radio input "true"
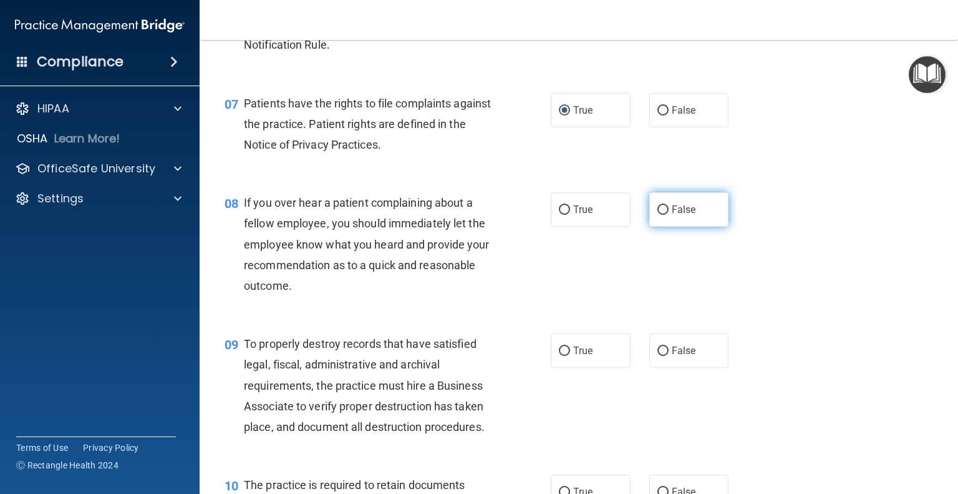
click at [658, 215] on input "False" at bounding box center [663, 209] width 11 height 9
radio input "true"
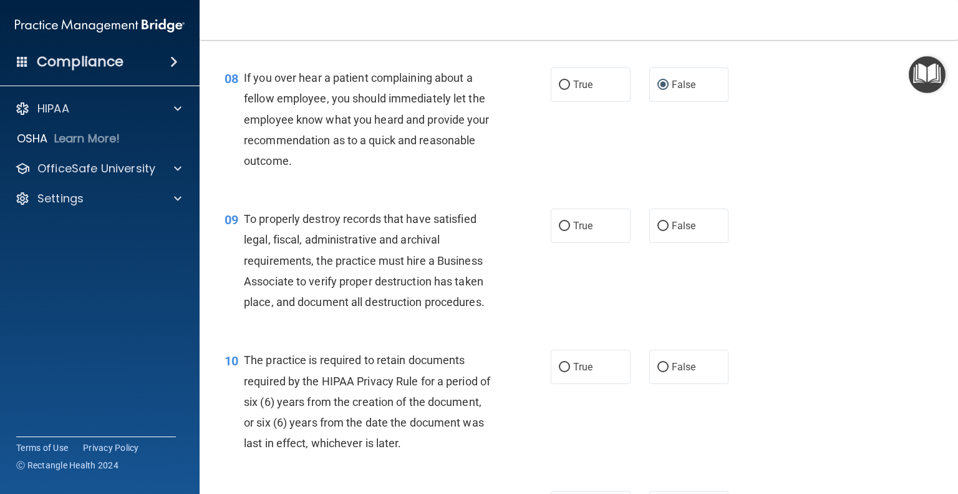
scroll to position [998, 0]
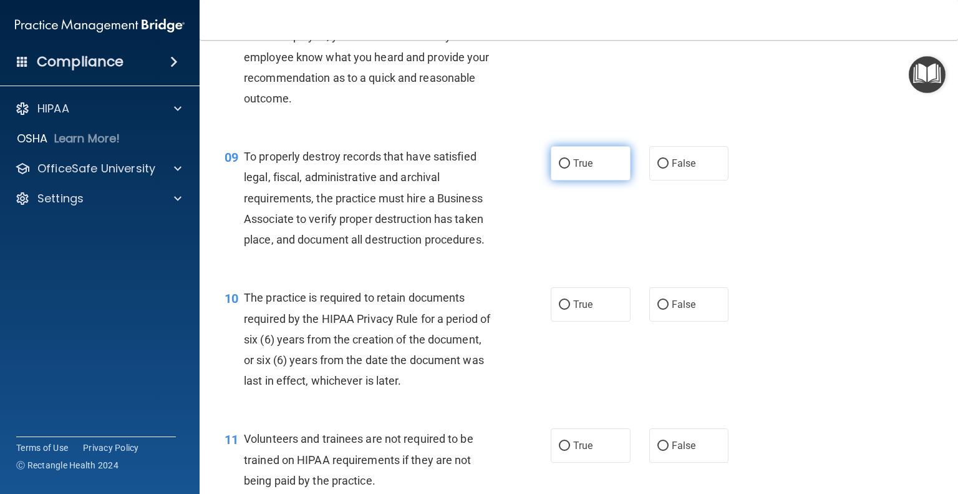
click at [565, 168] on input "True" at bounding box center [564, 163] width 11 height 9
radio input "true"
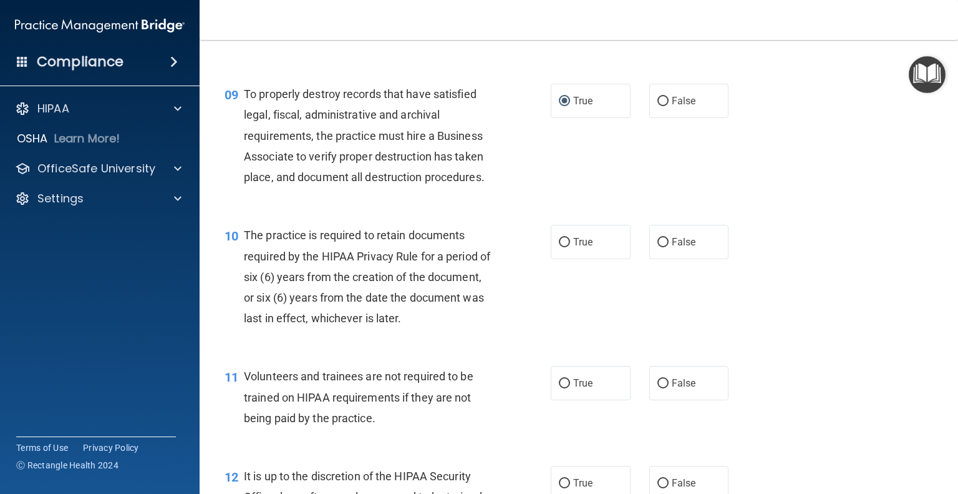
scroll to position [1123, 0]
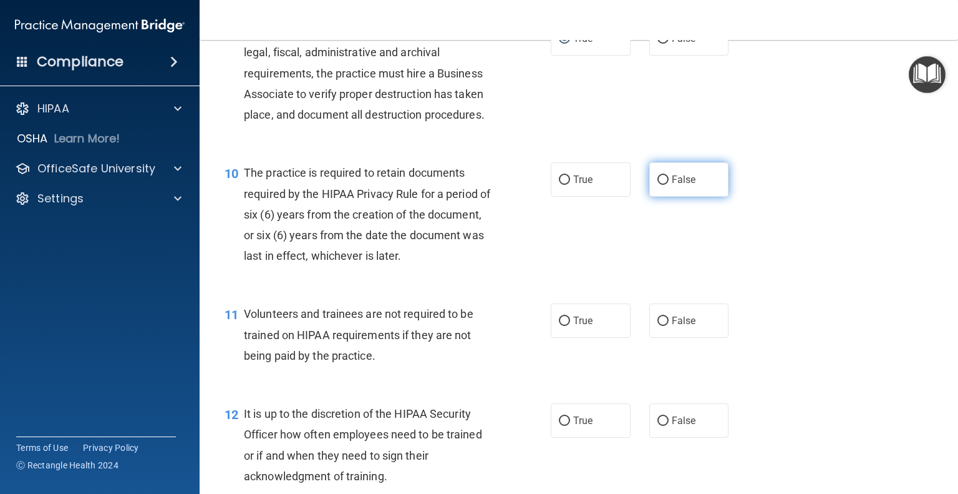
click at [658, 185] on input "False" at bounding box center [663, 179] width 11 height 9
radio input "true"
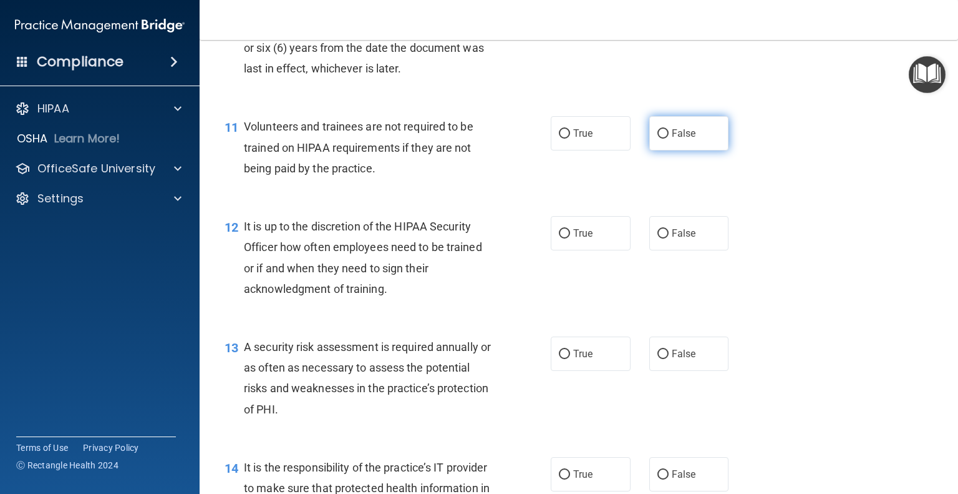
click at [672, 139] on span "False" at bounding box center [684, 133] width 24 height 12
click at [669, 139] on input "False" at bounding box center [663, 133] width 11 height 9
radio input "true"
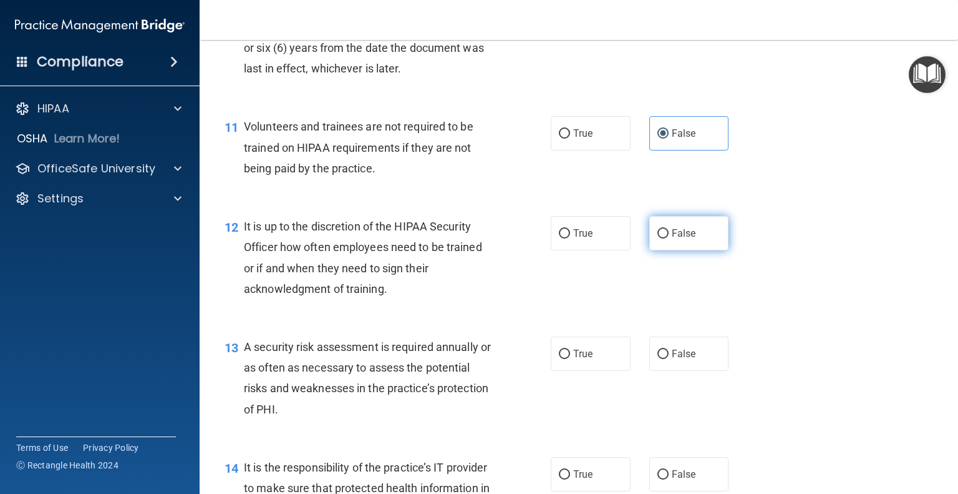
click at [684, 250] on label "False" at bounding box center [690, 233] width 80 height 34
click at [669, 238] on input "False" at bounding box center [663, 233] width 11 height 9
radio input "true"
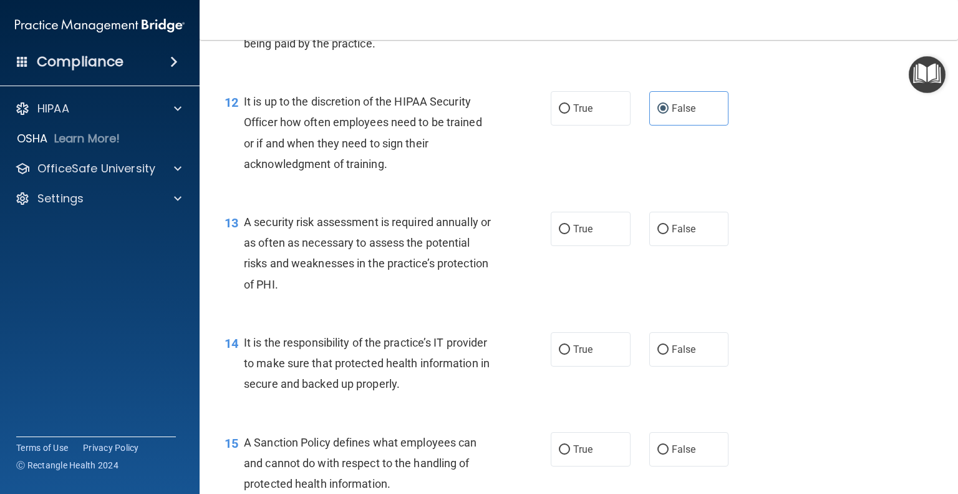
scroll to position [1498, 0]
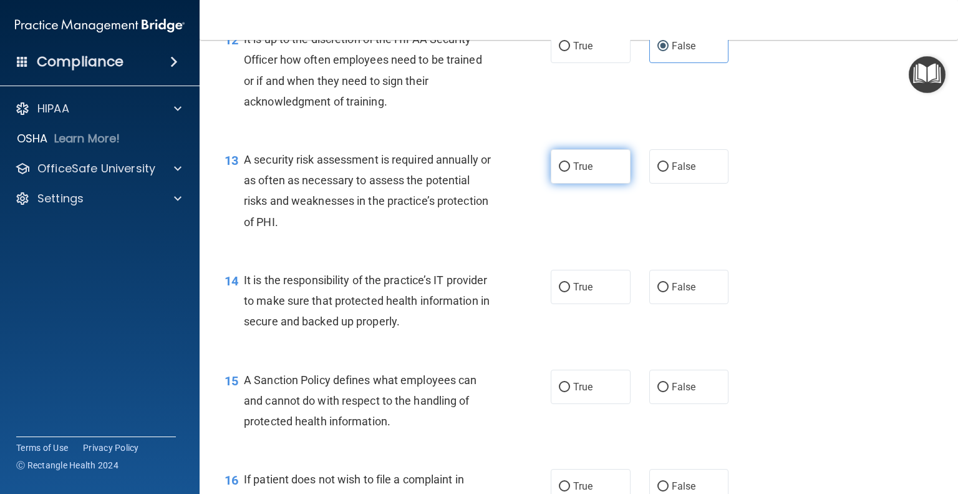
click at [563, 172] on input "True" at bounding box center [564, 166] width 11 height 9
radio input "true"
click at [660, 292] on input "False" at bounding box center [663, 287] width 11 height 9
radio input "true"
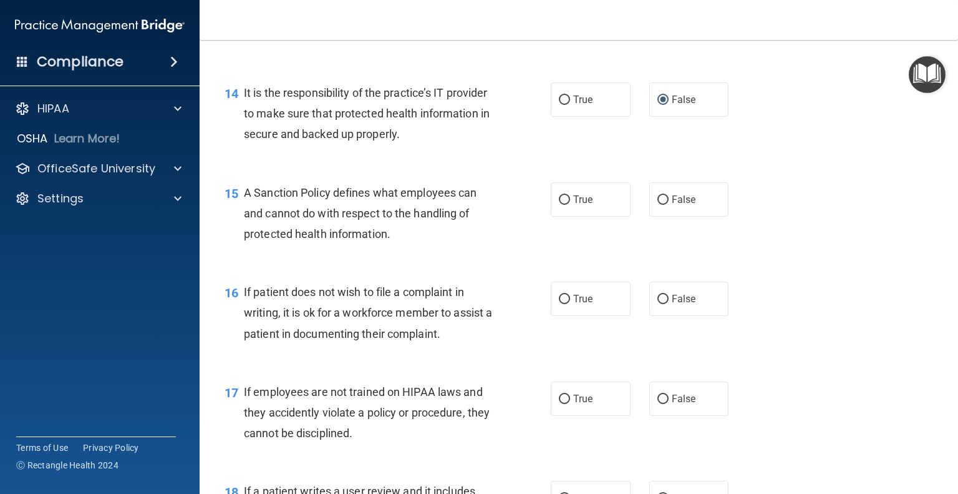
scroll to position [1747, 0]
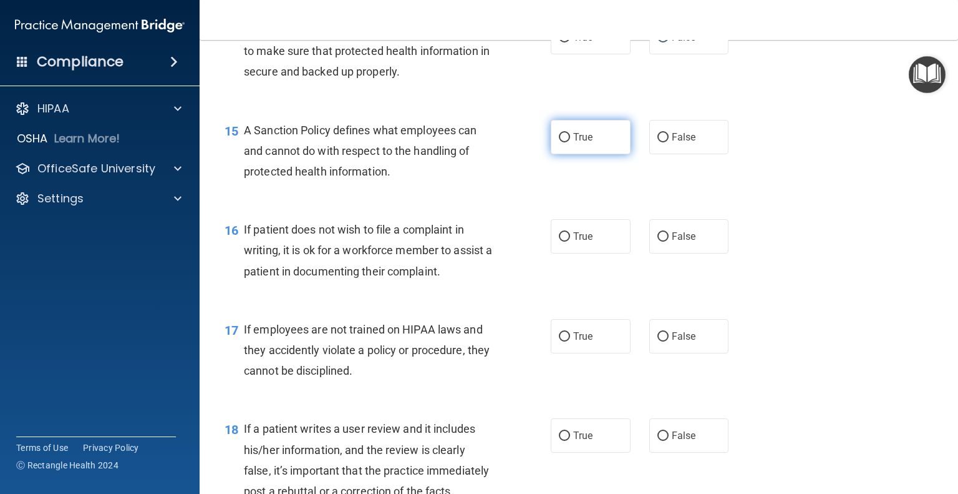
click at [559, 142] on input "True" at bounding box center [564, 137] width 11 height 9
radio input "true"
click at [660, 241] on input "False" at bounding box center [663, 236] width 11 height 9
radio input "true"
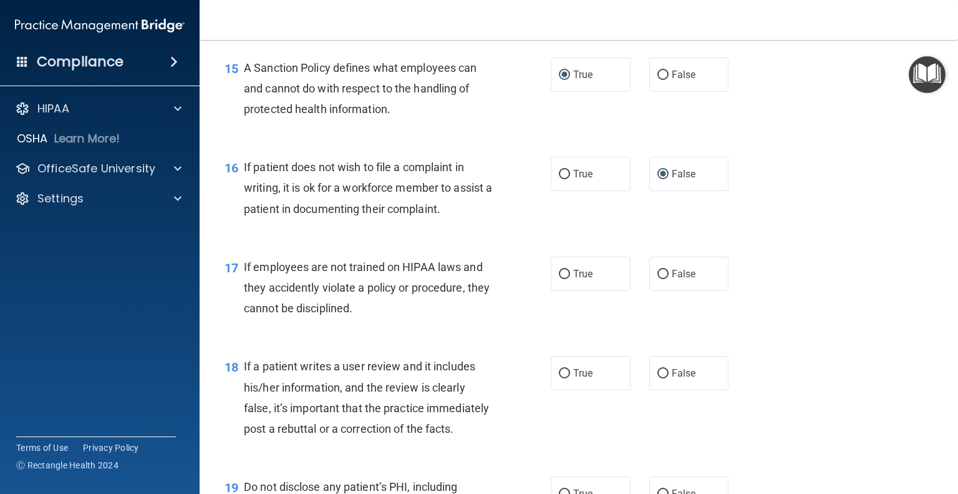
scroll to position [1872, 0]
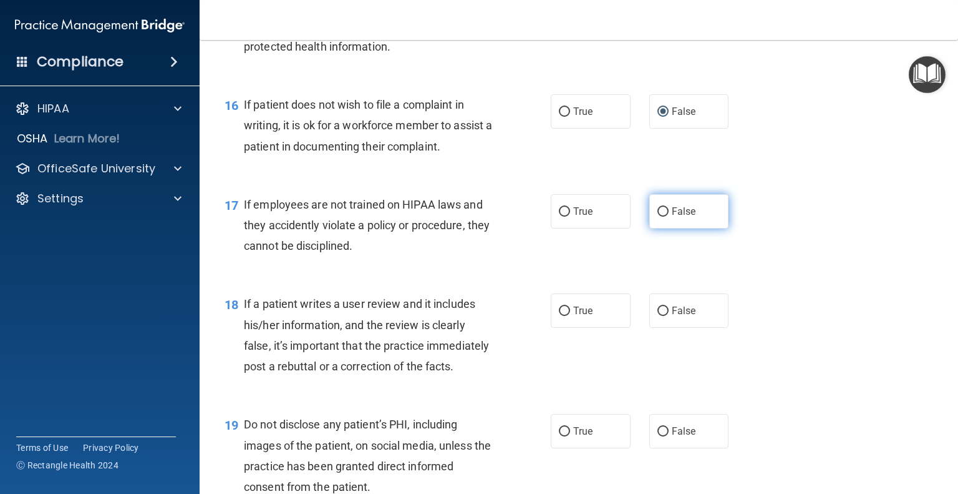
click at [661, 217] on input "False" at bounding box center [663, 211] width 11 height 9
radio input "true"
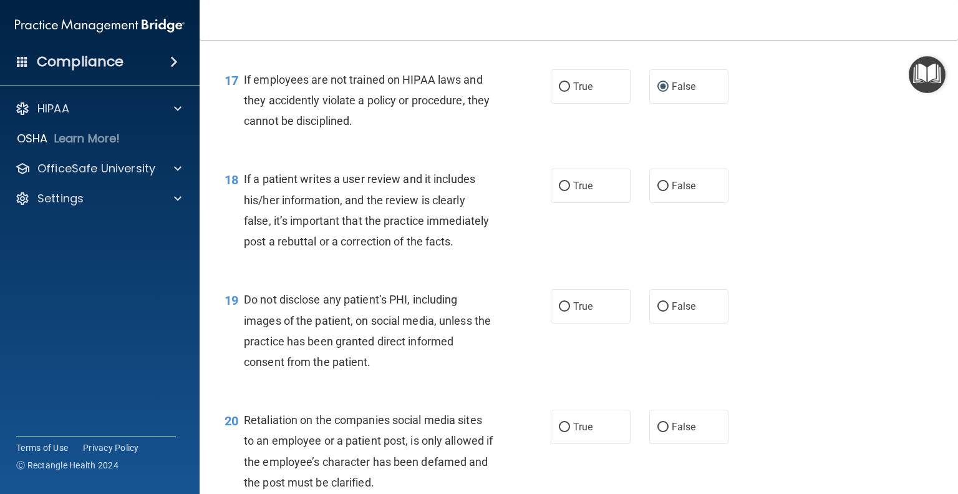
scroll to position [2059, 0]
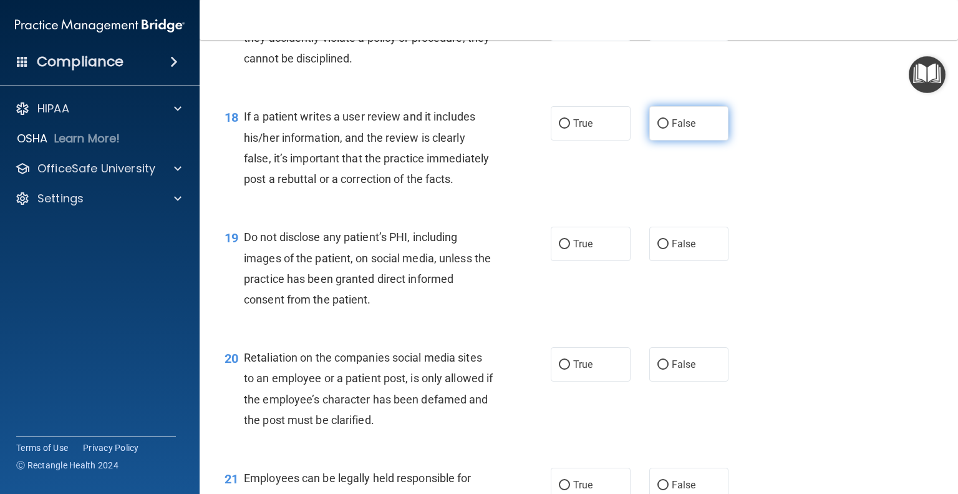
click at [676, 129] on span "False" at bounding box center [684, 123] width 24 height 12
click at [669, 129] on input "False" at bounding box center [663, 123] width 11 height 9
radio input "true"
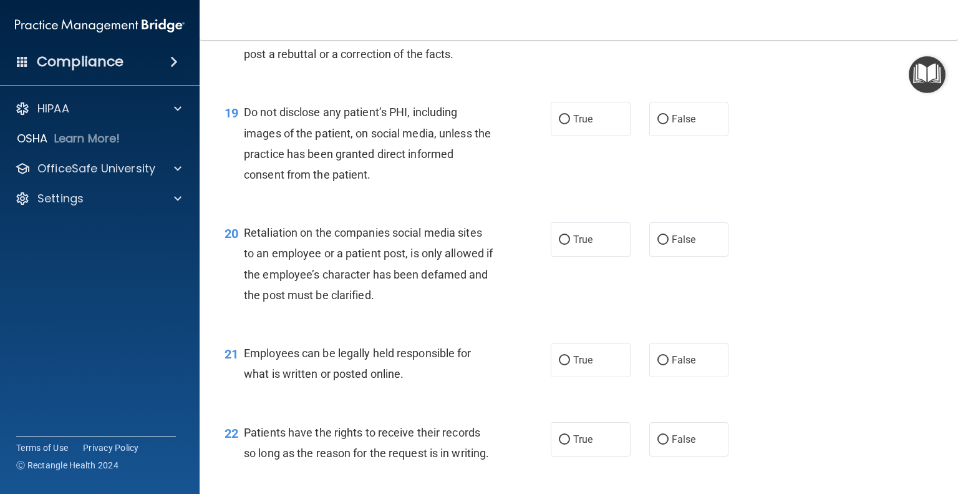
scroll to position [2246, 0]
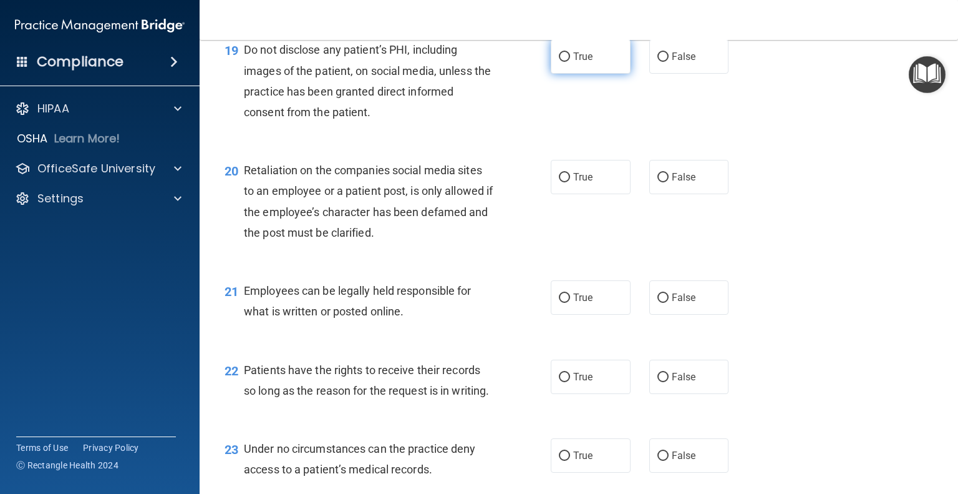
click at [567, 74] on label "True" at bounding box center [591, 56] width 80 height 34
click at [567, 62] on input "True" at bounding box center [564, 56] width 11 height 9
radio input "true"
click at [673, 194] on label "False" at bounding box center [690, 177] width 80 height 34
click at [669, 182] on input "False" at bounding box center [663, 177] width 11 height 9
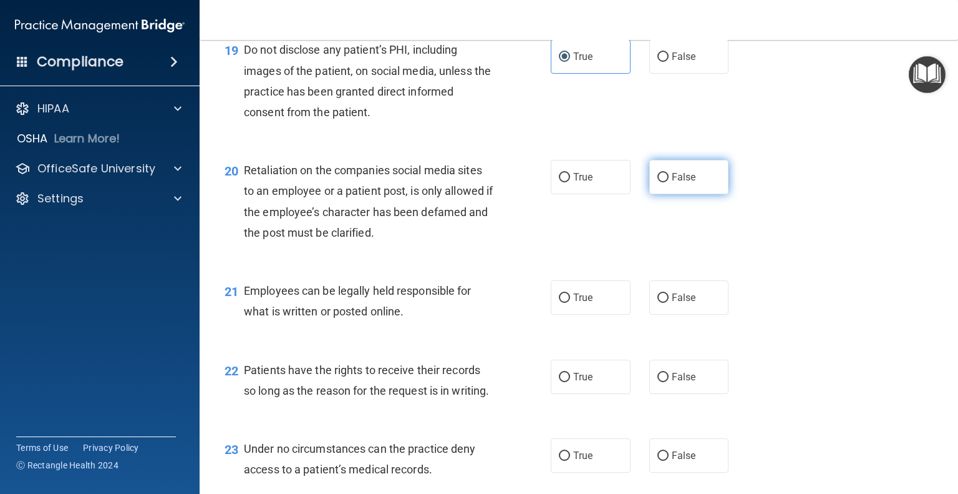
radio input "true"
click at [593, 315] on label "True" at bounding box center [591, 297] width 80 height 34
click at [570, 303] on input "True" at bounding box center [564, 297] width 11 height 9
radio input "true"
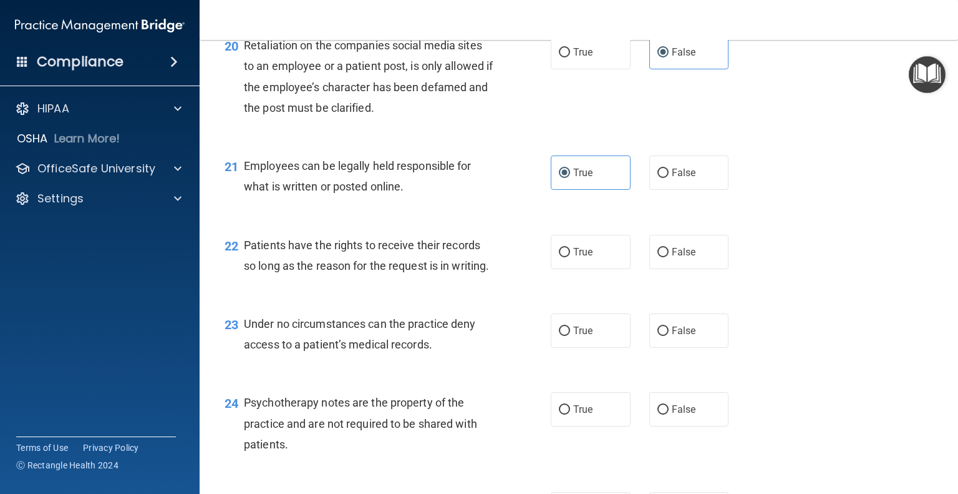
scroll to position [2434, 0]
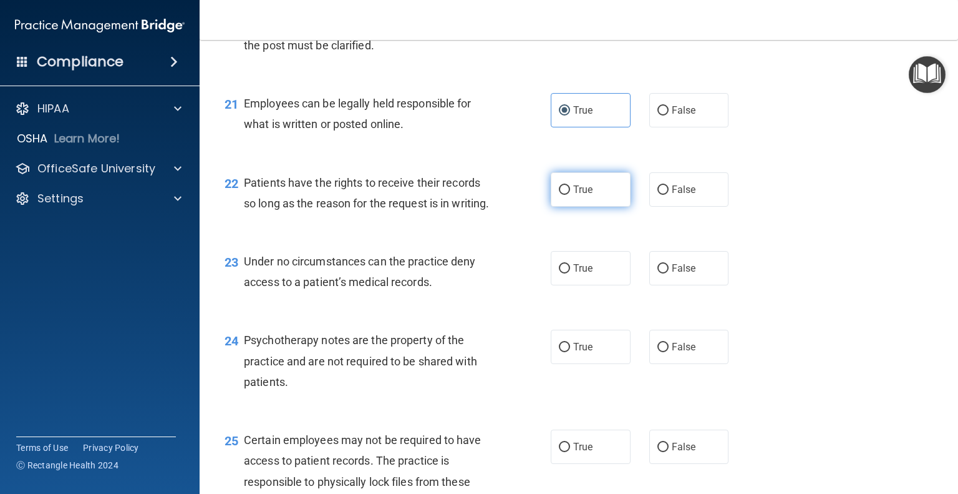
click at [587, 195] on span "True" at bounding box center [582, 189] width 19 height 12
click at [570, 195] on input "True" at bounding box center [564, 189] width 11 height 9
radio input "true"
click at [560, 285] on label "True" at bounding box center [591, 268] width 80 height 34
click at [560, 273] on input "True" at bounding box center [564, 268] width 11 height 9
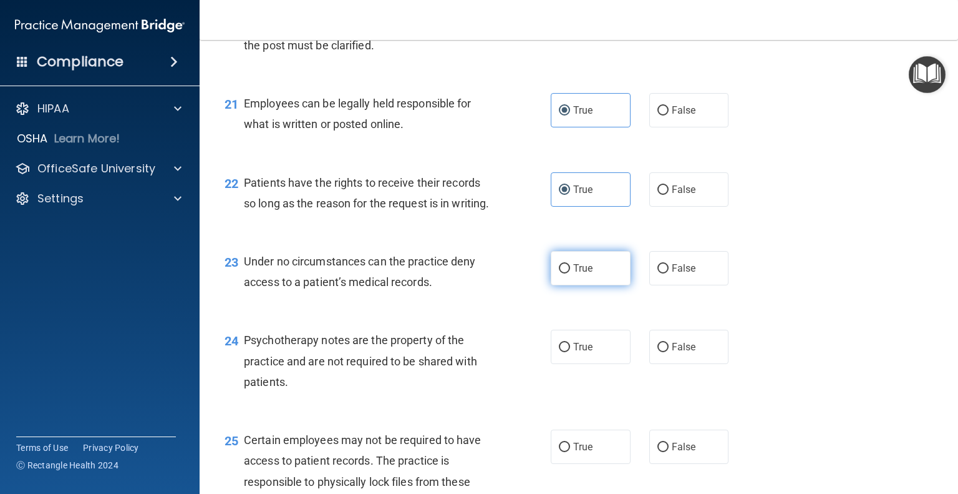
radio input "true"
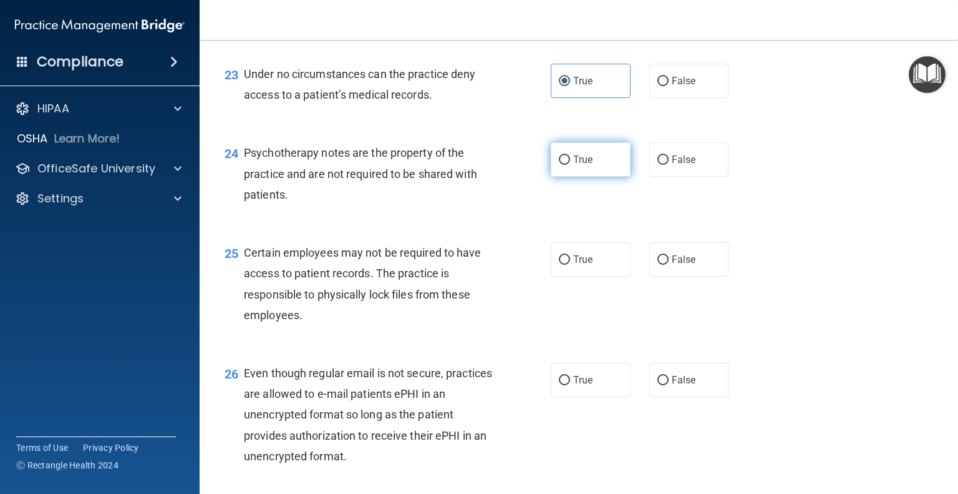
click at [567, 177] on label "True" at bounding box center [591, 159] width 80 height 34
click at [567, 165] on input "True" at bounding box center [564, 159] width 11 height 9
radio input "true"
click at [583, 265] on span "True" at bounding box center [582, 259] width 19 height 12
click at [570, 265] on input "True" at bounding box center [564, 259] width 11 height 9
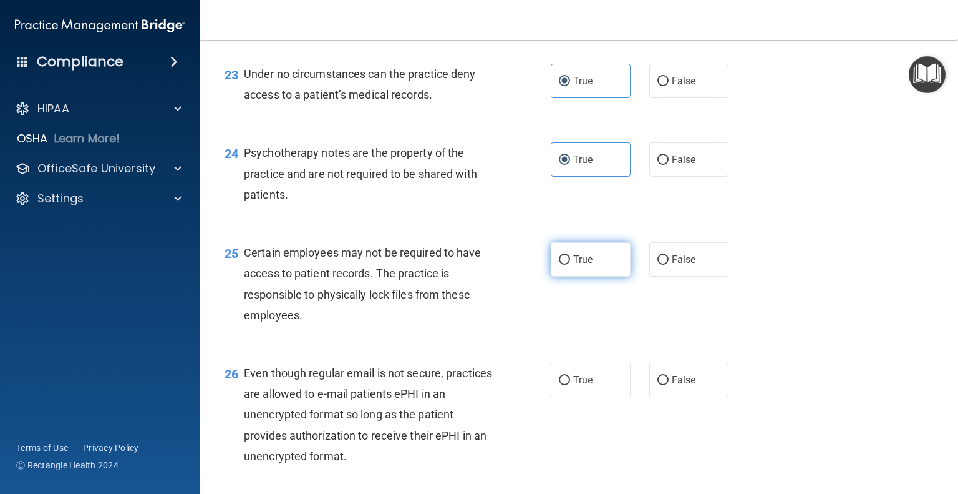
radio input "true"
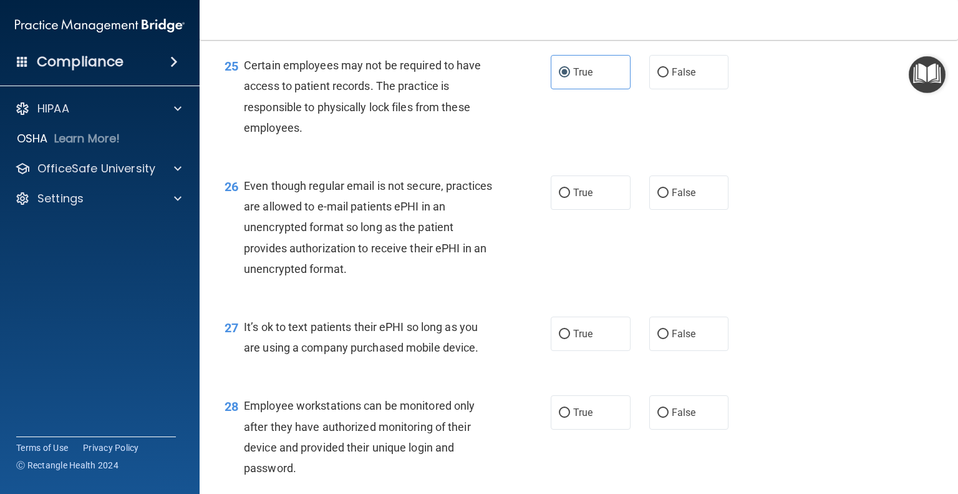
scroll to position [2871, 0]
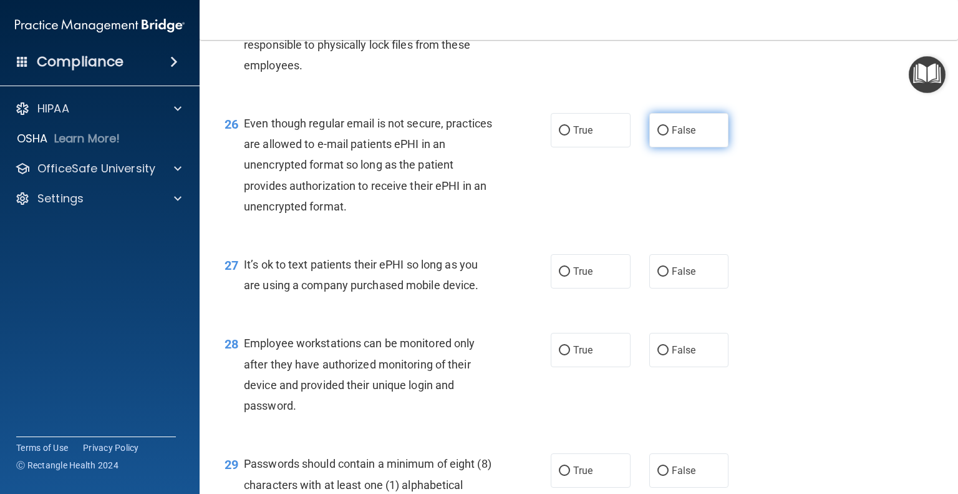
click at [676, 136] on span "False" at bounding box center [684, 130] width 24 height 12
click at [669, 135] on input "False" at bounding box center [663, 130] width 11 height 9
radio input "true"
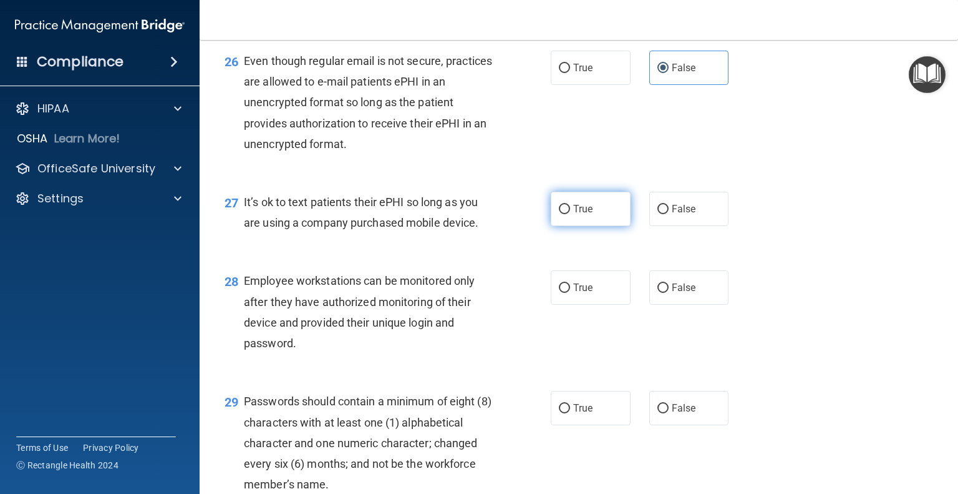
click at [553, 226] on label "True" at bounding box center [591, 209] width 80 height 34
click at [559, 214] on input "True" at bounding box center [564, 209] width 11 height 9
radio input "true"
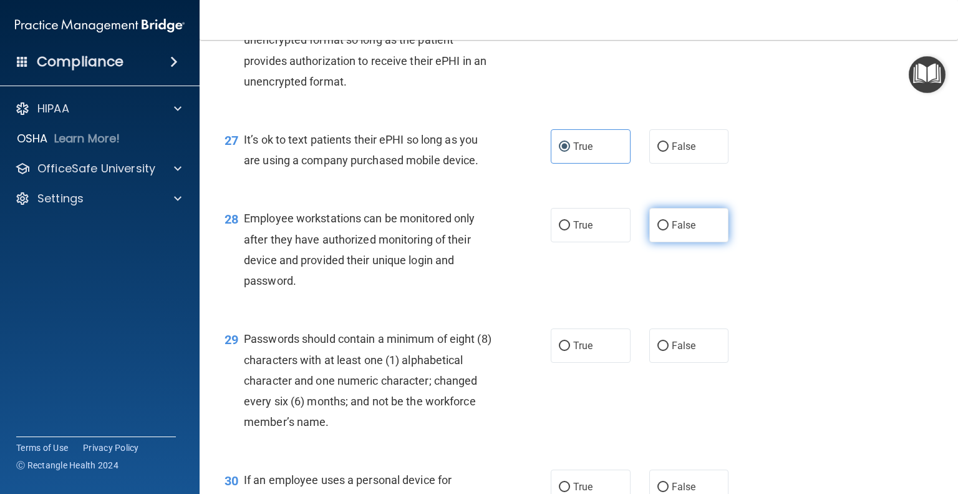
click at [686, 231] on span "False" at bounding box center [684, 225] width 24 height 12
click at [669, 230] on input "False" at bounding box center [663, 225] width 11 height 9
radio input "true"
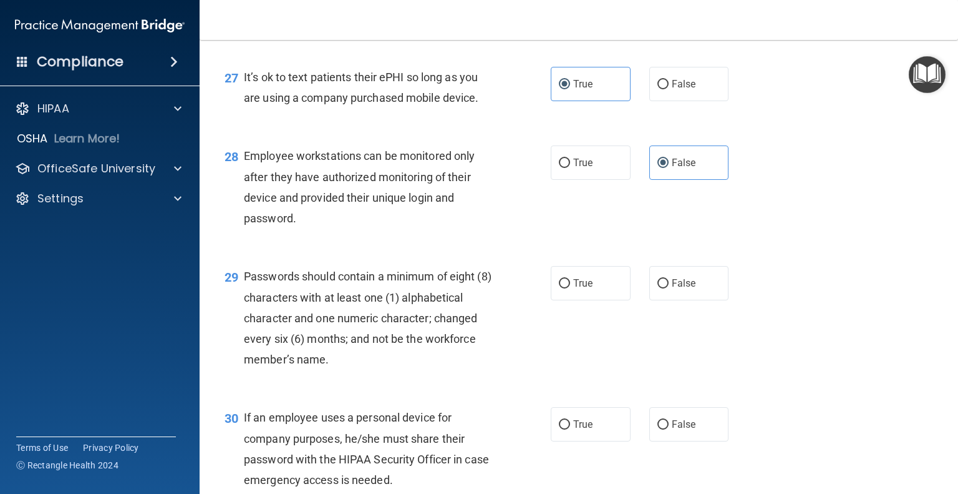
scroll to position [3183, 0]
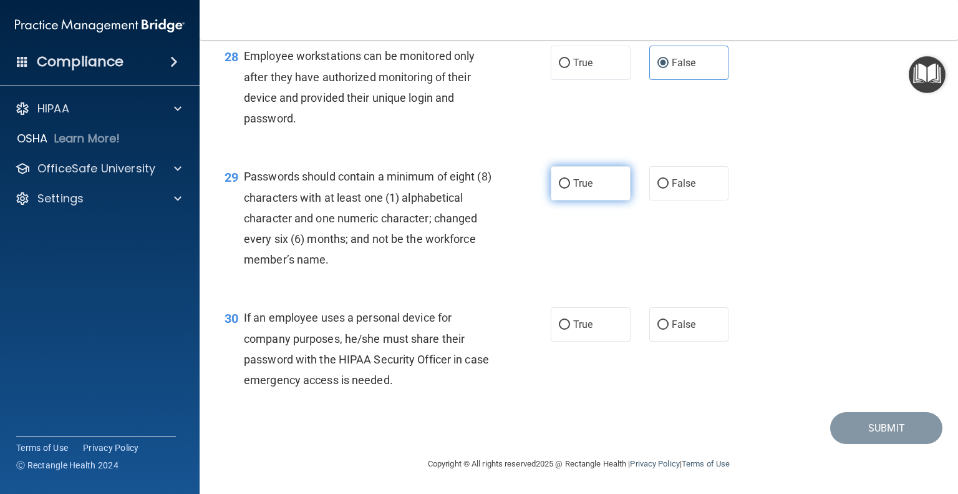
click at [588, 200] on label "True" at bounding box center [591, 183] width 80 height 34
click at [570, 188] on input "True" at bounding box center [564, 183] width 11 height 9
radio input "true"
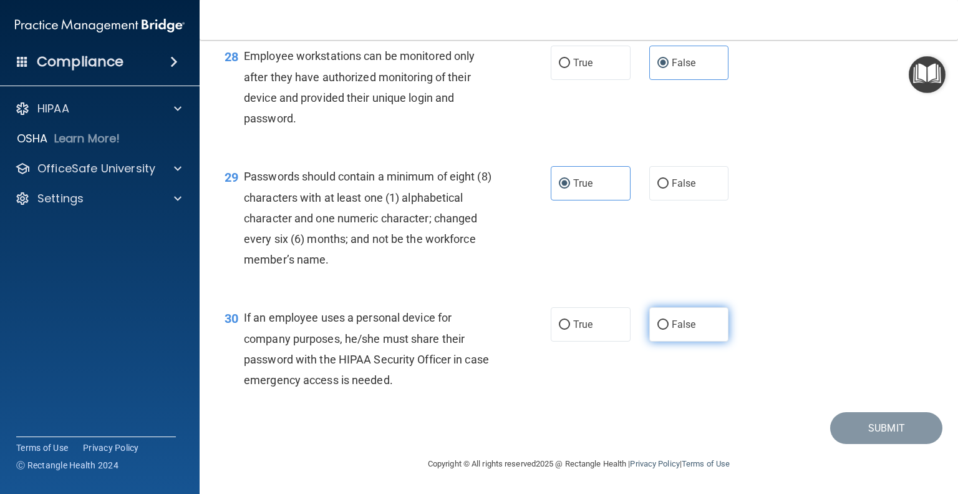
click at [683, 341] on label "False" at bounding box center [690, 324] width 80 height 34
click at [669, 329] on input "False" at bounding box center [663, 324] width 11 height 9
radio input "true"
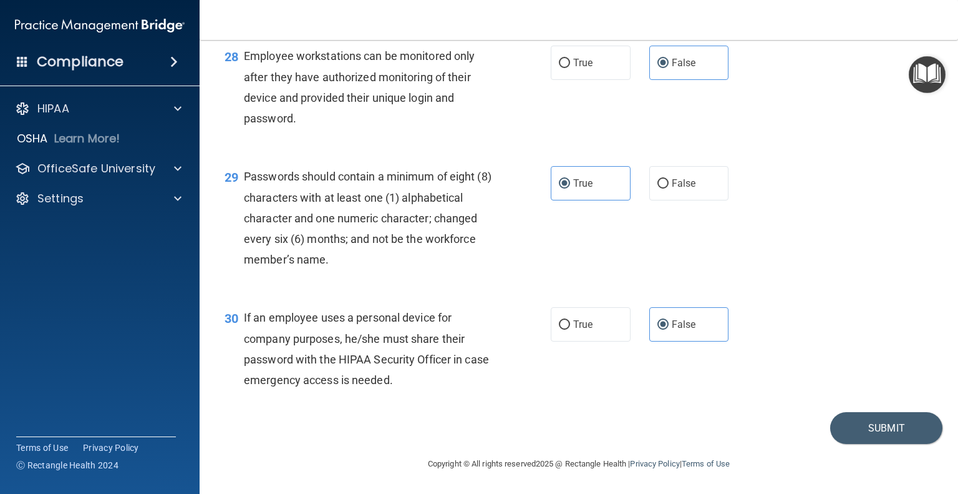
click at [874, 481] on footer "Copyright © All rights reserved 2025 @ Rectangle Health | Privacy Policy | Term…" at bounding box center [579, 462] width 709 height 37
click at [876, 444] on button "Submit" at bounding box center [887, 428] width 112 height 32
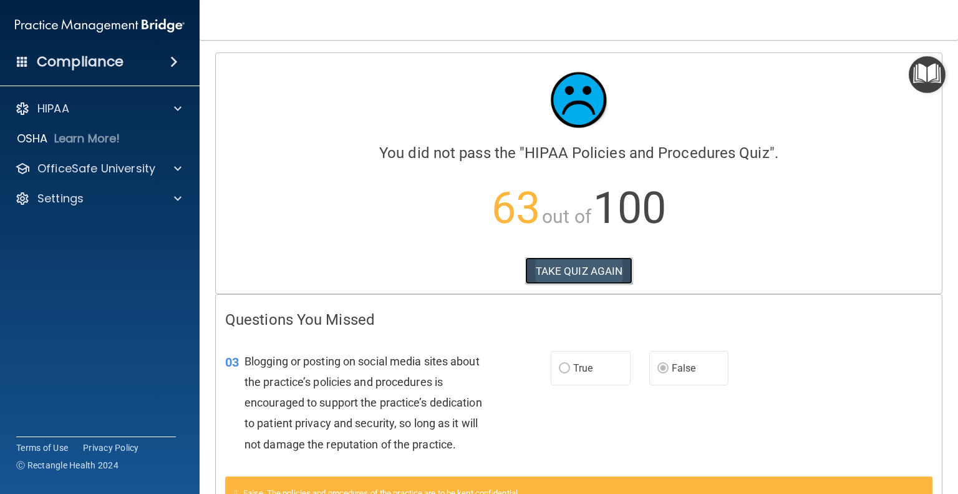
click at [543, 271] on button "TAKE QUIZ AGAIN" at bounding box center [579, 270] width 108 height 27
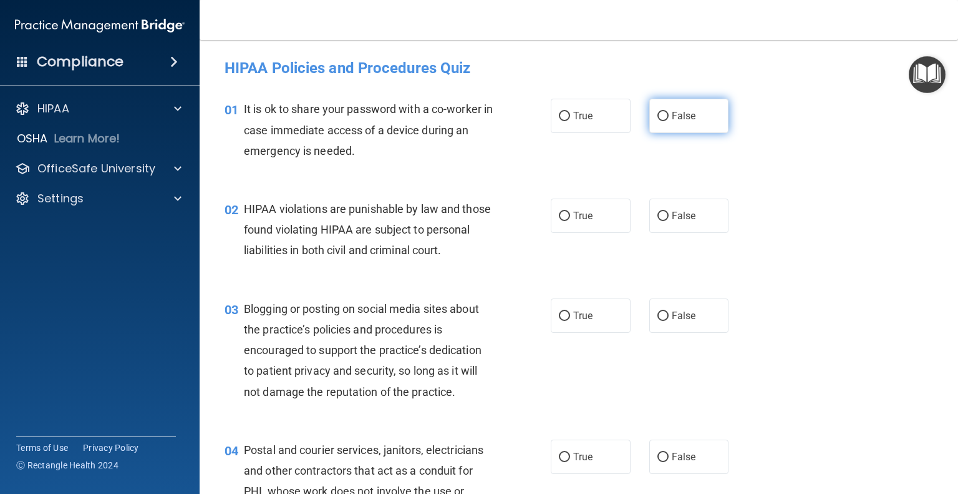
click at [659, 118] on input "False" at bounding box center [663, 116] width 11 height 9
radio input "true"
click at [567, 217] on label "True" at bounding box center [591, 215] width 80 height 34
click at [567, 217] on input "True" at bounding box center [564, 216] width 11 height 9
radio input "true"
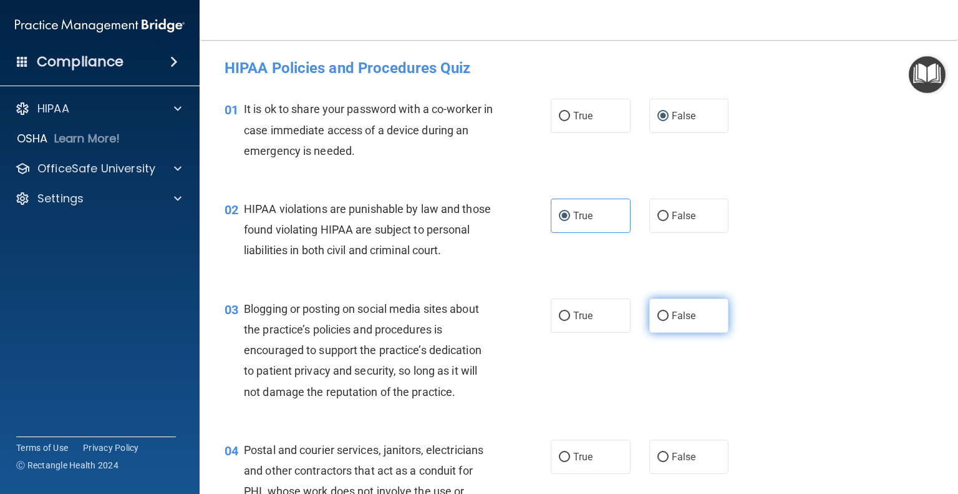
click at [659, 321] on input "False" at bounding box center [663, 315] width 11 height 9
radio input "true"
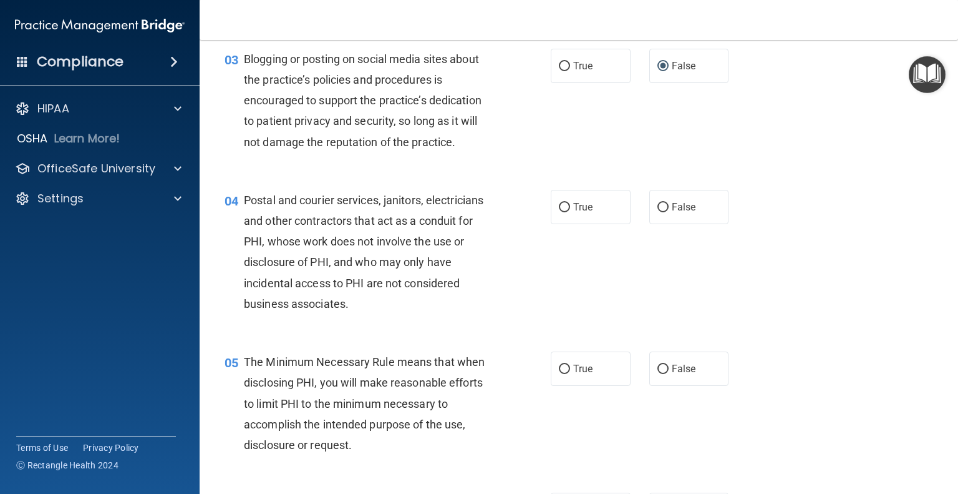
scroll to position [312, 0]
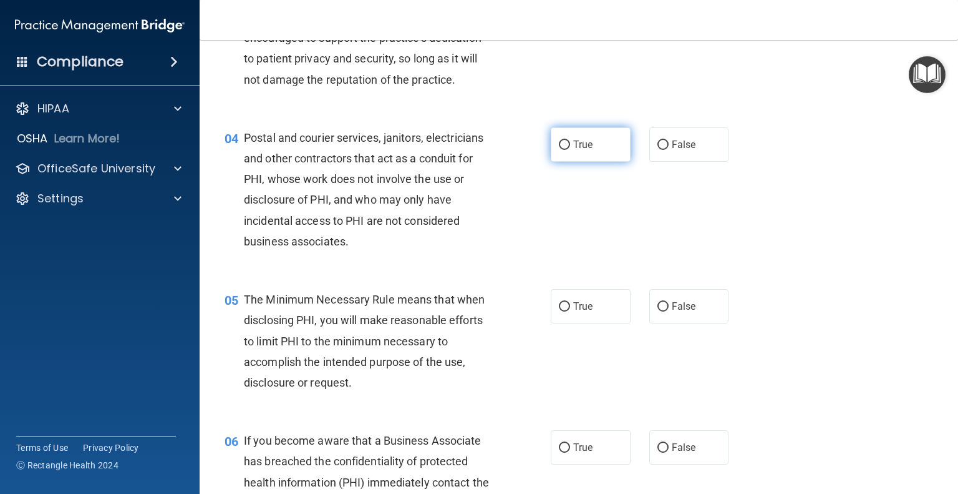
click at [559, 150] on input "True" at bounding box center [564, 144] width 11 height 9
radio input "true"
click at [565, 319] on label "True" at bounding box center [591, 306] width 80 height 34
click at [565, 311] on input "True" at bounding box center [564, 306] width 11 height 9
radio input "true"
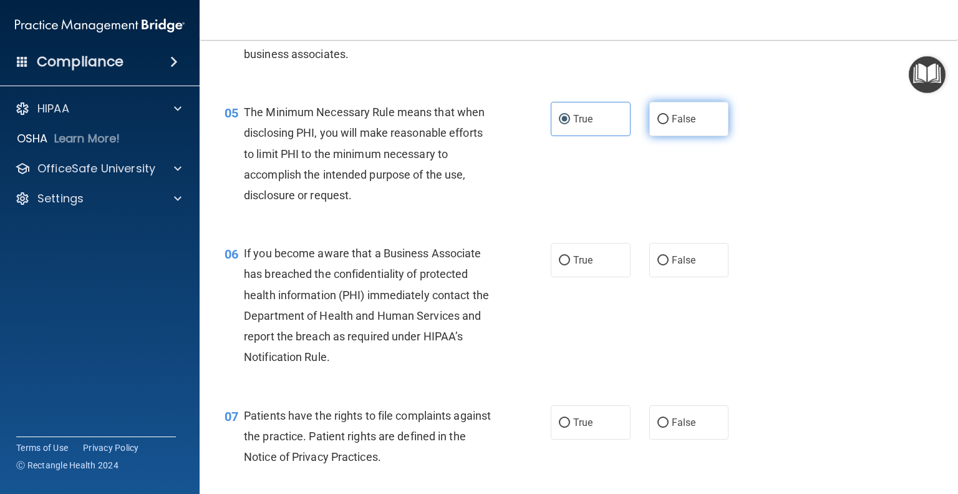
scroll to position [562, 0]
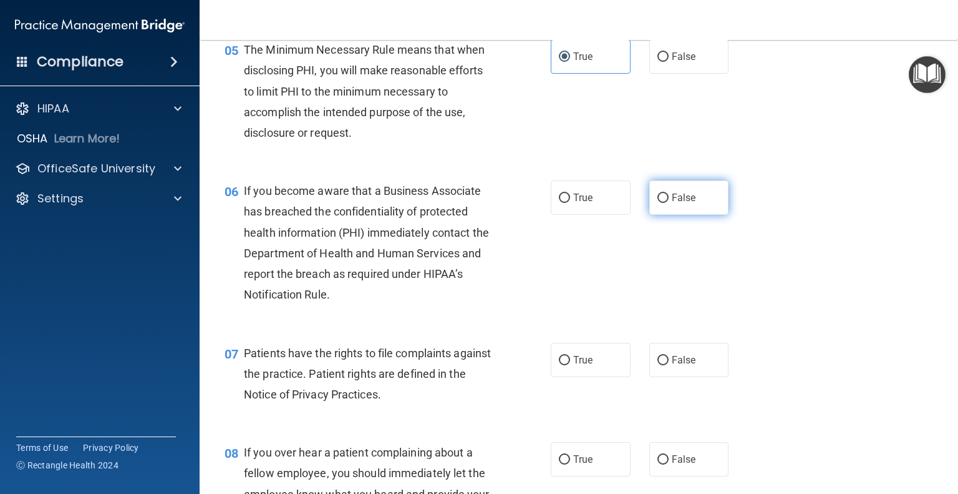
click at [658, 203] on input "False" at bounding box center [663, 197] width 11 height 9
radio input "true"
click at [573, 366] on span "True" at bounding box center [582, 360] width 19 height 12
click at [570, 365] on input "True" at bounding box center [564, 360] width 11 height 9
radio input "true"
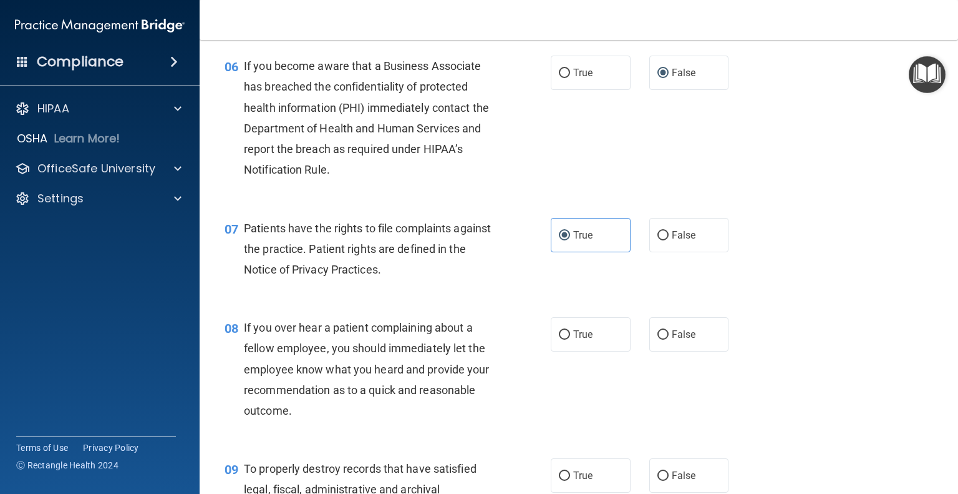
scroll to position [749, 0]
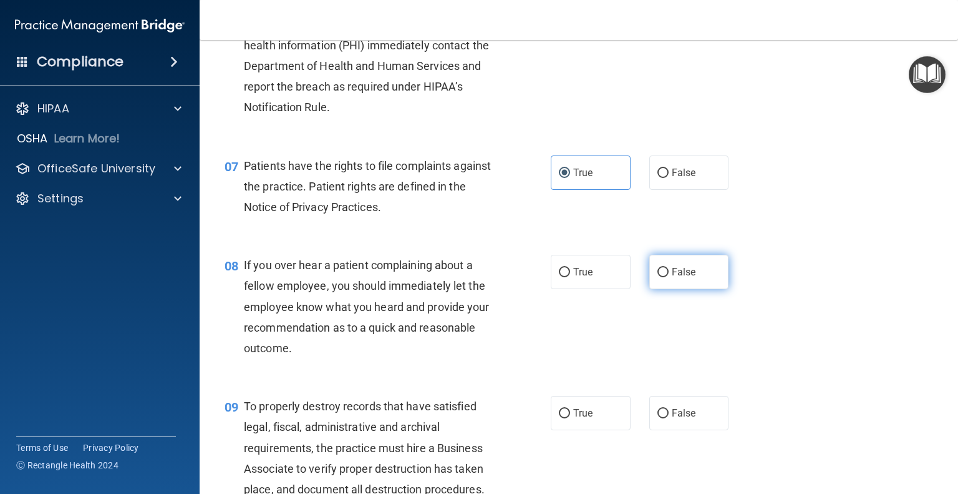
click at [656, 289] on label "False" at bounding box center [690, 272] width 80 height 34
click at [658, 277] on input "False" at bounding box center [663, 272] width 11 height 9
radio input "true"
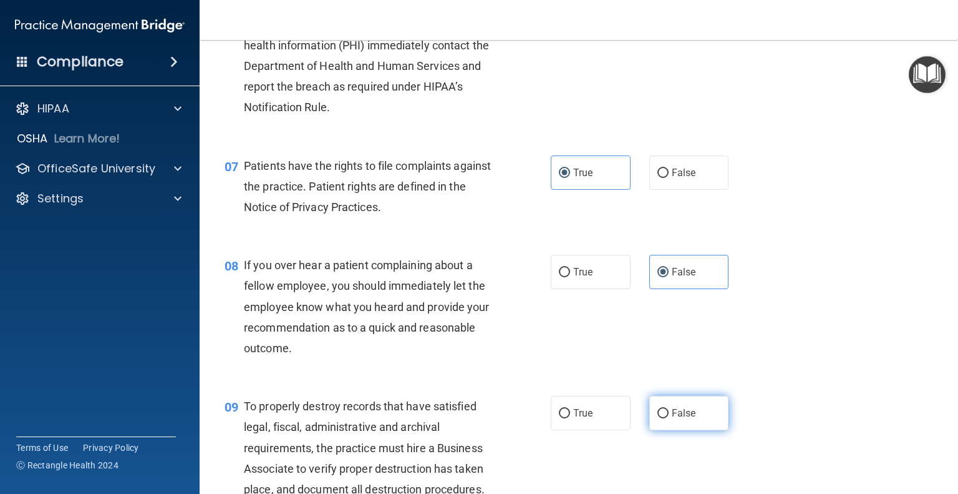
click at [675, 419] on span "False" at bounding box center [684, 413] width 24 height 12
click at [669, 418] on input "False" at bounding box center [663, 413] width 11 height 9
radio input "true"
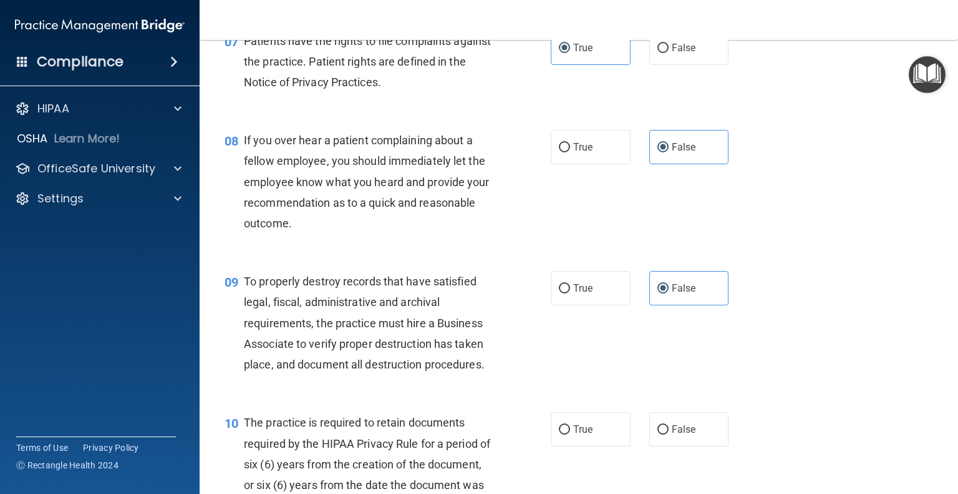
scroll to position [1061, 0]
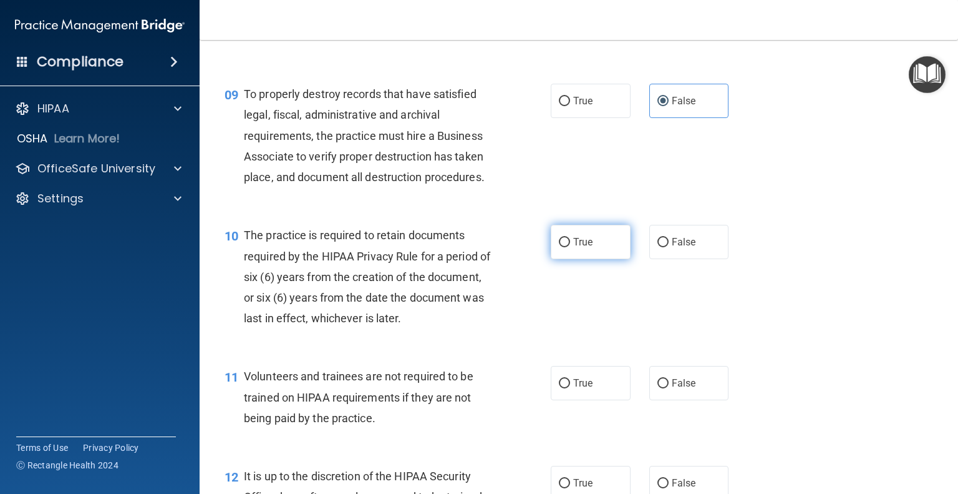
click at [577, 254] on label "True" at bounding box center [591, 242] width 80 height 34
click at [570, 247] on input "True" at bounding box center [564, 242] width 11 height 9
radio input "true"
click at [659, 388] on input "False" at bounding box center [663, 383] width 11 height 9
radio input "true"
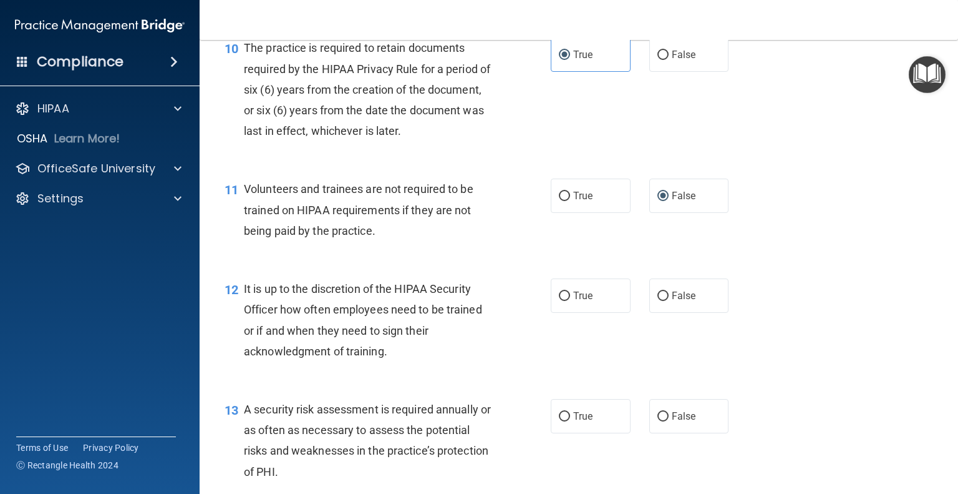
scroll to position [1435, 0]
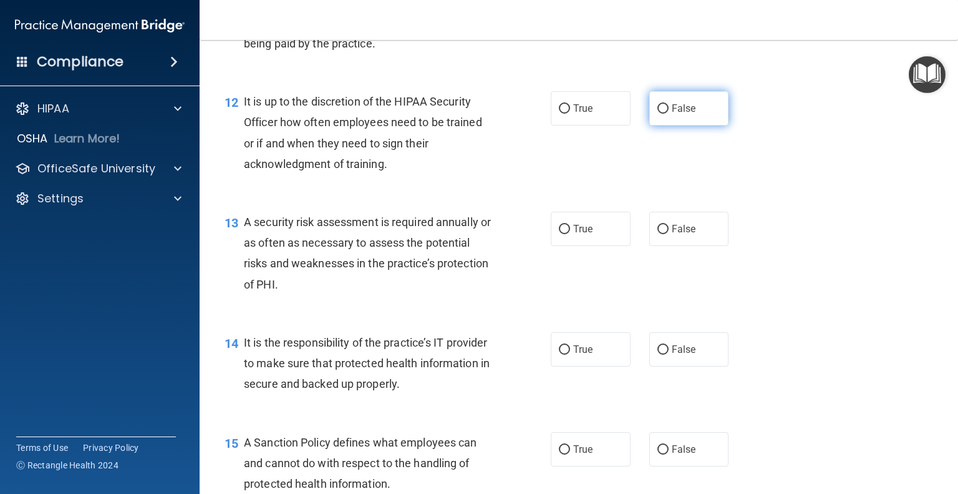
click at [672, 114] on span "False" at bounding box center [684, 108] width 24 height 12
click at [669, 114] on input "False" at bounding box center [663, 108] width 11 height 9
radio input "true"
click at [567, 246] on label "True" at bounding box center [591, 229] width 80 height 34
click at [567, 234] on input "True" at bounding box center [564, 229] width 11 height 9
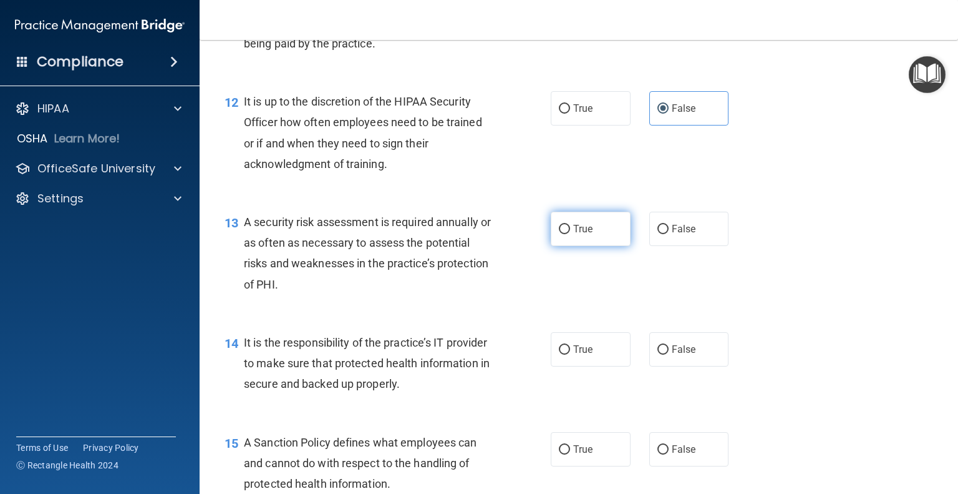
radio input "true"
click at [658, 354] on input "False" at bounding box center [663, 349] width 11 height 9
radio input "true"
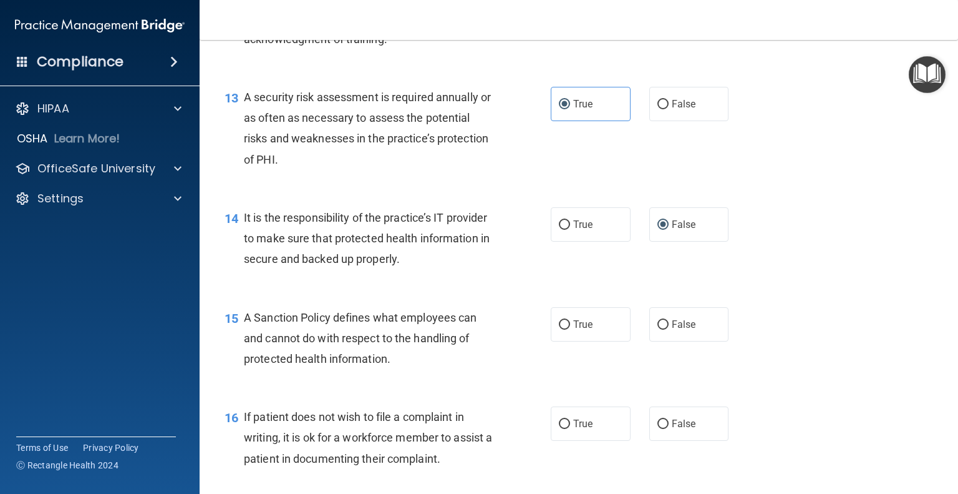
scroll to position [1622, 0]
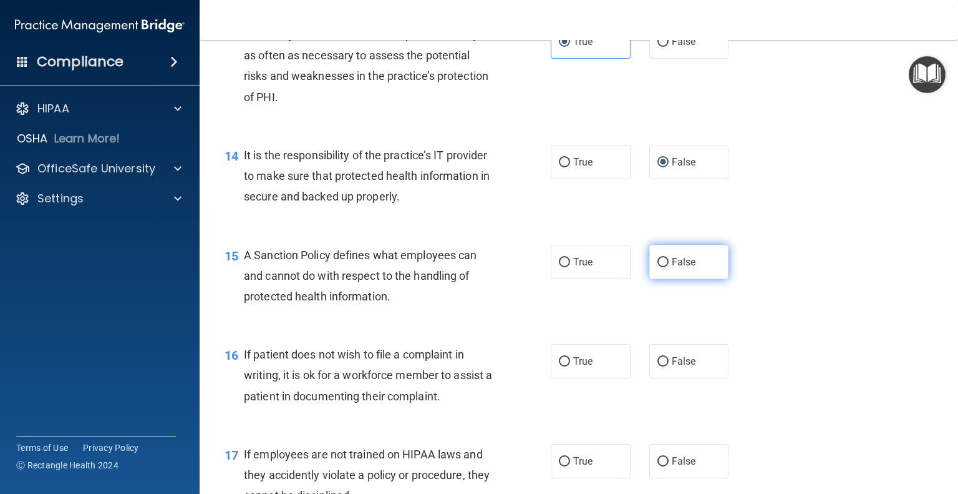
click at [673, 279] on label "False" at bounding box center [690, 262] width 80 height 34
click at [669, 267] on input "False" at bounding box center [663, 262] width 11 height 9
radio input "true"
click at [567, 378] on label "True" at bounding box center [591, 361] width 80 height 34
click at [567, 366] on input "True" at bounding box center [564, 361] width 11 height 9
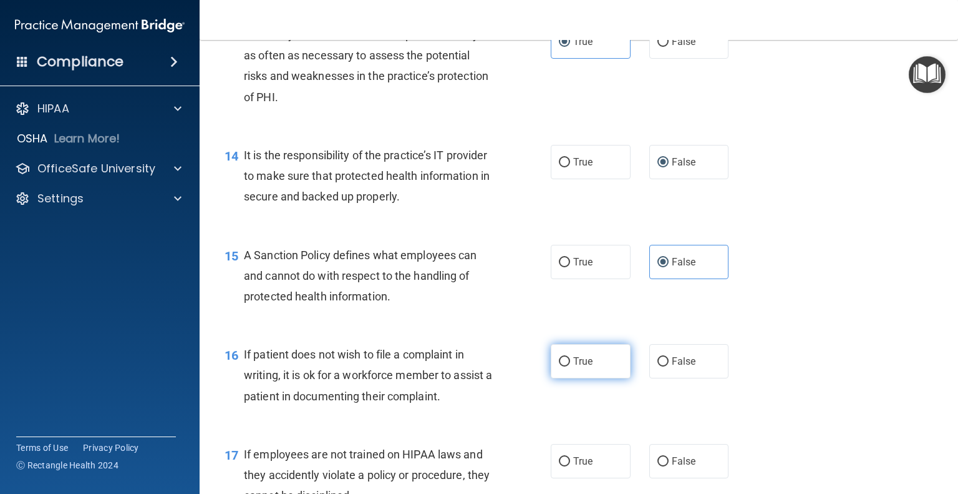
radio input "true"
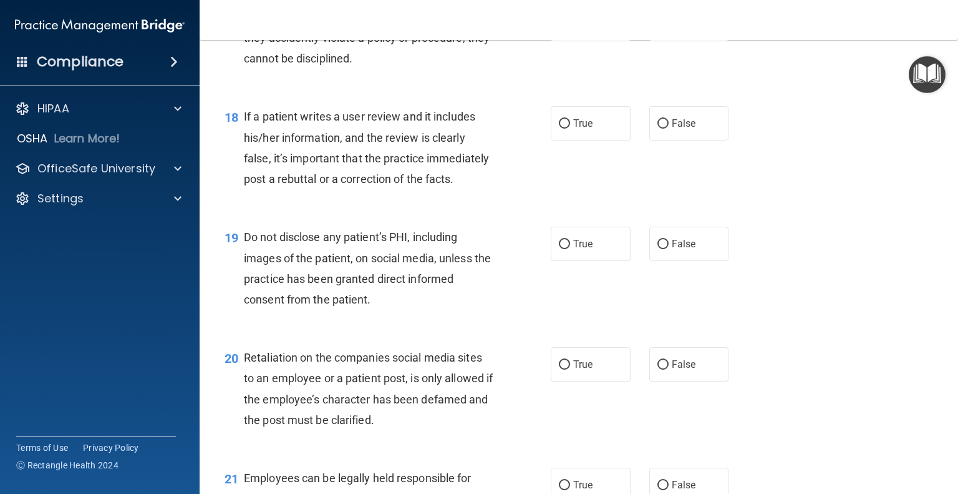
scroll to position [1997, 0]
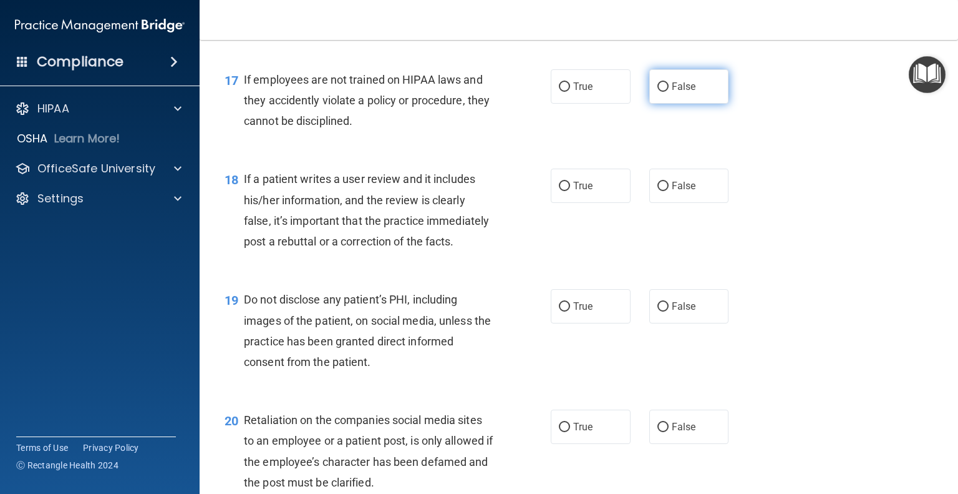
click at [664, 104] on label "False" at bounding box center [690, 86] width 80 height 34
click at [664, 92] on input "False" at bounding box center [663, 86] width 11 height 9
radio input "true"
click at [659, 191] on input "False" at bounding box center [663, 186] width 11 height 9
radio input "true"
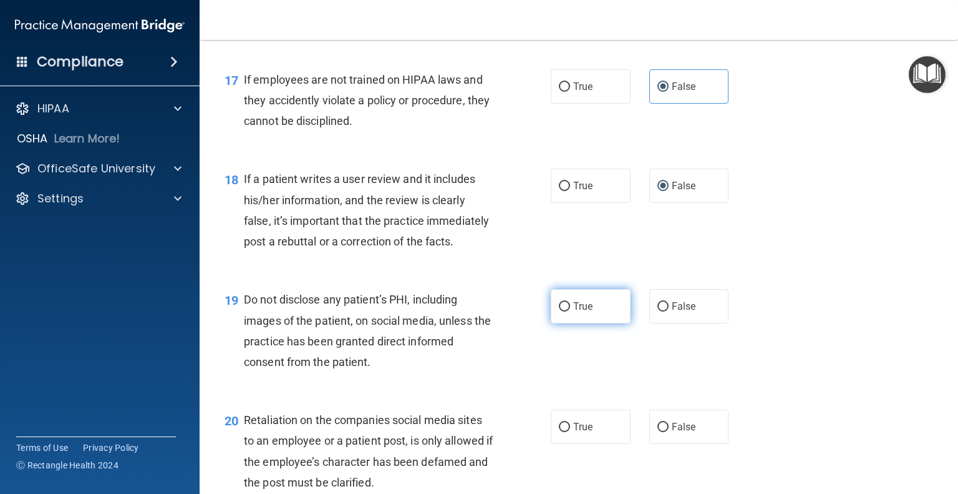
click at [573, 312] on span "True" at bounding box center [582, 306] width 19 height 12
click at [568, 311] on input "True" at bounding box center [564, 306] width 11 height 9
radio input "true"
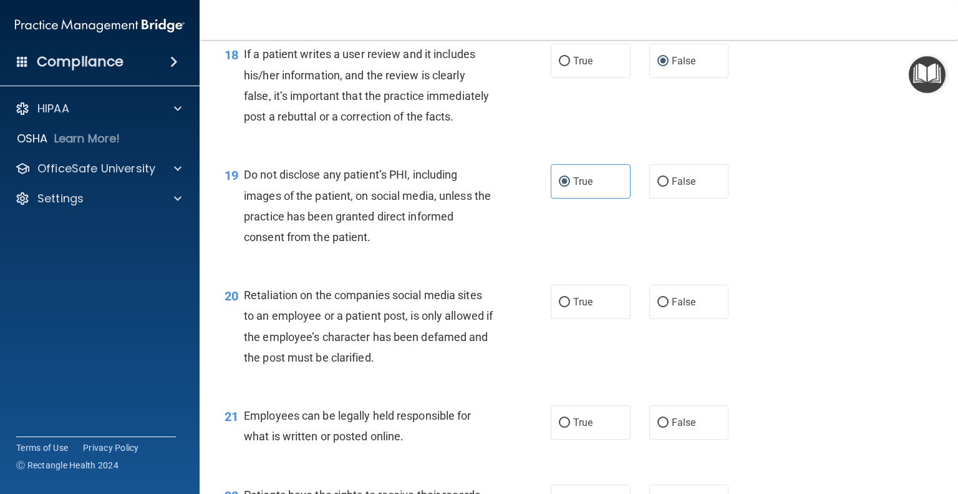
scroll to position [2184, 0]
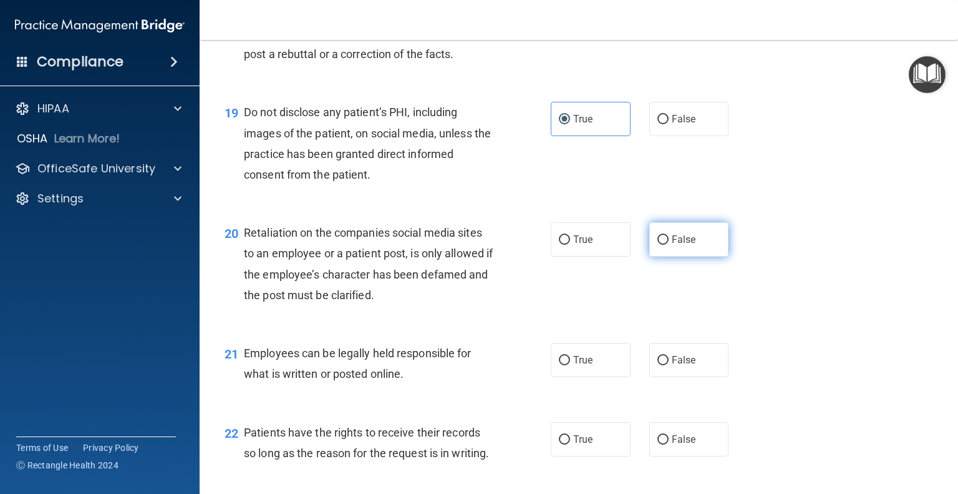
click at [672, 245] on span "False" at bounding box center [684, 239] width 24 height 12
click at [666, 245] on input "False" at bounding box center [663, 239] width 11 height 9
radio input "true"
click at [573, 366] on span "True" at bounding box center [582, 360] width 19 height 12
click at [570, 365] on input "True" at bounding box center [564, 360] width 11 height 9
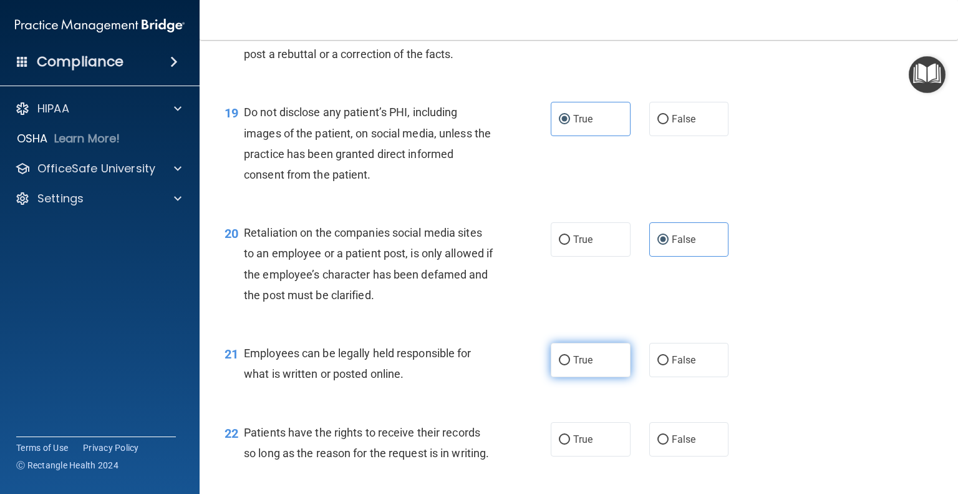
radio input "true"
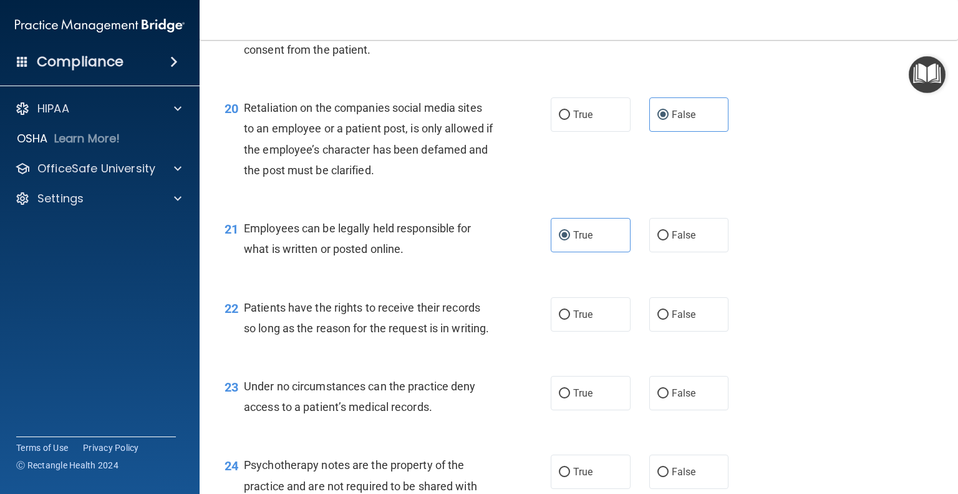
scroll to position [2371, 0]
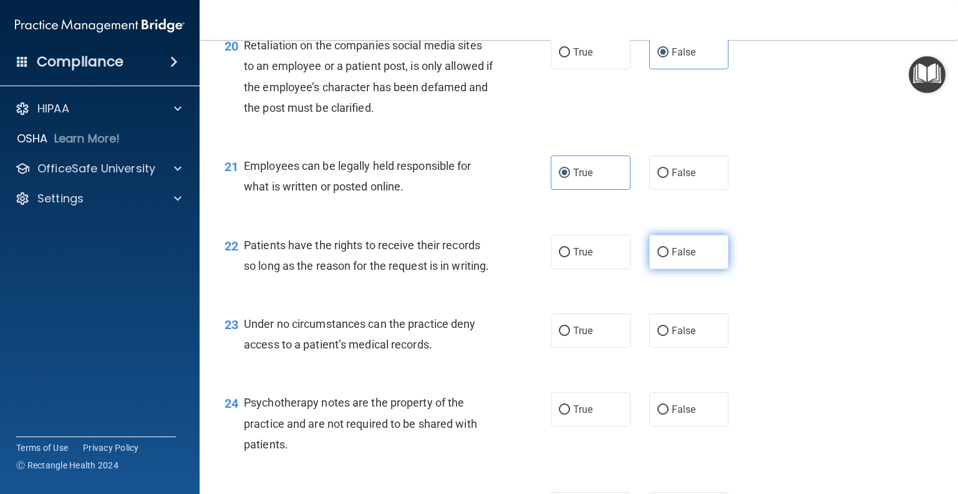
click at [672, 258] on span "False" at bounding box center [684, 252] width 24 height 12
click at [666, 257] on input "False" at bounding box center [663, 252] width 11 height 9
radio input "true"
click at [658, 336] on input "False" at bounding box center [663, 330] width 11 height 9
radio input "true"
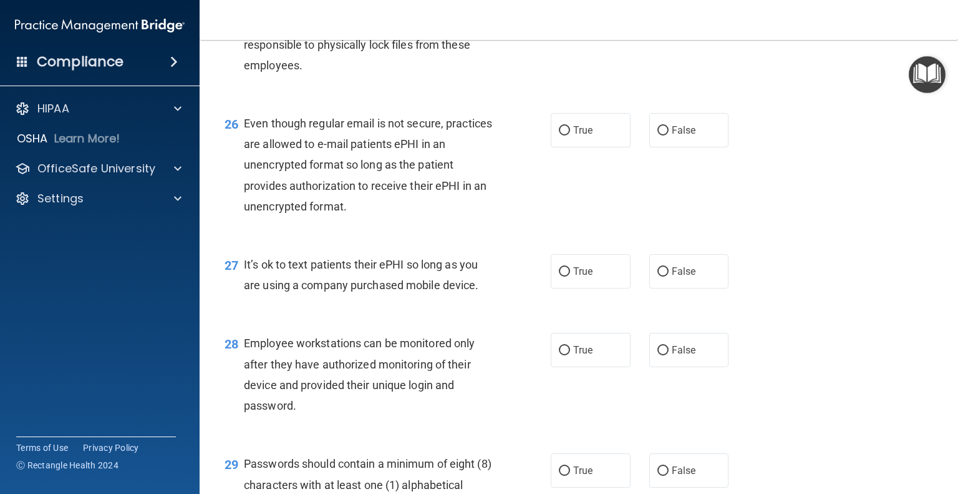
scroll to position [2746, 0]
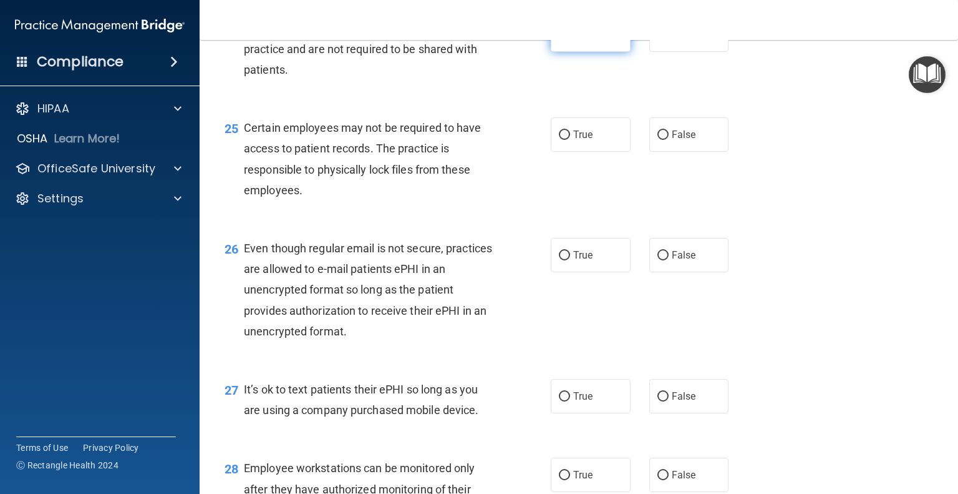
click at [585, 52] on label "True" at bounding box center [591, 34] width 80 height 34
click at [570, 40] on input "True" at bounding box center [564, 35] width 11 height 9
radio input "true"
click at [573, 140] on span "True" at bounding box center [582, 135] width 19 height 12
click at [570, 140] on input "True" at bounding box center [564, 134] width 11 height 9
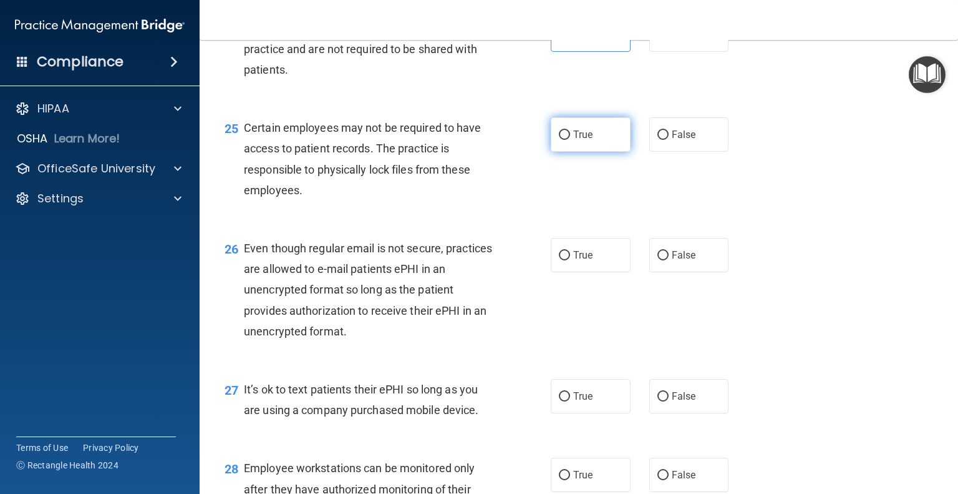
radio input "true"
click at [562, 260] on input "True" at bounding box center [564, 255] width 11 height 9
radio input "true"
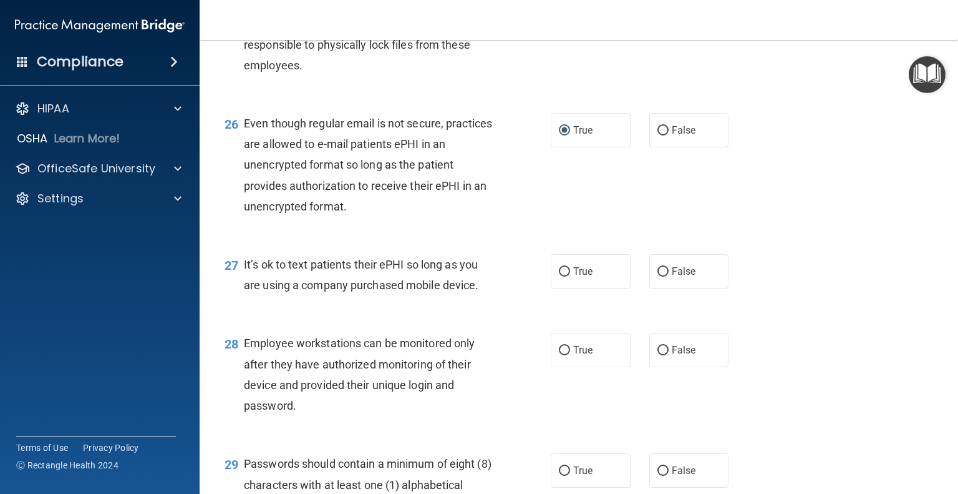
scroll to position [2995, 0]
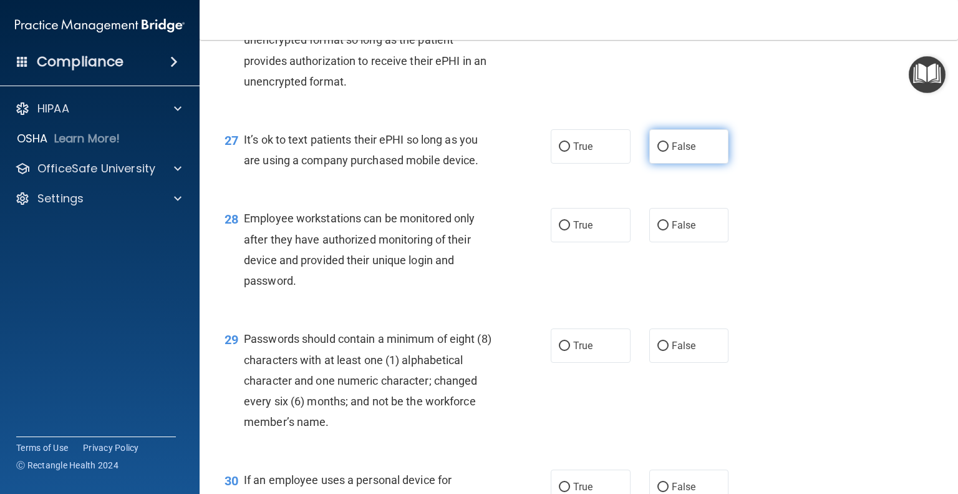
click at [672, 152] on span "False" at bounding box center [684, 146] width 24 height 12
click at [666, 152] on input "False" at bounding box center [663, 146] width 11 height 9
radio input "true"
click at [658, 230] on input "False" at bounding box center [663, 225] width 11 height 9
radio input "true"
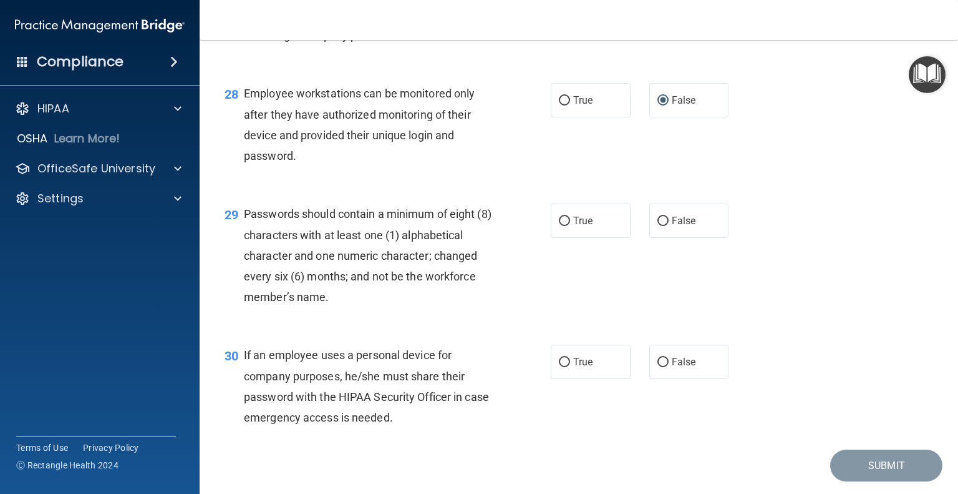
scroll to position [3183, 0]
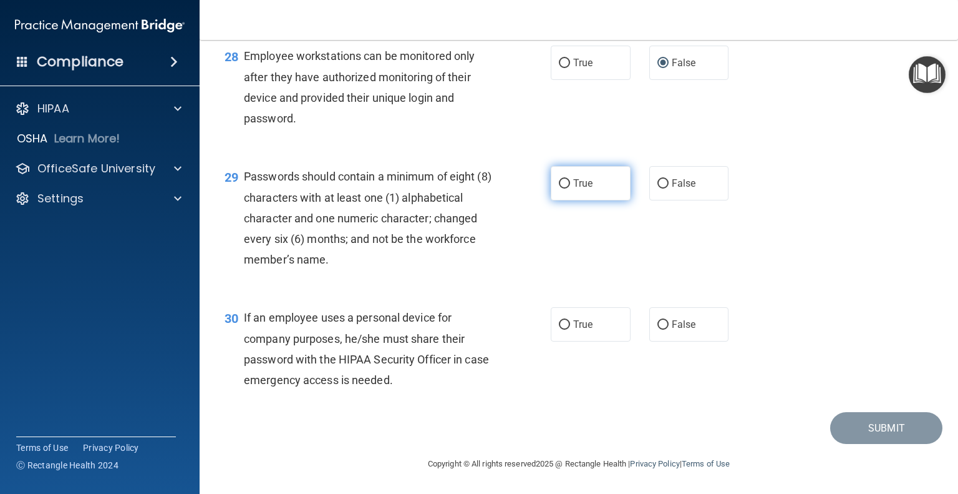
click at [568, 200] on label "True" at bounding box center [591, 183] width 80 height 34
click at [568, 188] on input "True" at bounding box center [564, 183] width 11 height 9
radio input "true"
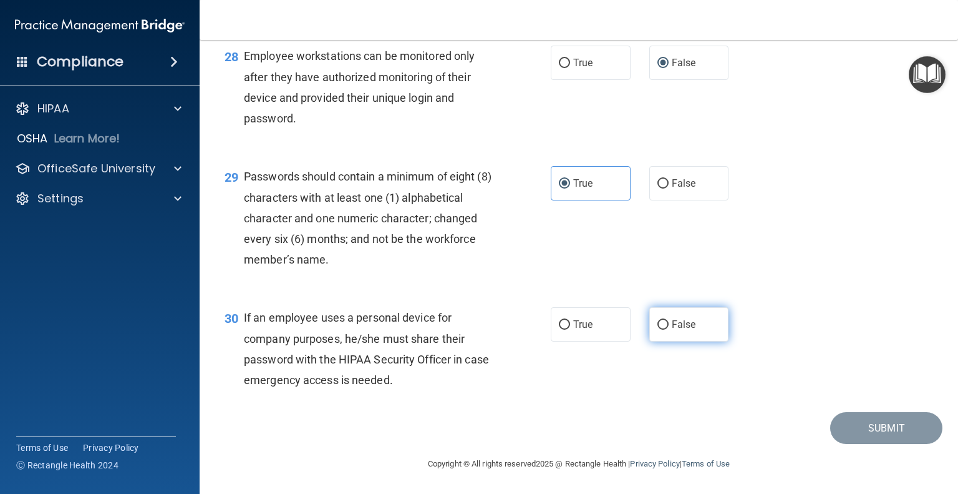
click at [673, 330] on span "False" at bounding box center [684, 324] width 24 height 12
click at [669, 329] on input "False" at bounding box center [663, 324] width 11 height 9
radio input "true"
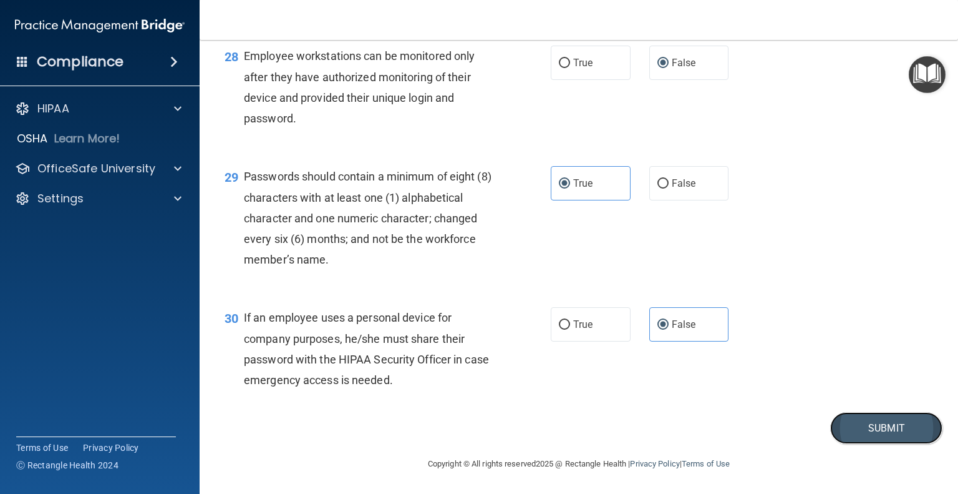
click at [869, 444] on button "Submit" at bounding box center [887, 428] width 112 height 32
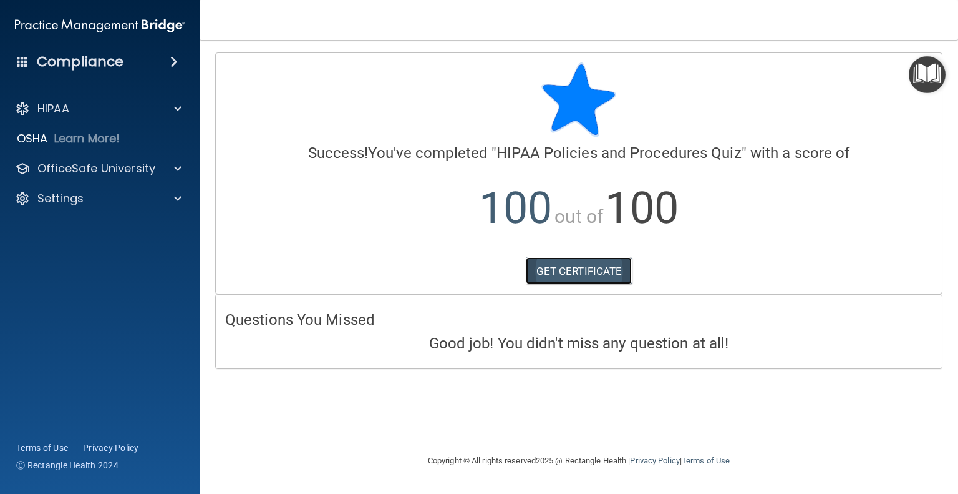
click at [565, 266] on link "GET CERTIFICATE" at bounding box center [579, 270] width 107 height 27
click at [150, 167] on p "OfficeSafe University" at bounding box center [96, 168] width 118 height 15
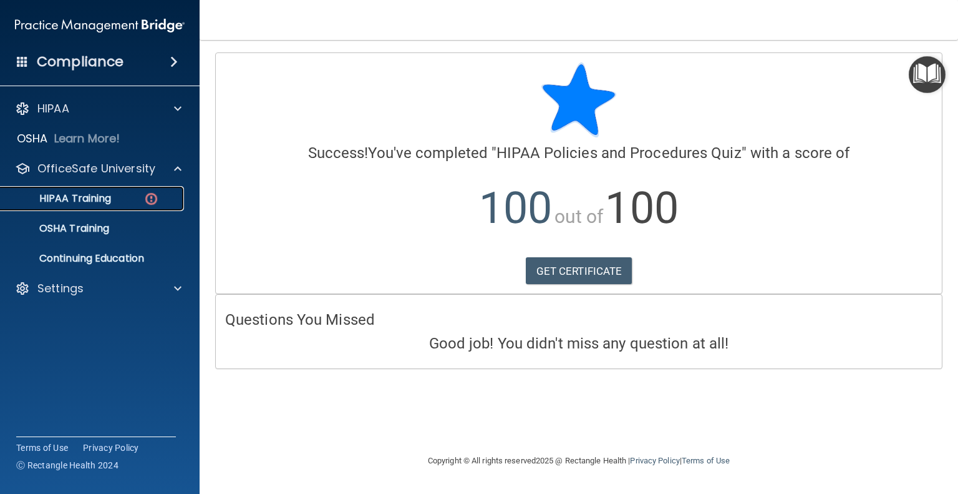
click at [135, 197] on div "HIPAA Training" at bounding box center [93, 198] width 170 height 12
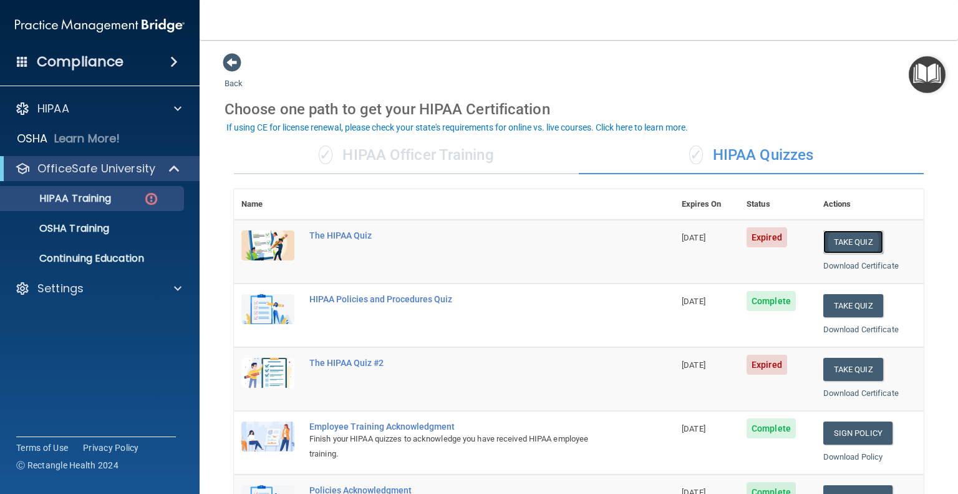
click at [861, 239] on button "Take Quiz" at bounding box center [854, 241] width 60 height 23
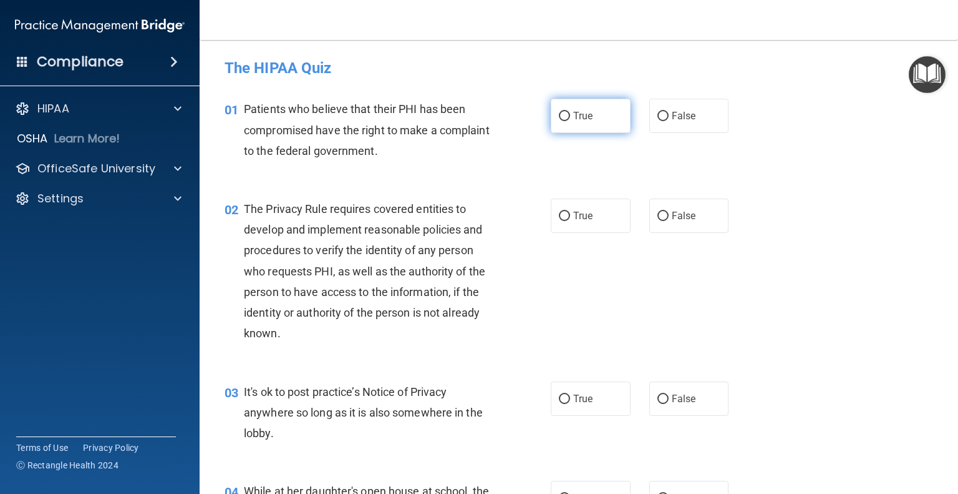
click at [573, 121] on span "True" at bounding box center [582, 116] width 19 height 12
click at [569, 121] on input "True" at bounding box center [564, 116] width 11 height 9
radio input "true"
click at [575, 217] on span "True" at bounding box center [582, 216] width 19 height 12
click at [570, 217] on input "True" at bounding box center [564, 216] width 11 height 9
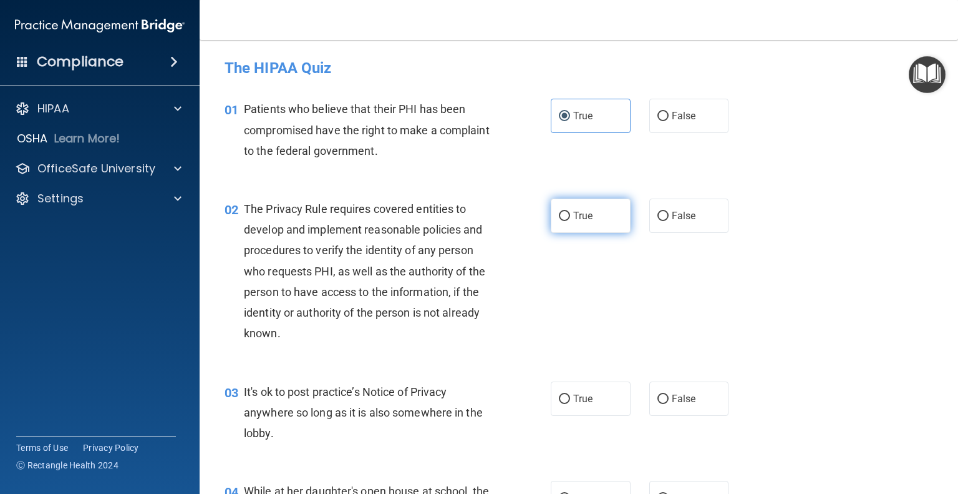
radio input "true"
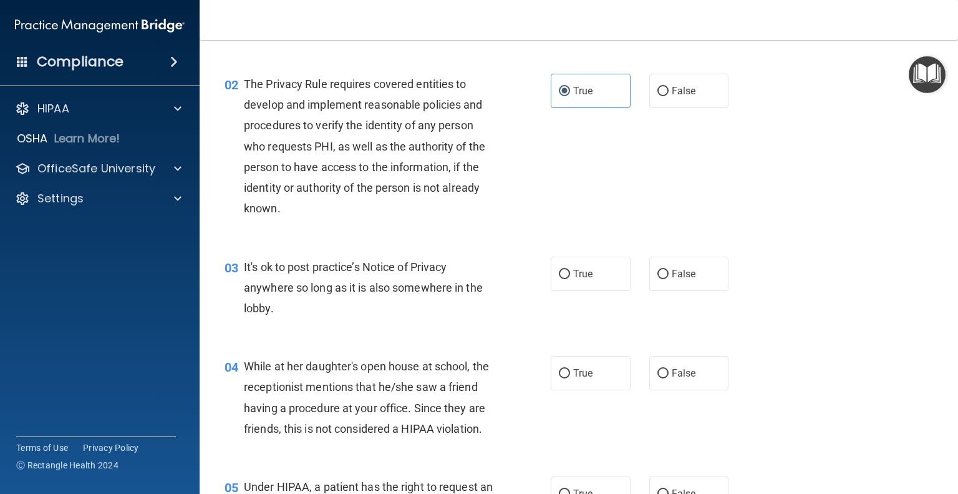
scroll to position [187, 0]
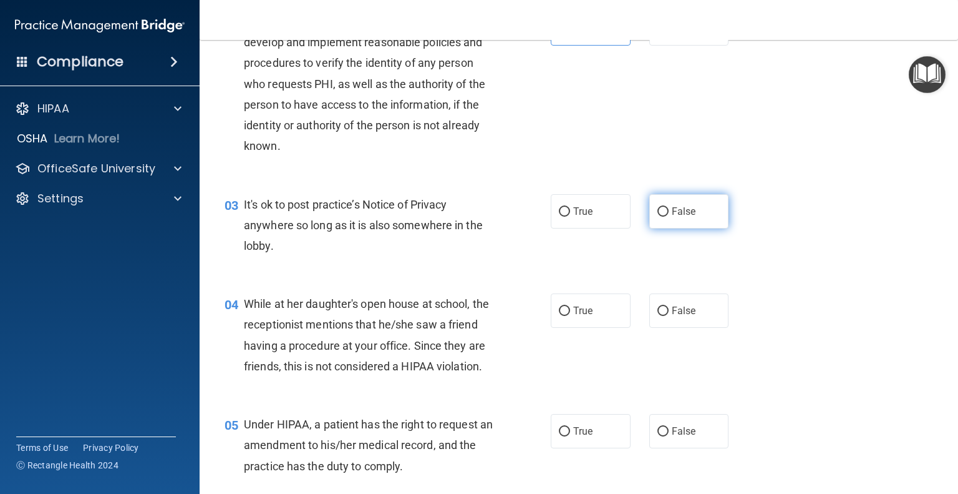
click at [693, 209] on label "False" at bounding box center [690, 211] width 80 height 34
click at [669, 209] on input "False" at bounding box center [663, 211] width 11 height 9
radio input "true"
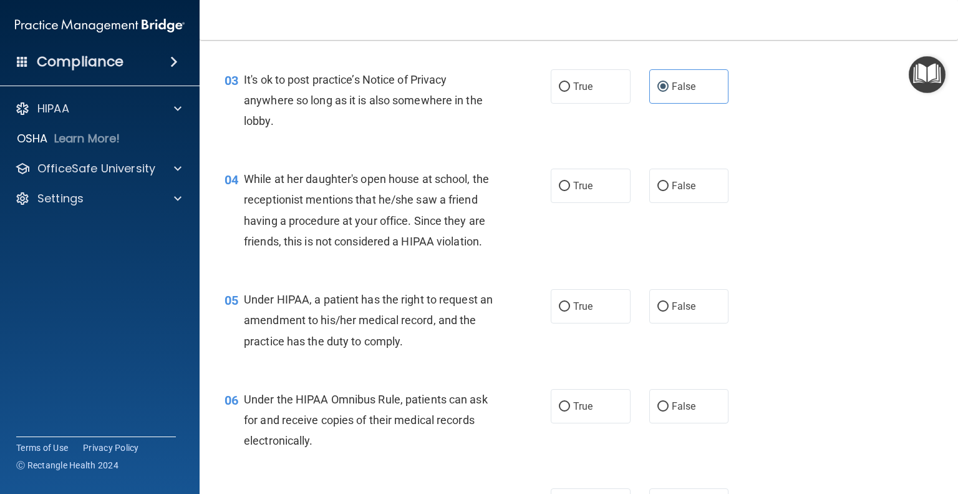
scroll to position [374, 0]
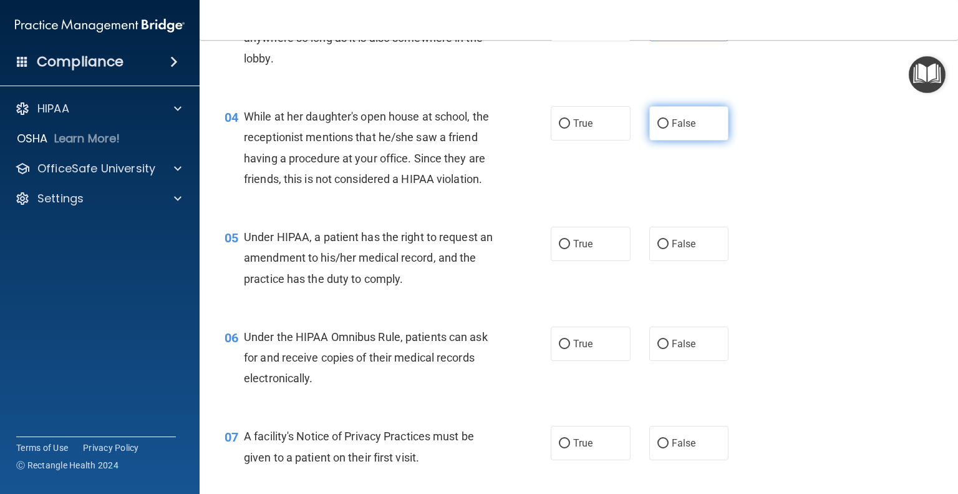
click at [662, 124] on input "False" at bounding box center [663, 123] width 11 height 9
radio input "true"
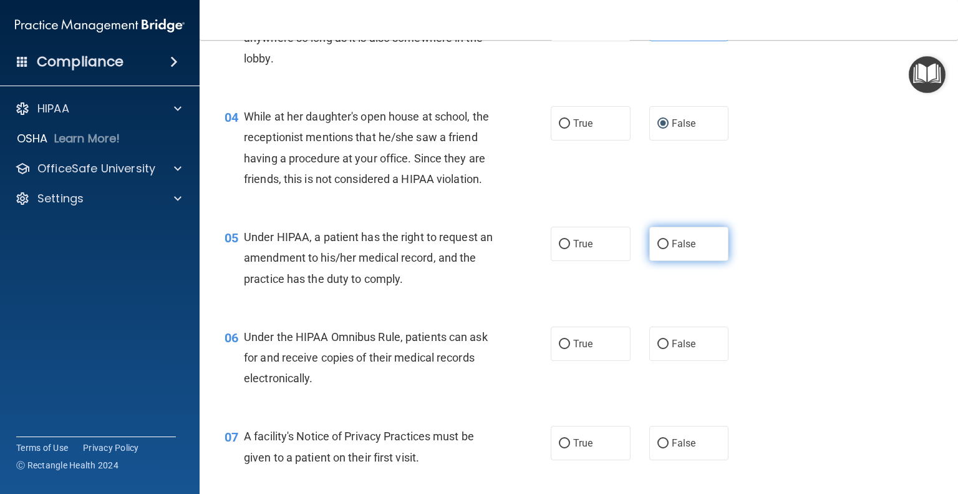
click at [661, 249] on input "False" at bounding box center [663, 244] width 11 height 9
radio input "true"
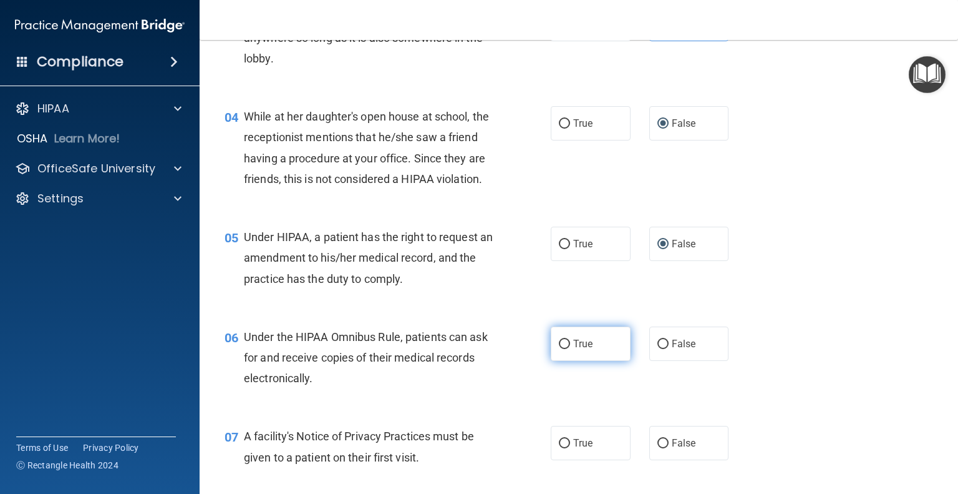
click at [559, 349] on input "True" at bounding box center [564, 343] width 11 height 9
radio input "true"
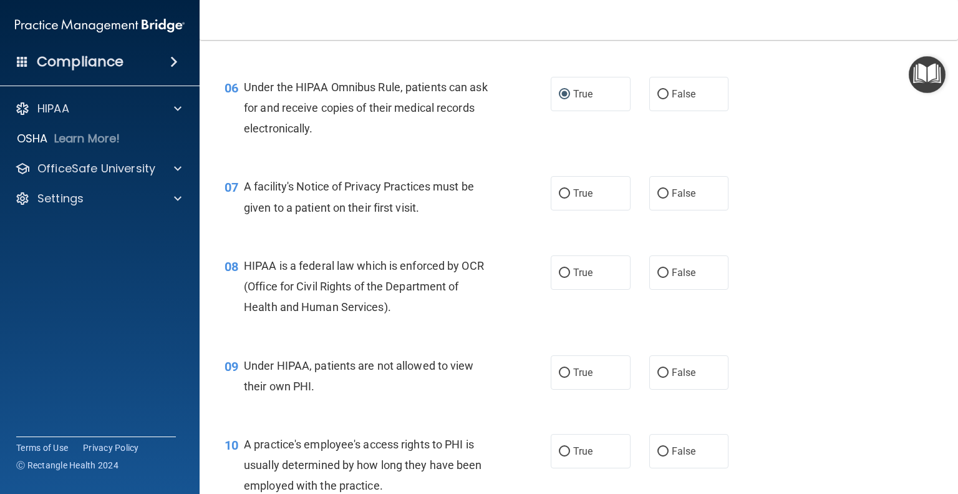
scroll to position [686, 0]
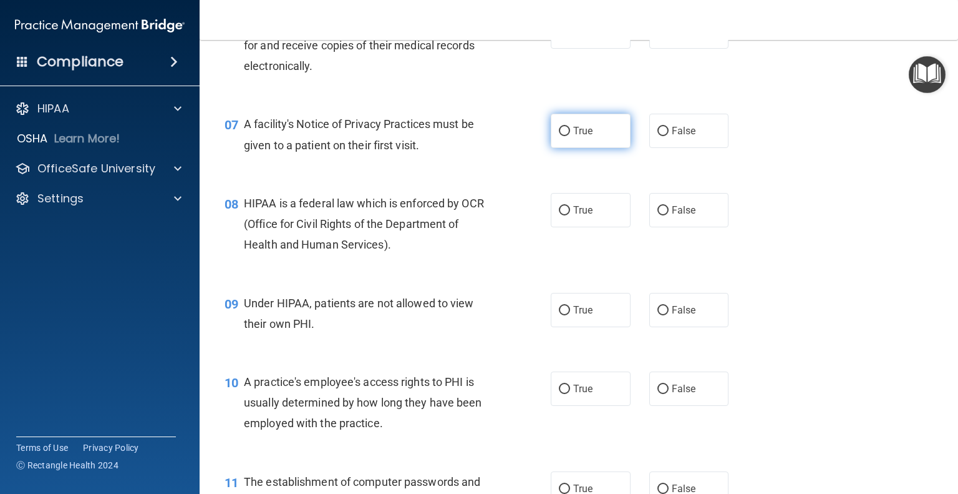
click at [561, 148] on label "True" at bounding box center [591, 131] width 80 height 34
click at [561, 136] on input "True" at bounding box center [564, 131] width 11 height 9
radio input "true"
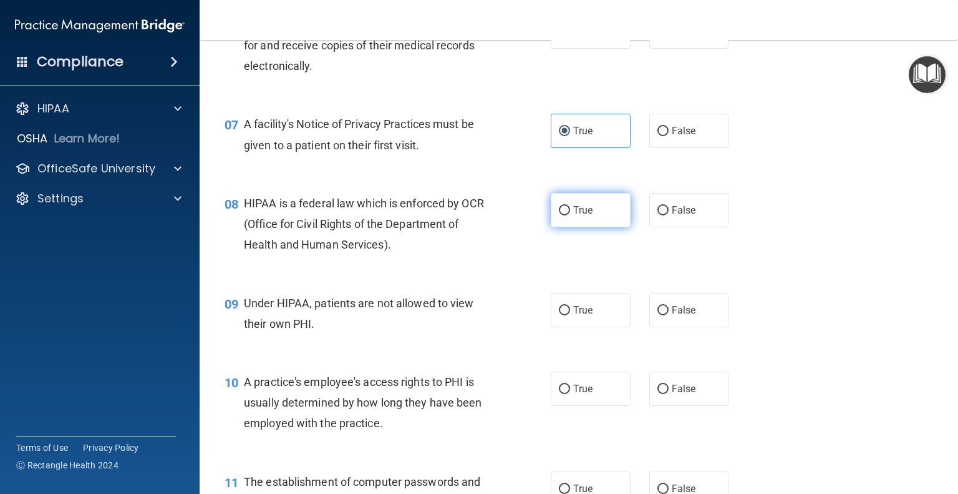
click at [559, 215] on input "True" at bounding box center [564, 210] width 11 height 9
radio input "true"
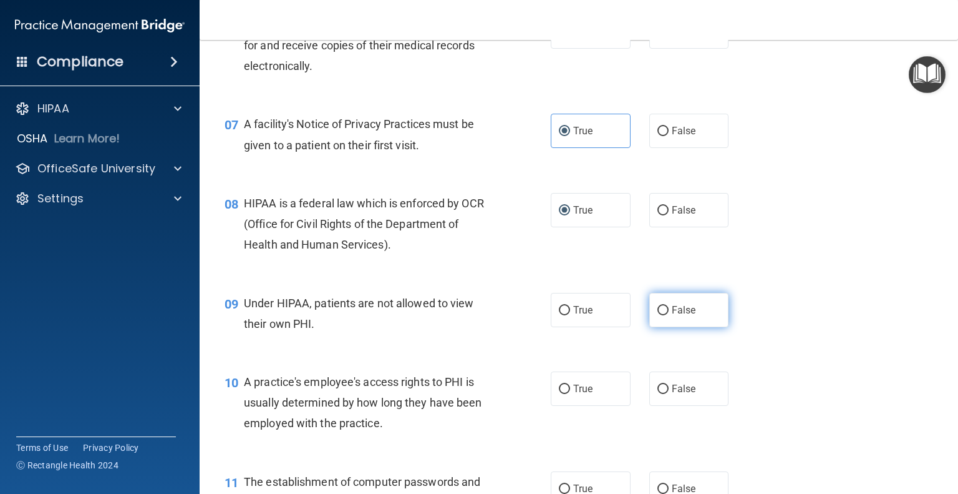
click at [689, 321] on label "False" at bounding box center [690, 310] width 80 height 34
click at [669, 315] on input "False" at bounding box center [663, 310] width 11 height 9
radio input "true"
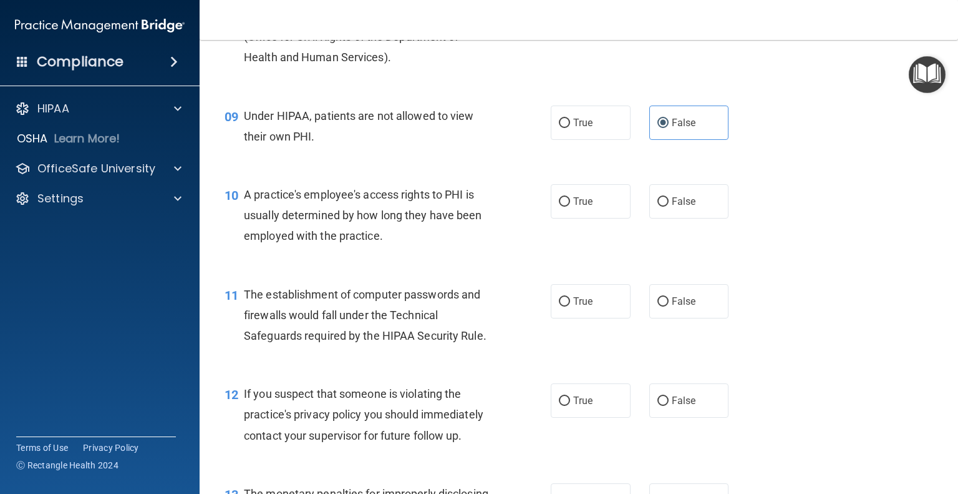
scroll to position [936, 0]
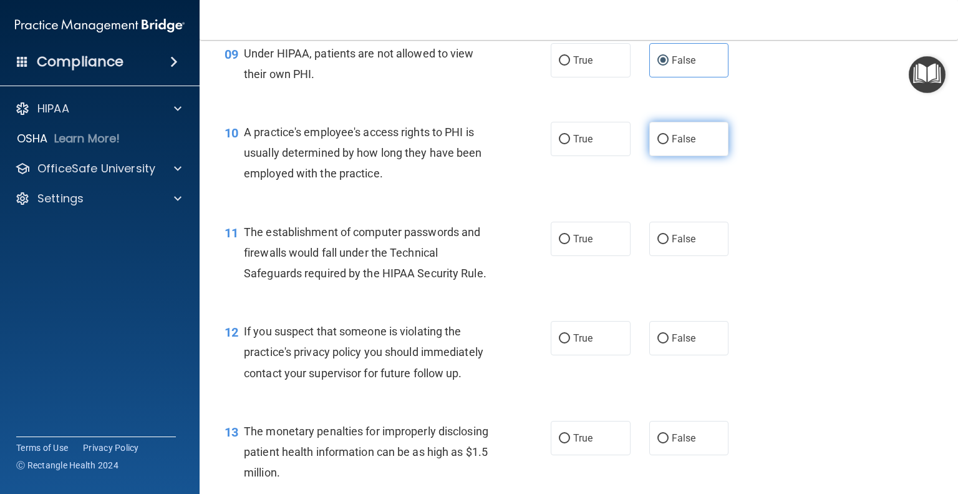
click at [650, 156] on label "False" at bounding box center [690, 139] width 80 height 34
click at [658, 144] on input "False" at bounding box center [663, 139] width 11 height 9
radio input "true"
click at [554, 256] on label "True" at bounding box center [591, 239] width 80 height 34
click at [559, 244] on input "True" at bounding box center [564, 239] width 11 height 9
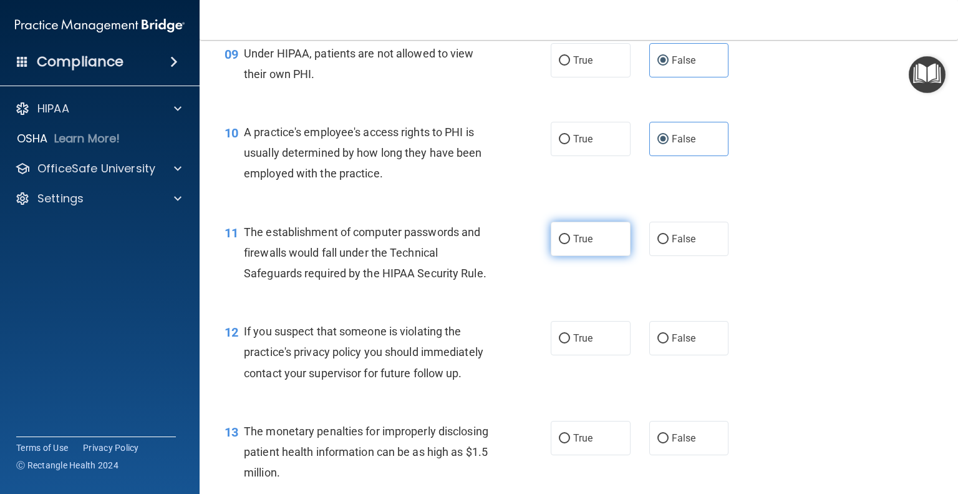
radio input "true"
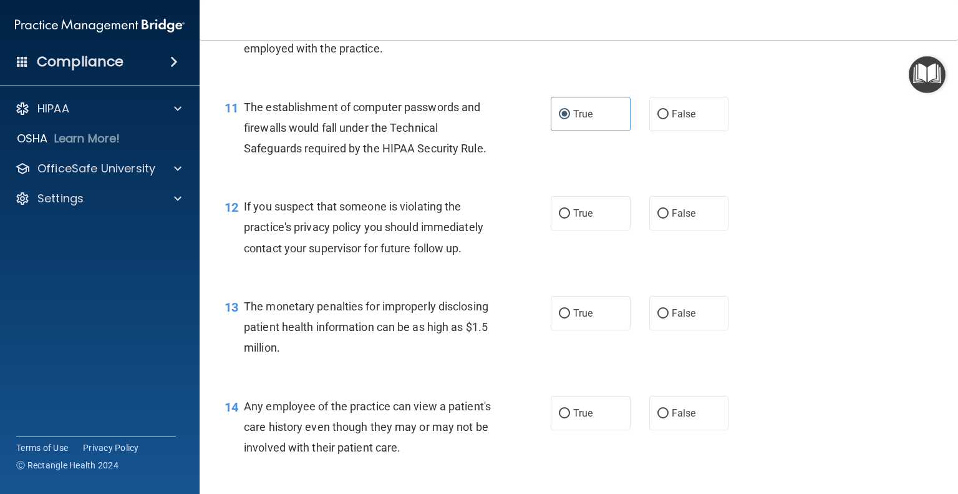
scroll to position [1123, 0]
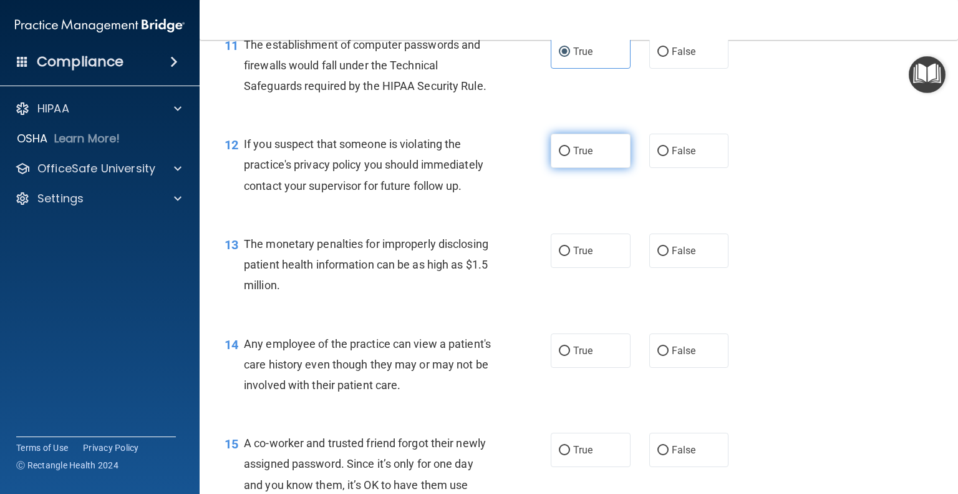
click at [563, 156] on input "True" at bounding box center [564, 151] width 11 height 9
radio input "true"
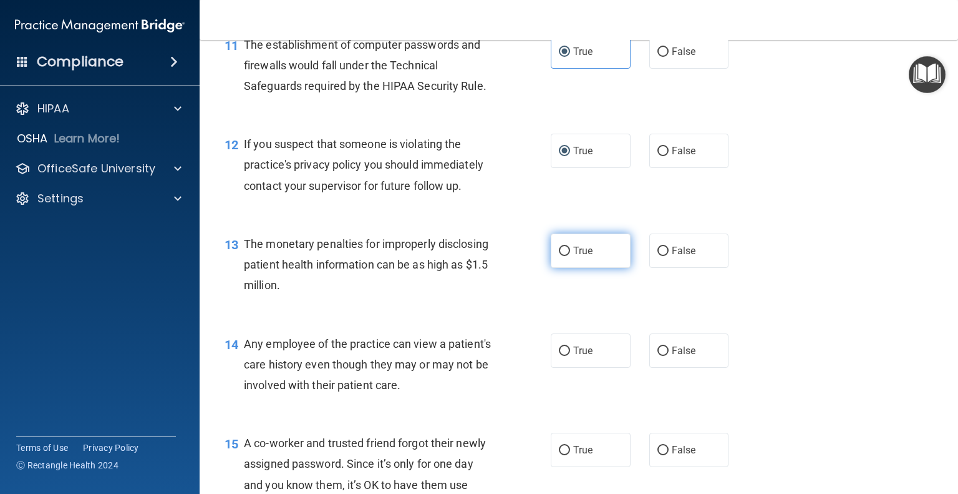
click at [577, 256] on span "True" at bounding box center [582, 251] width 19 height 12
click at [570, 256] on input "True" at bounding box center [564, 250] width 11 height 9
radio input "true"
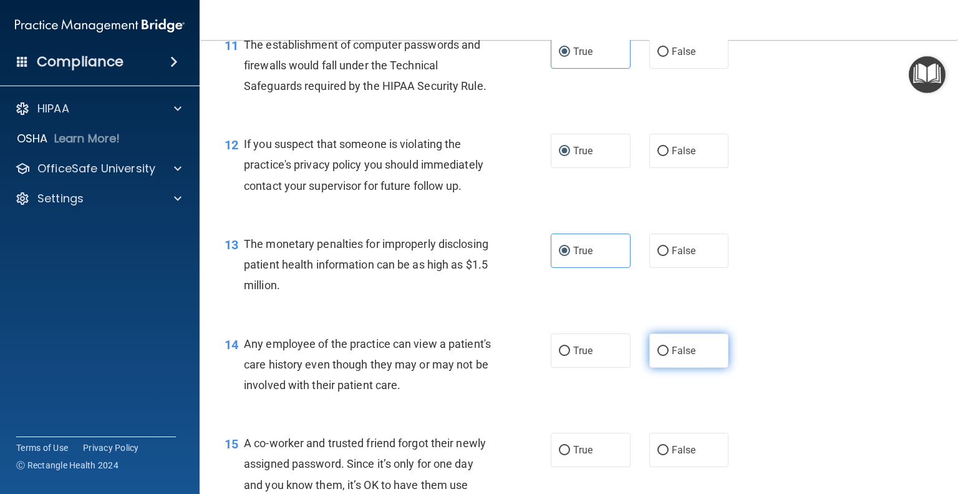
click at [691, 368] on label "False" at bounding box center [690, 350] width 80 height 34
click at [669, 356] on input "False" at bounding box center [663, 350] width 11 height 9
radio input "true"
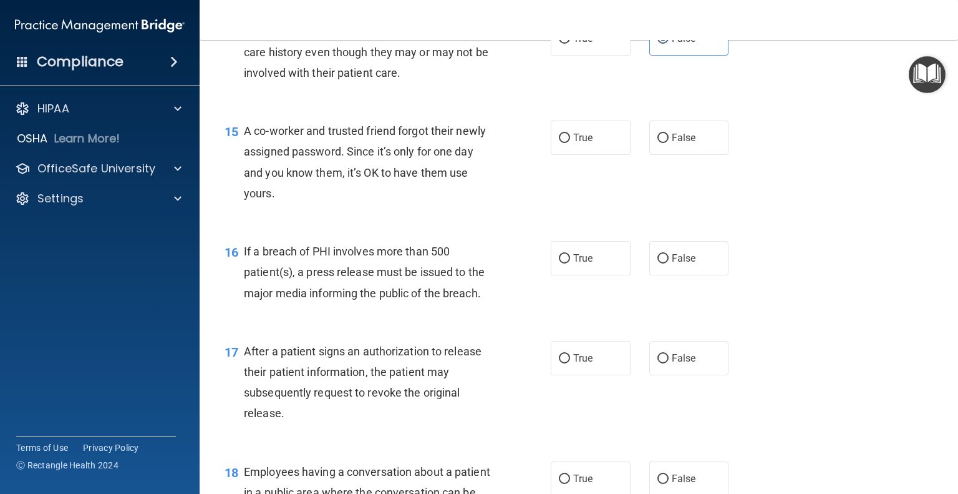
scroll to position [1498, 0]
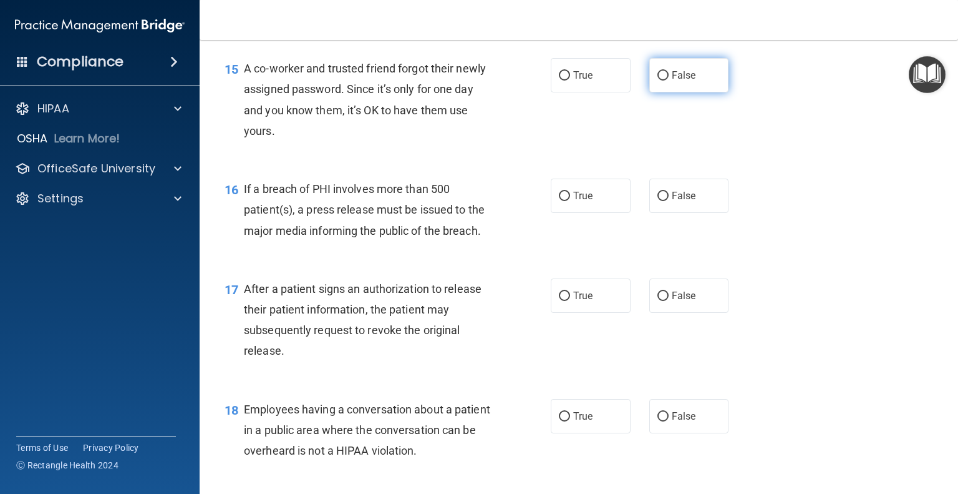
click at [665, 92] on label "False" at bounding box center [690, 75] width 80 height 34
click at [665, 80] on input "False" at bounding box center [663, 75] width 11 height 9
radio input "true"
click at [573, 202] on span "True" at bounding box center [582, 196] width 19 height 12
click at [570, 201] on input "True" at bounding box center [564, 196] width 11 height 9
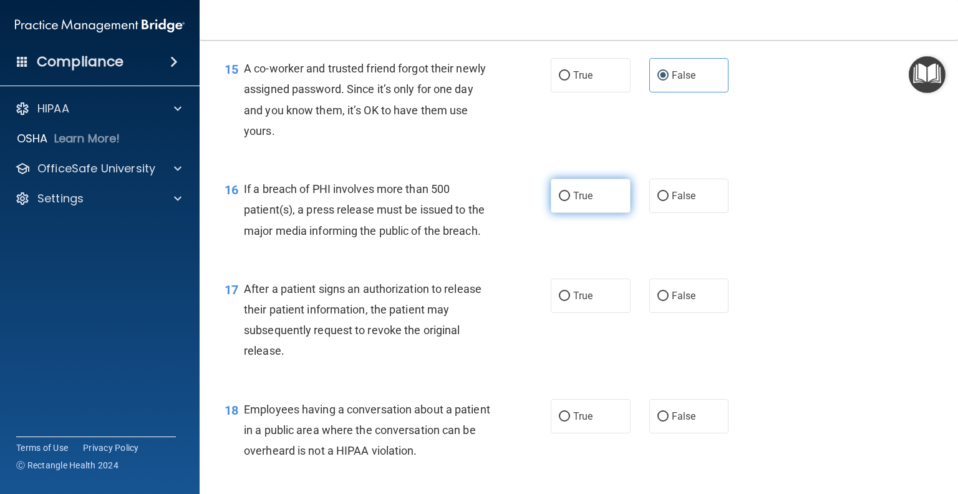
radio input "true"
click at [603, 313] on label "True" at bounding box center [591, 295] width 80 height 34
click at [570, 301] on input "True" at bounding box center [564, 295] width 11 height 9
radio input "true"
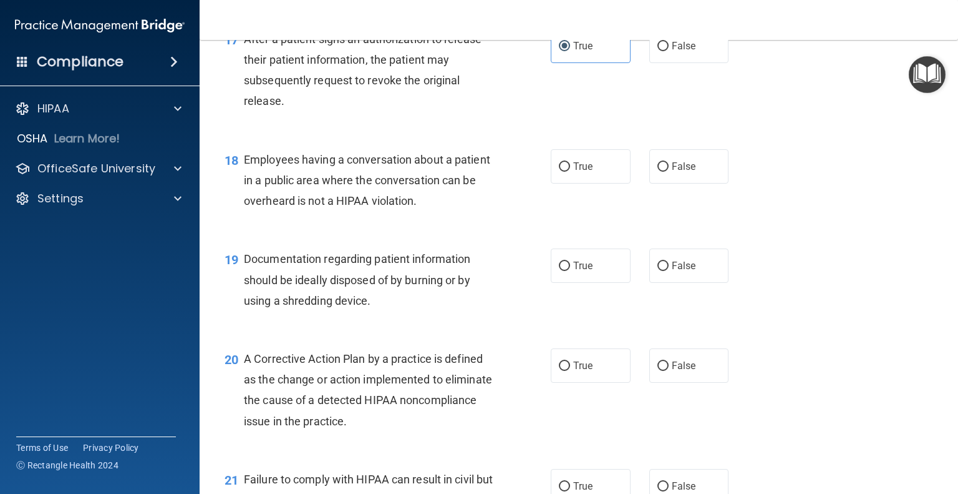
scroll to position [1810, 0]
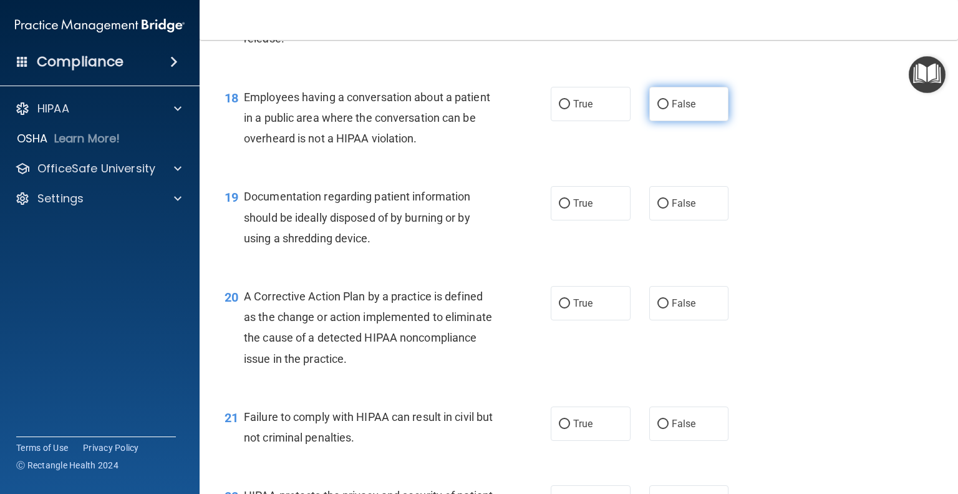
click at [681, 110] on span "False" at bounding box center [684, 104] width 24 height 12
click at [669, 109] on input "False" at bounding box center [663, 104] width 11 height 9
radio input "true"
click at [559, 208] on input "True" at bounding box center [564, 203] width 11 height 9
radio input "true"
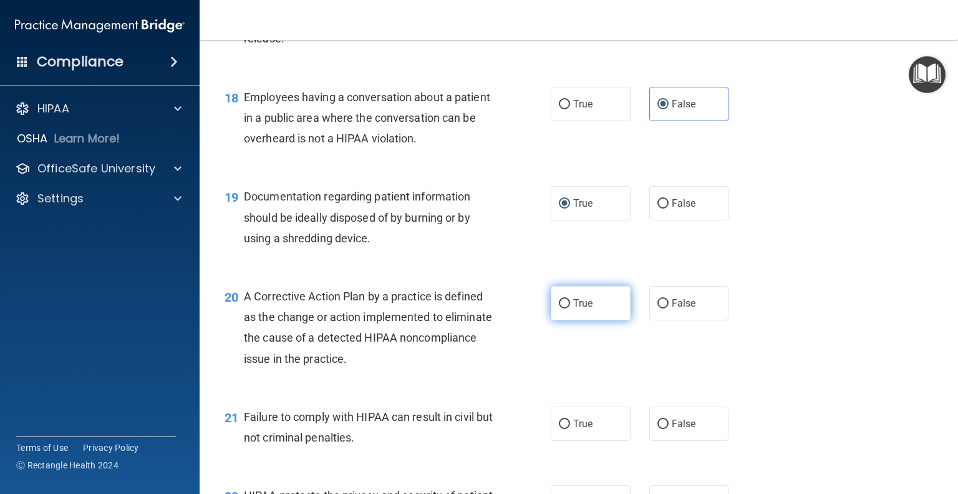
click at [587, 309] on span "True" at bounding box center [582, 303] width 19 height 12
click at [570, 308] on input "True" at bounding box center [564, 303] width 11 height 9
radio input "true"
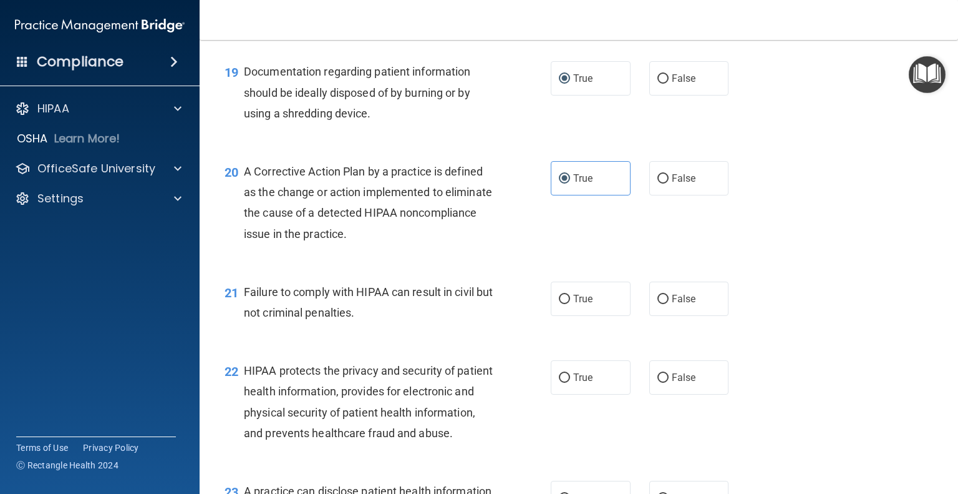
scroll to position [1997, 0]
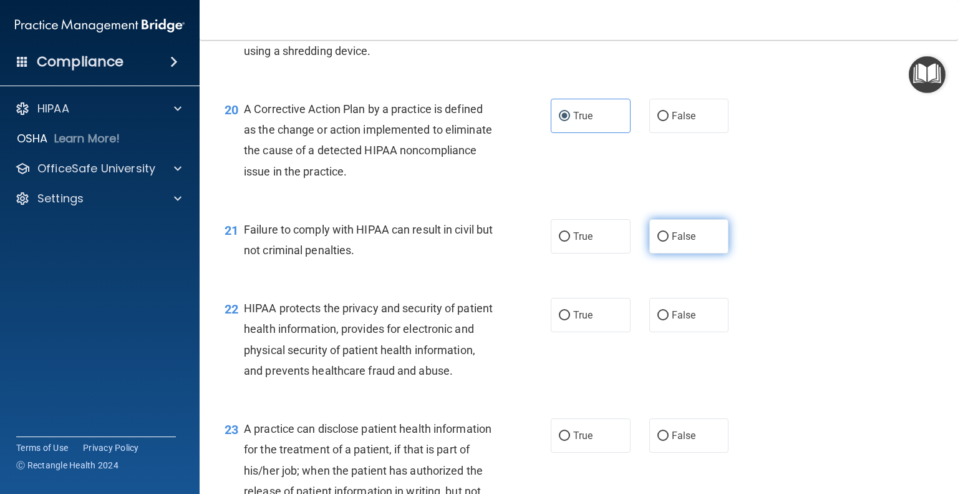
click at [679, 242] on span "False" at bounding box center [684, 236] width 24 height 12
click at [669, 241] on input "False" at bounding box center [663, 236] width 11 height 9
radio input "true"
click at [577, 321] on span "True" at bounding box center [582, 315] width 19 height 12
click at [570, 320] on input "True" at bounding box center [564, 315] width 11 height 9
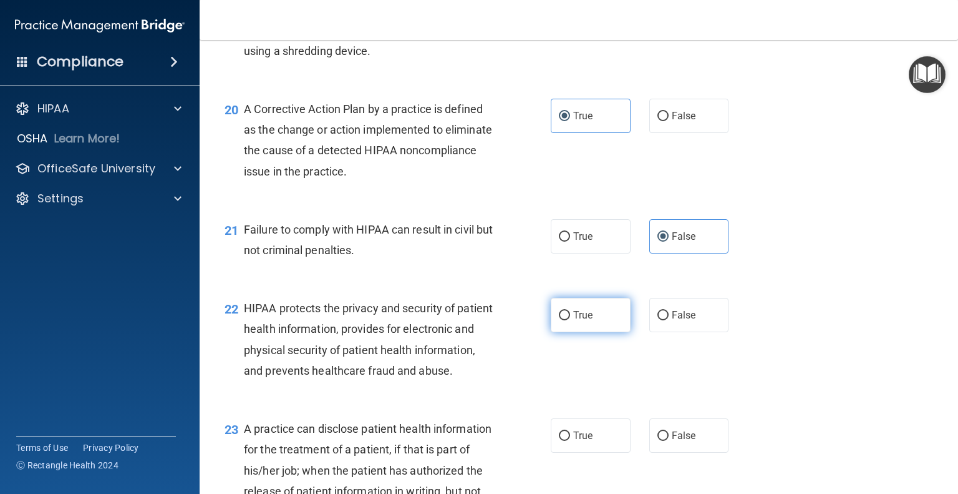
radio input "true"
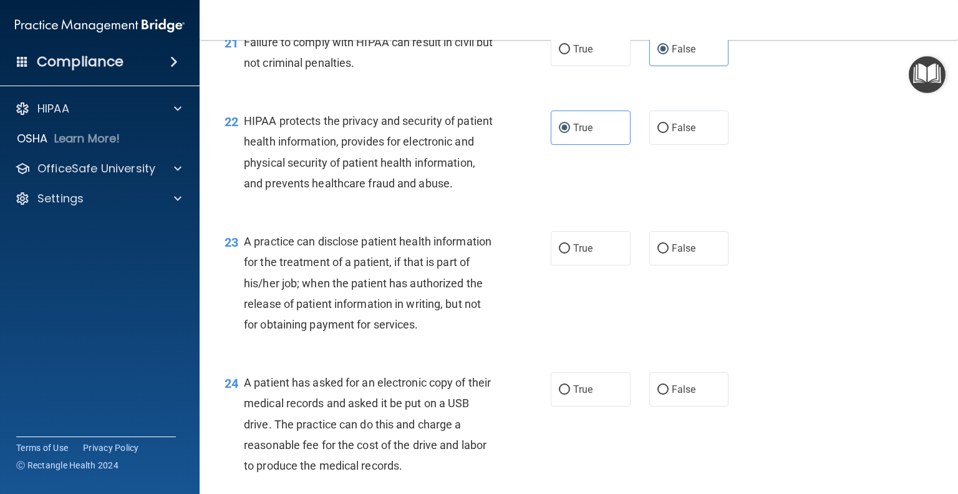
scroll to position [2246, 0]
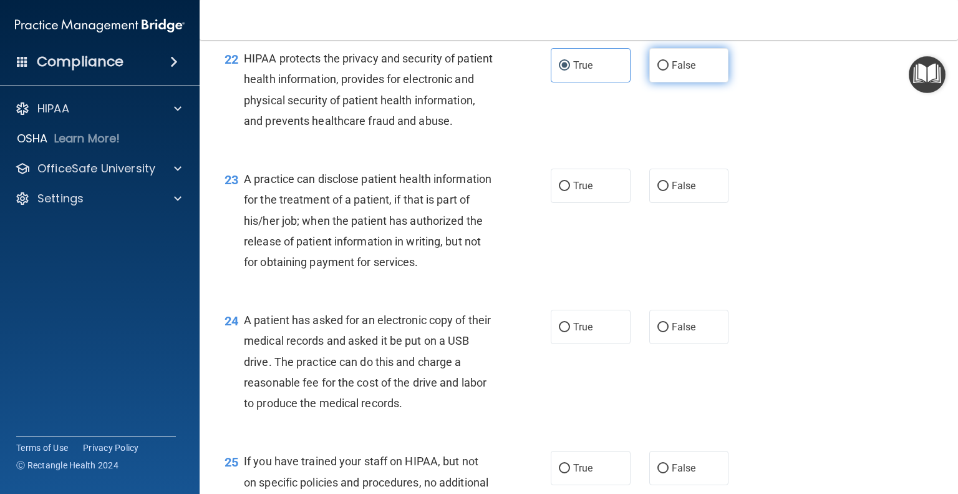
click at [671, 82] on label "False" at bounding box center [690, 65] width 80 height 34
click at [669, 71] on input "False" at bounding box center [663, 65] width 11 height 9
radio input "true"
radio input "false"
click at [676, 192] on span "False" at bounding box center [684, 186] width 24 height 12
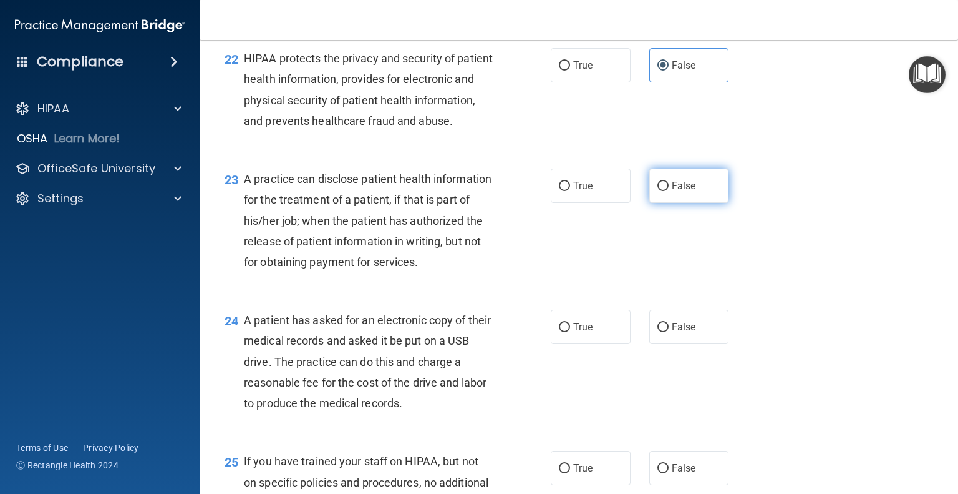
click at [669, 191] on input "False" at bounding box center [663, 186] width 11 height 9
radio input "true"
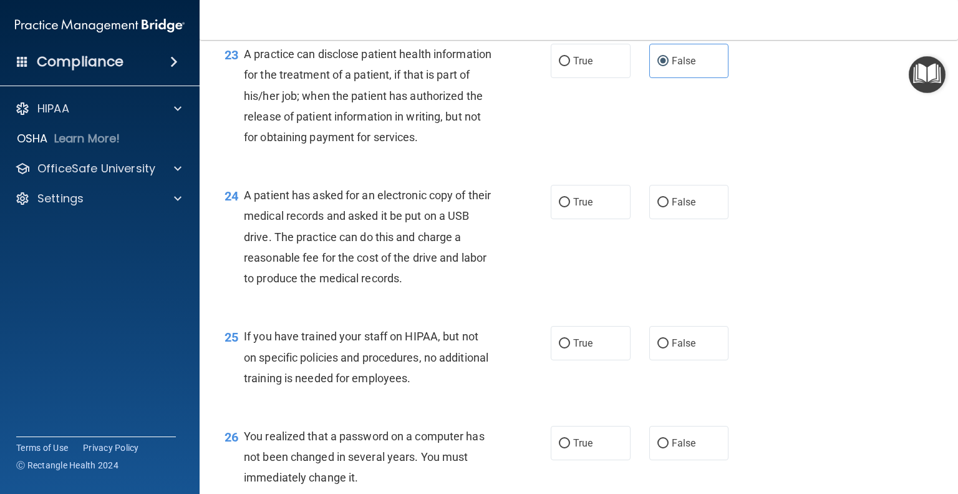
scroll to position [2434, 0]
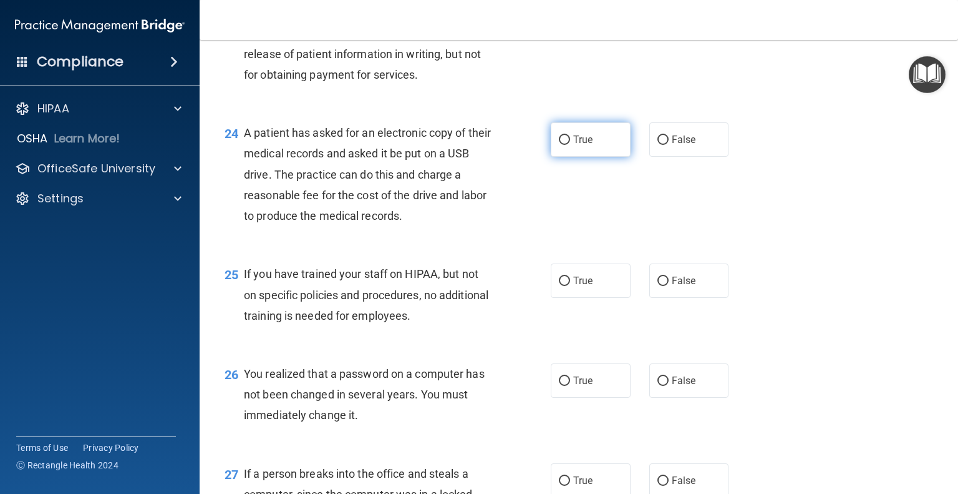
click at [577, 145] on span "True" at bounding box center [582, 140] width 19 height 12
click at [570, 145] on input "True" at bounding box center [564, 139] width 11 height 9
radio input "true"
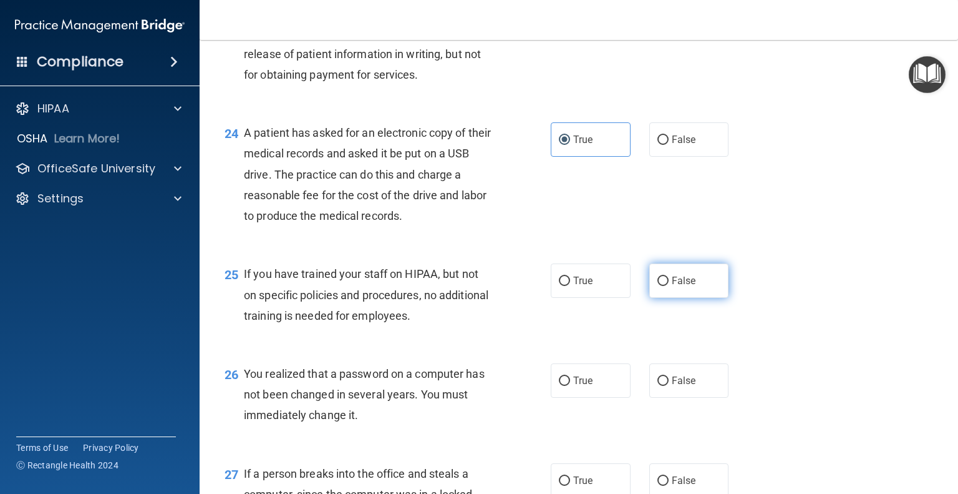
click at [675, 286] on span "False" at bounding box center [684, 281] width 24 height 12
click at [669, 286] on input "False" at bounding box center [663, 280] width 11 height 9
radio input "true"
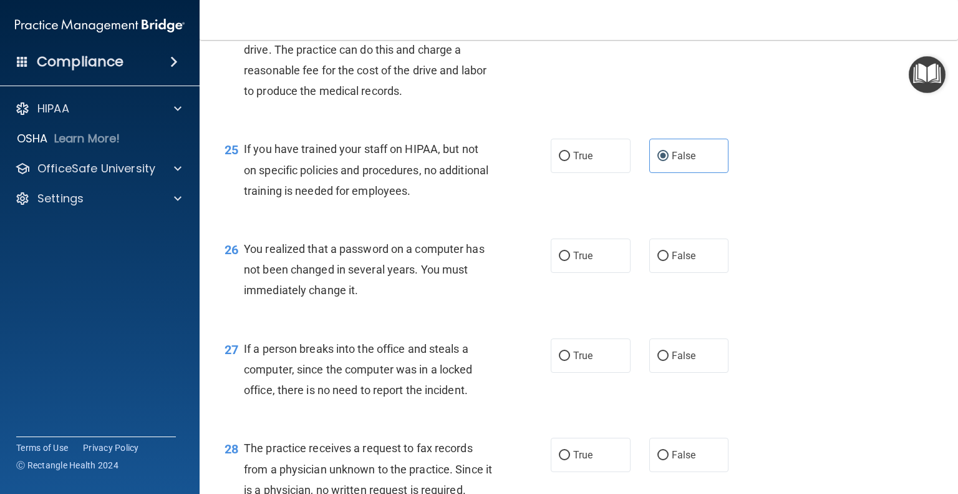
scroll to position [2621, 0]
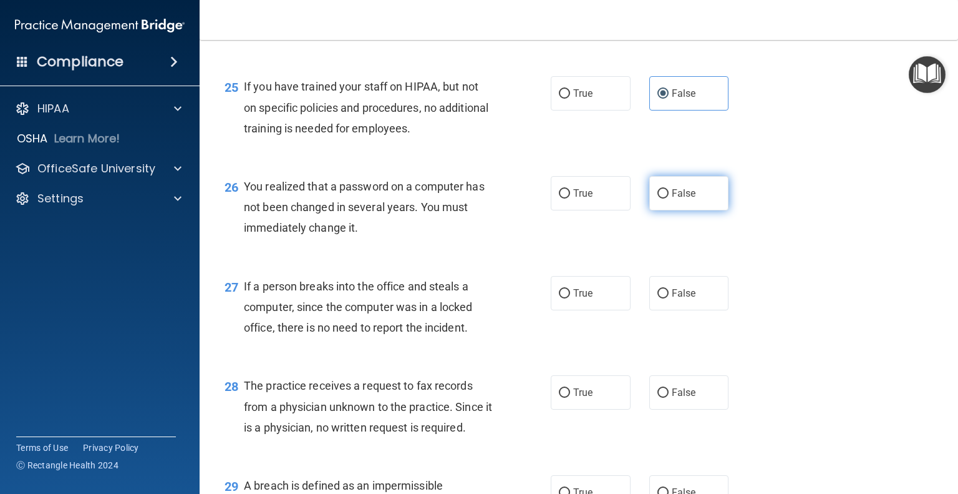
click at [672, 199] on span "False" at bounding box center [684, 193] width 24 height 12
click at [669, 198] on input "False" at bounding box center [663, 193] width 11 height 9
radio input "true"
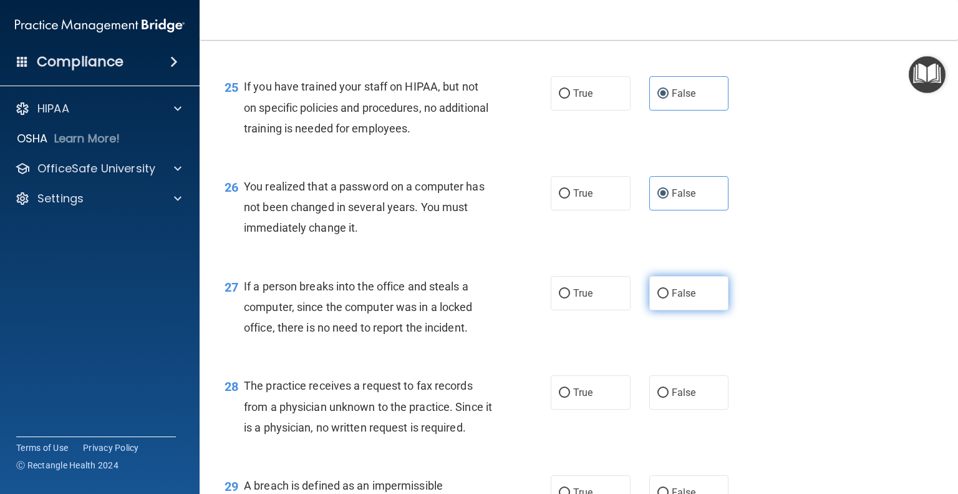
click at [672, 299] on span "False" at bounding box center [684, 293] width 24 height 12
click at [669, 298] on input "False" at bounding box center [663, 293] width 11 height 9
radio input "true"
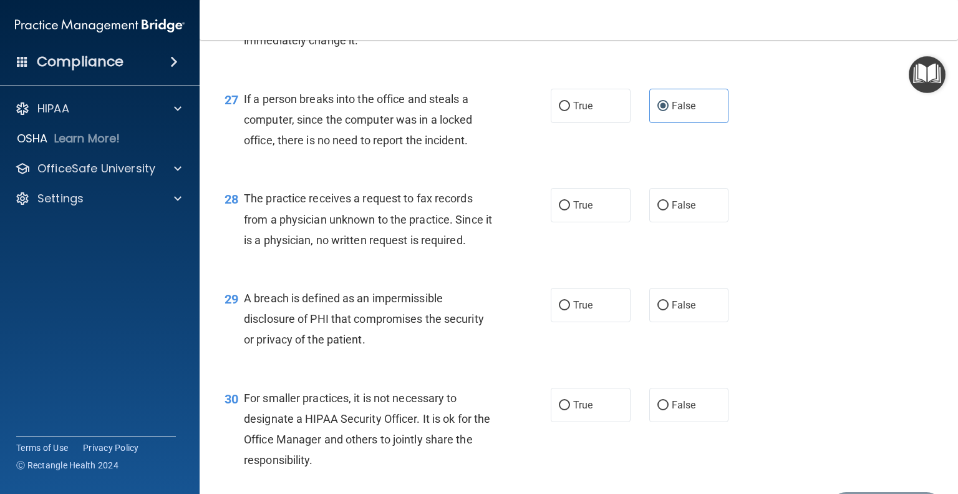
scroll to position [2871, 0]
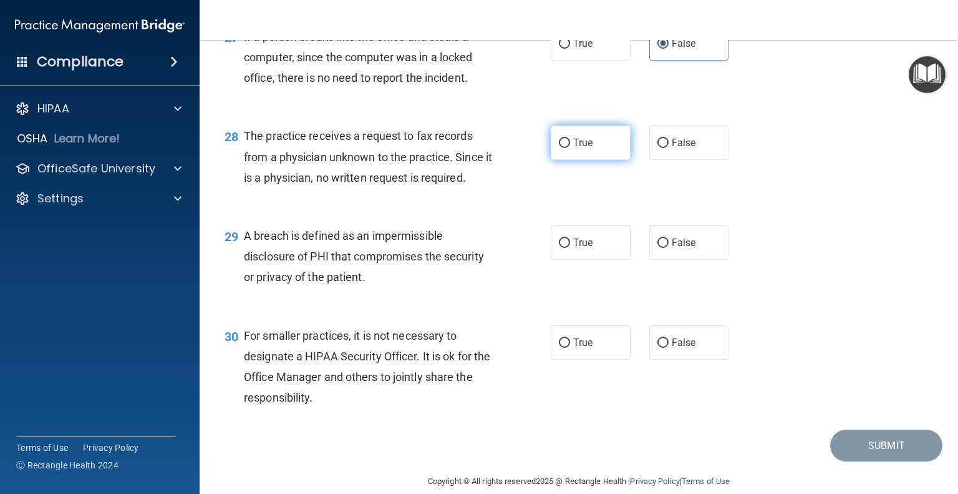
click at [565, 148] on input "True" at bounding box center [564, 143] width 11 height 9
radio input "true"
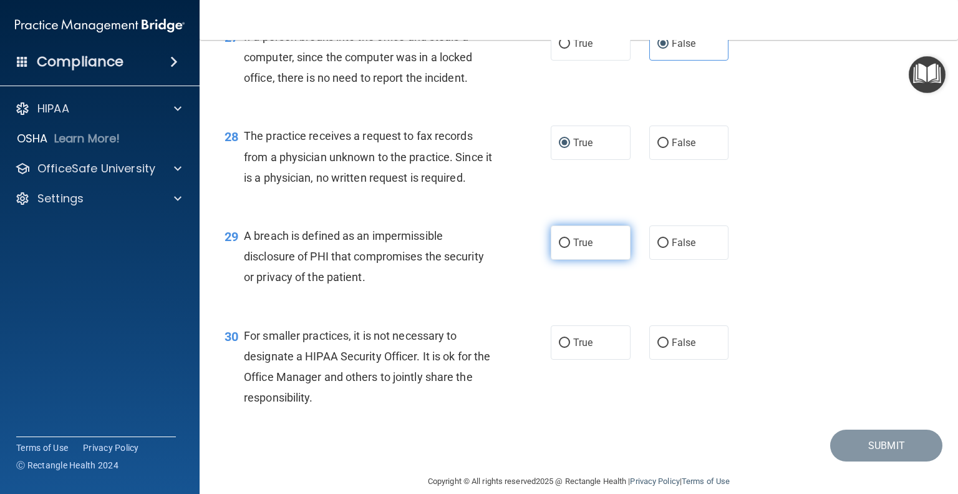
click at [581, 248] on span "True" at bounding box center [582, 243] width 19 height 12
click at [570, 248] on input "True" at bounding box center [564, 242] width 11 height 9
radio input "true"
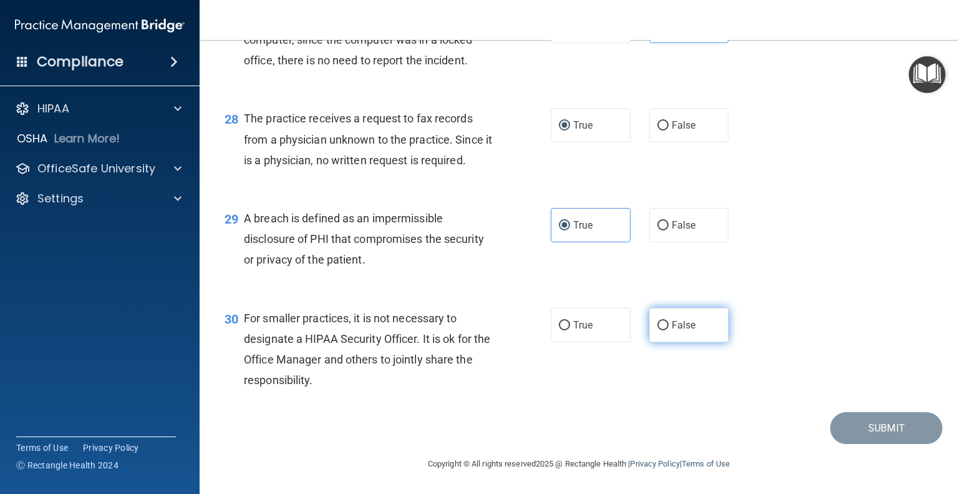
click at [681, 326] on span "False" at bounding box center [684, 325] width 24 height 12
click at [669, 326] on input "False" at bounding box center [663, 325] width 11 height 9
radio input "true"
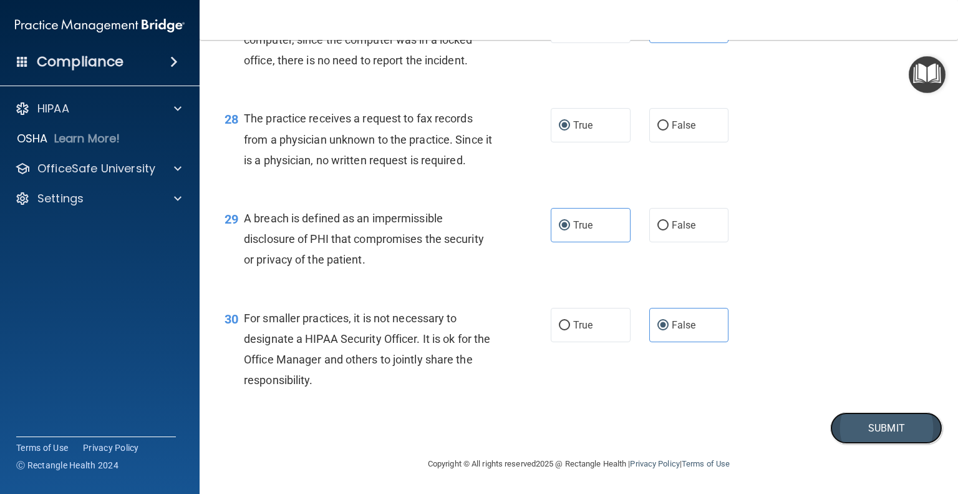
click at [865, 429] on button "Submit" at bounding box center [887, 428] width 112 height 32
